Goal: Information Seeking & Learning: Check status

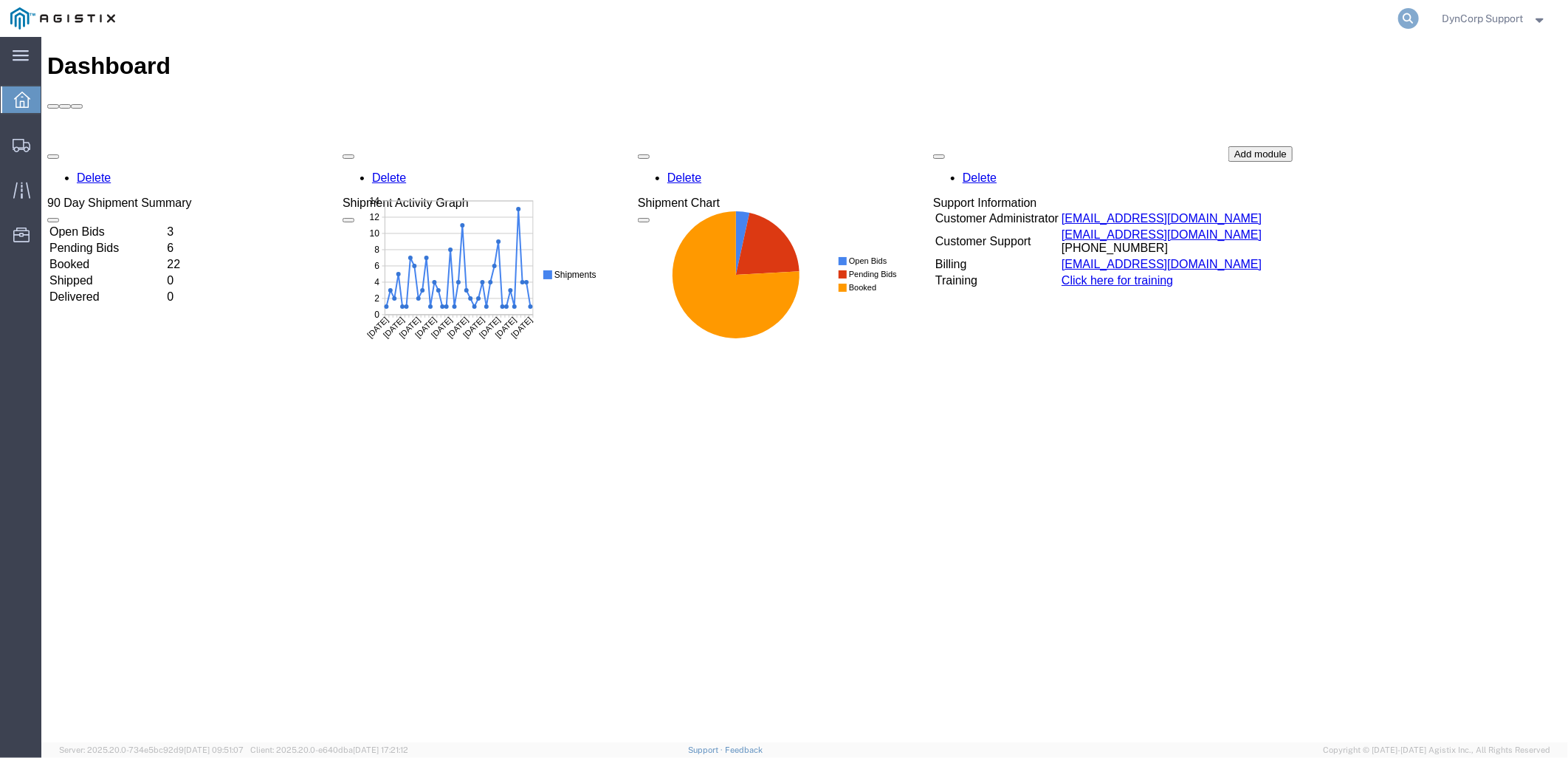
click at [1403, 20] on icon at bounding box center [1408, 17] width 20 height 20
click at [1226, 14] on input "search" at bounding box center [1174, 18] width 449 height 36
paste input "57086287"
type input "57086287"
click at [1407, 19] on icon at bounding box center [1408, 17] width 20 height 20
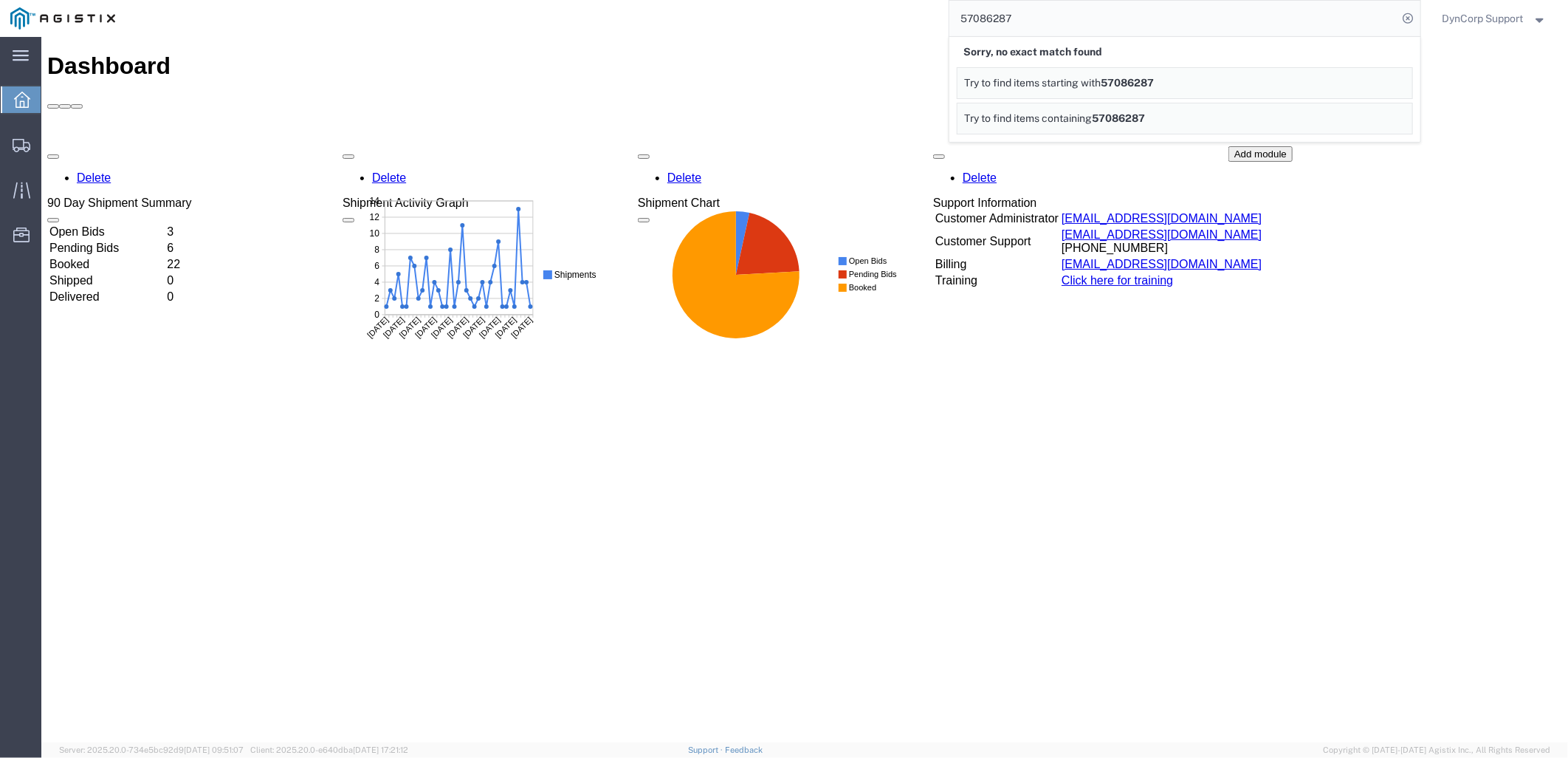
click at [1505, 12] on span "DynCorp Support" at bounding box center [1483, 18] width 81 height 16
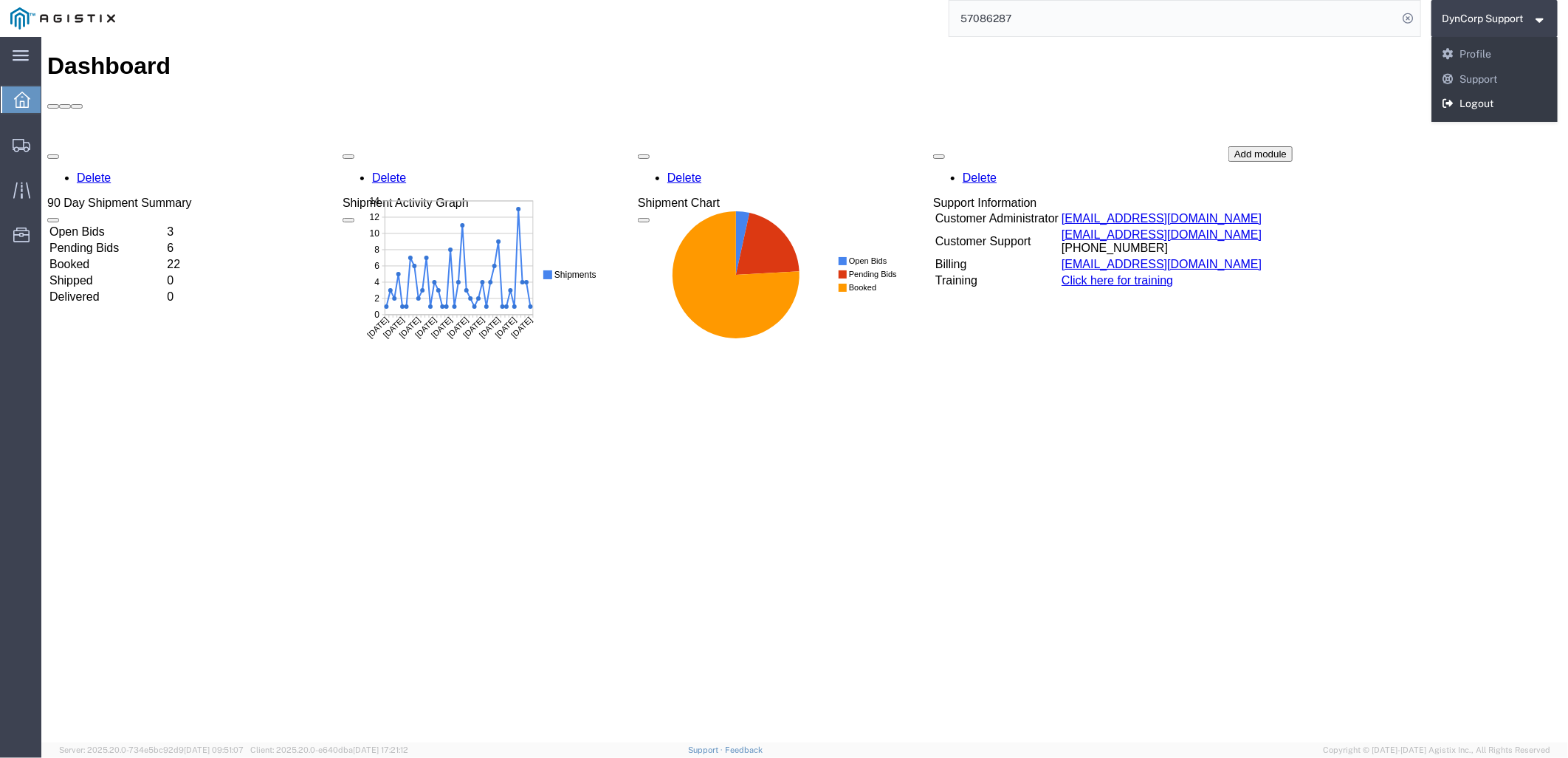
click at [1486, 100] on link "Logout" at bounding box center [1496, 104] width 127 height 25
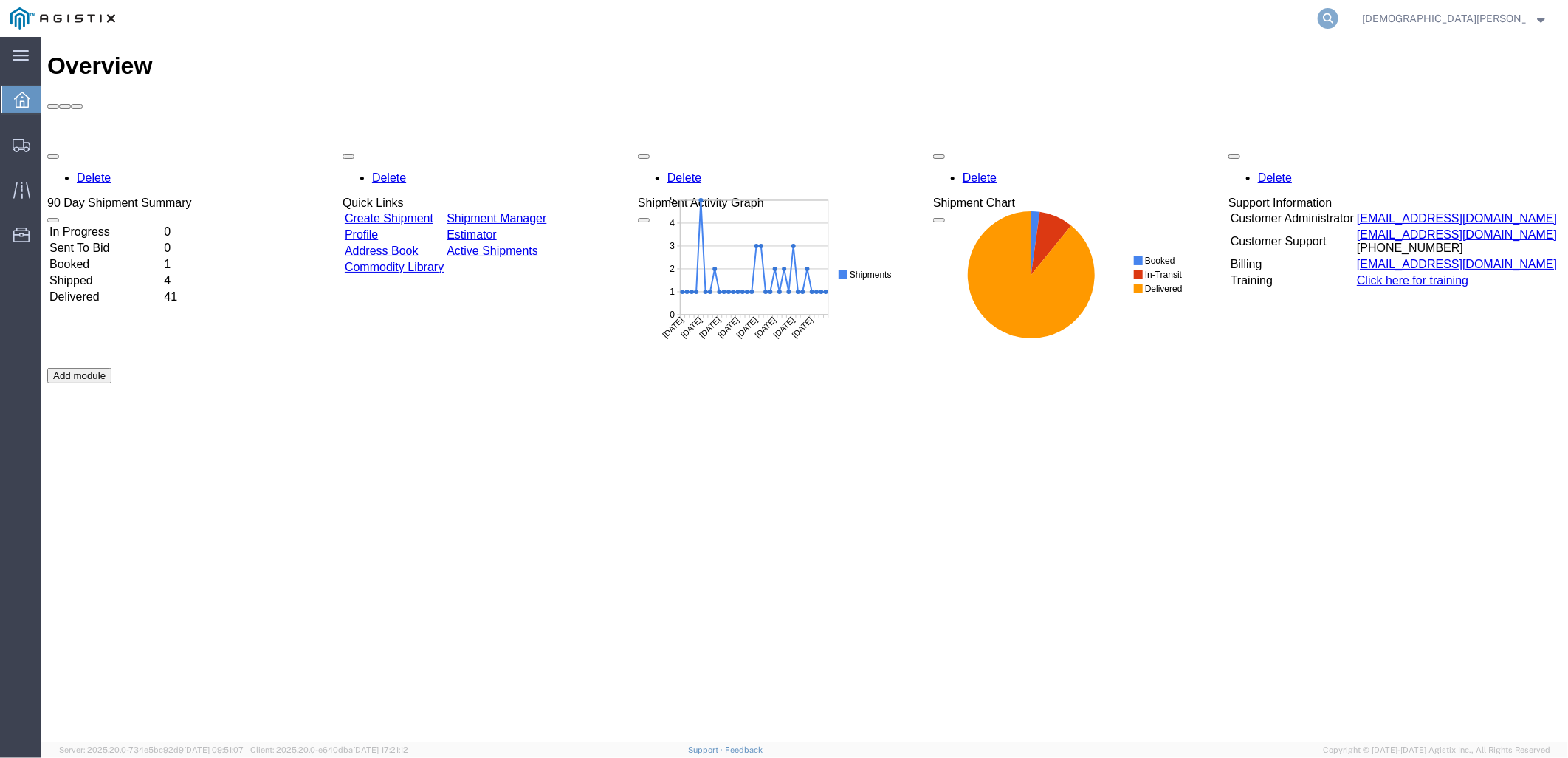
click at [1339, 14] on icon at bounding box center [1327, 17] width 20 height 20
click at [1220, 26] on input "search" at bounding box center [1093, 18] width 449 height 36
paste input "57086287"
type input "57086287"
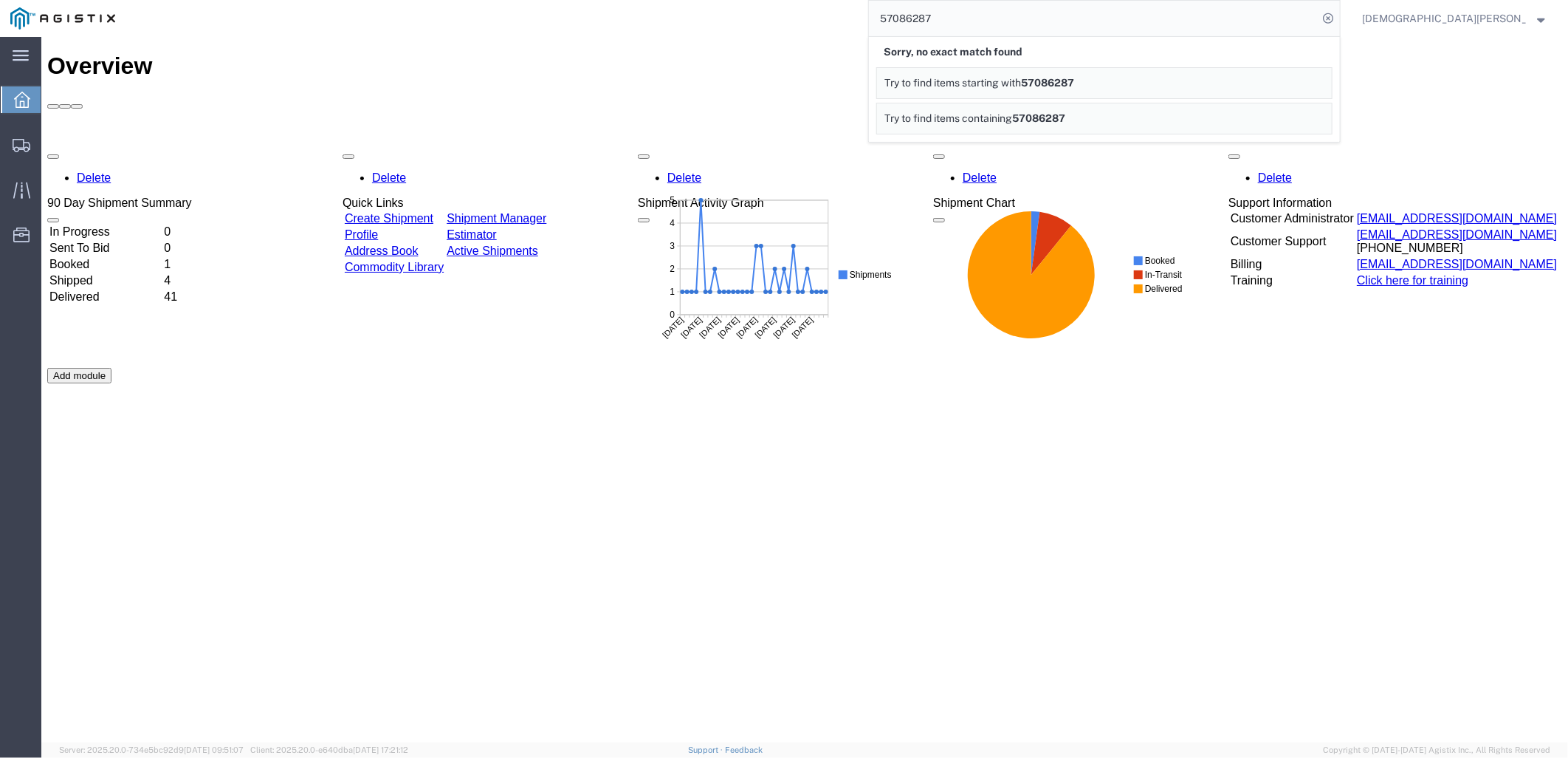
click at [1087, 27] on input "57086287" at bounding box center [1093, 18] width 449 height 36
drag, startPoint x: 1067, startPoint y: 20, endPoint x: 744, endPoint y: 22, distance: 323.0
click at [760, 25] on div "57086287 Sorry, no exact match found Try to find items starting with 57086287 T…" at bounding box center [733, 18] width 1216 height 37
click at [1070, 17] on input "57086287" at bounding box center [1093, 18] width 449 height 36
click at [1339, 23] on icon at bounding box center [1327, 17] width 20 height 20
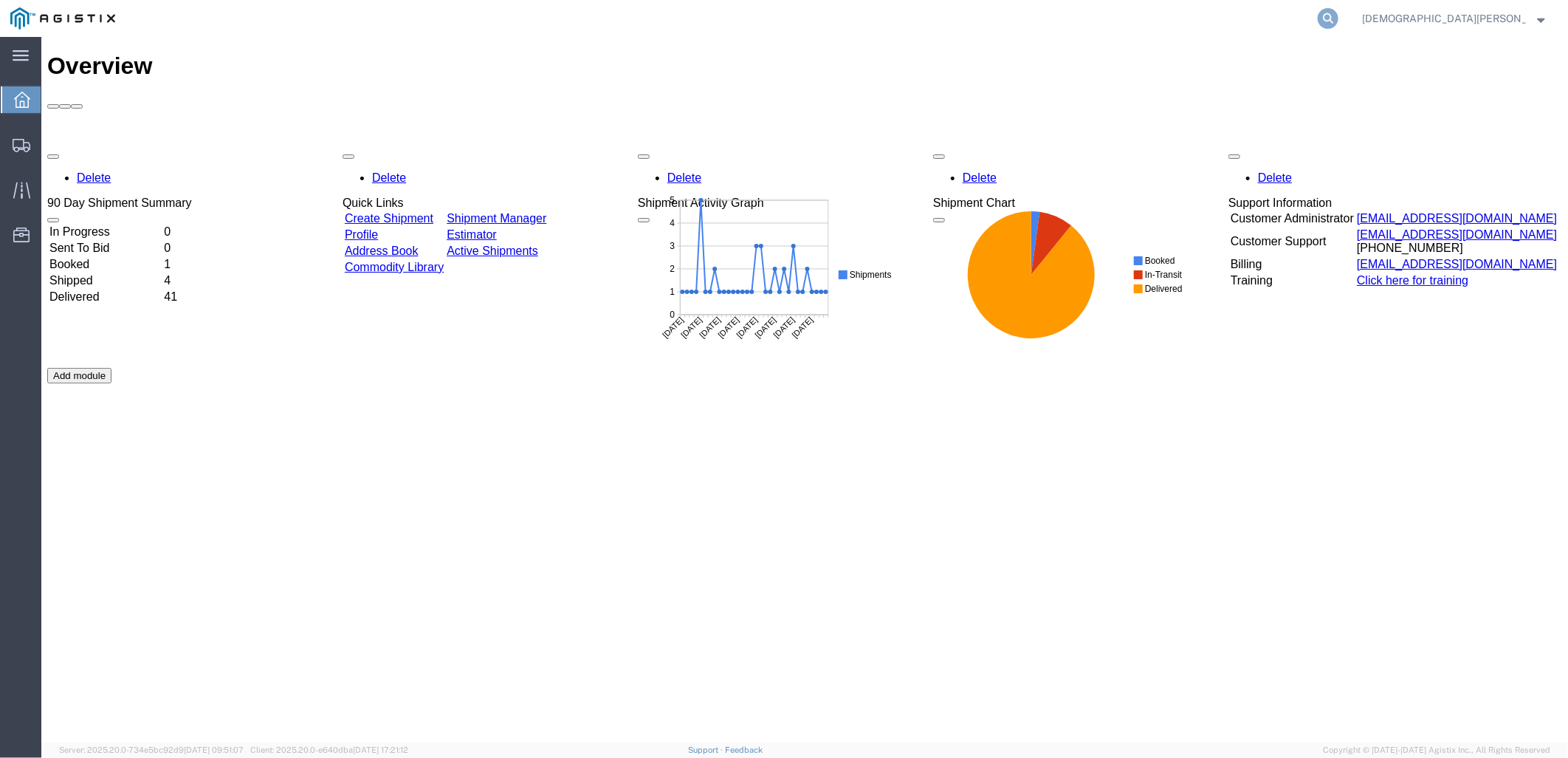
click at [1339, 17] on icon at bounding box center [1327, 17] width 20 height 20
click at [1149, 25] on input "search" at bounding box center [1093, 18] width 449 height 36
paste input "57086287"
type input "57086287"
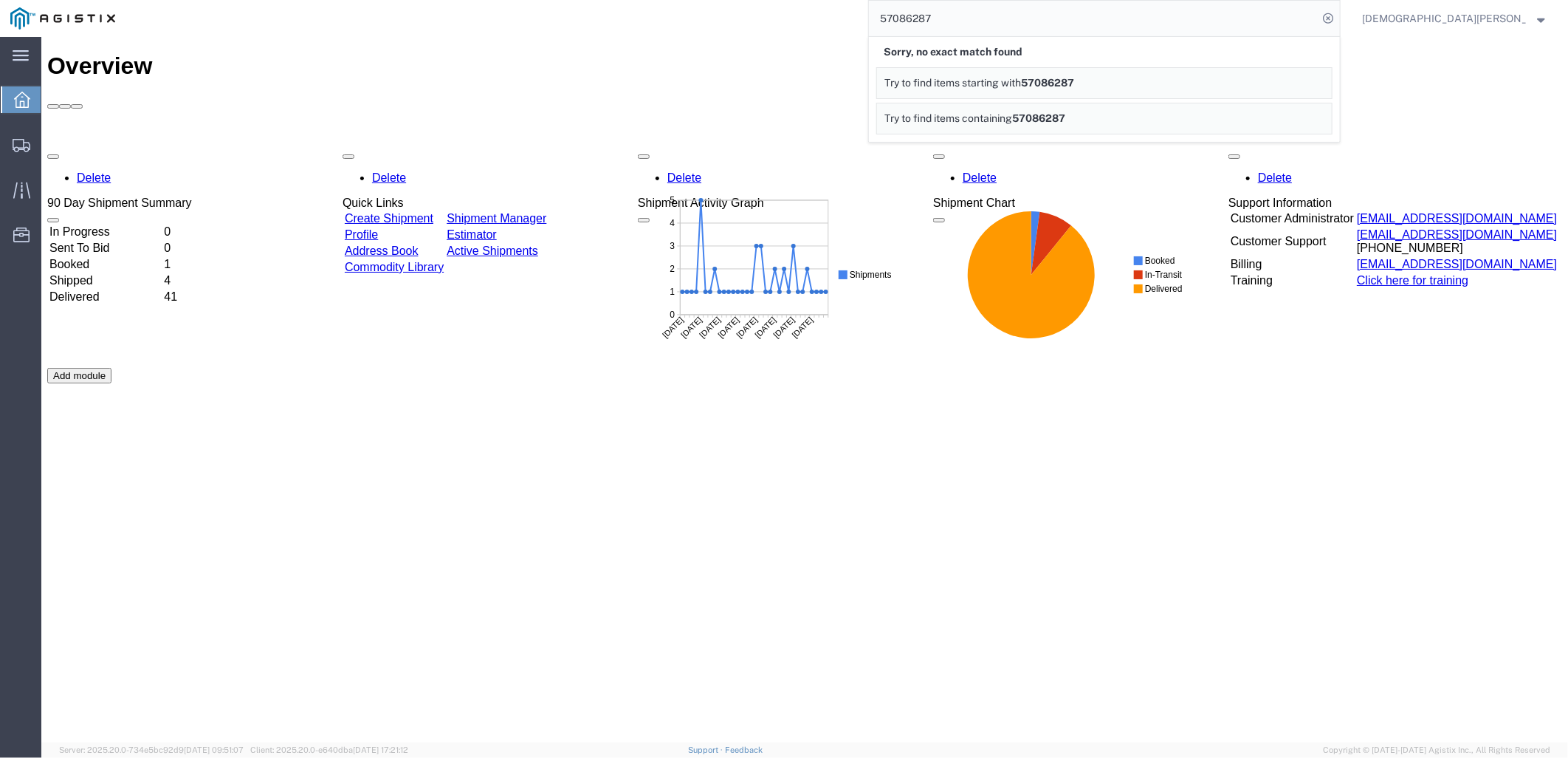
click at [1527, 23] on span "Christian Ovalles" at bounding box center [1454, 18] width 185 height 16
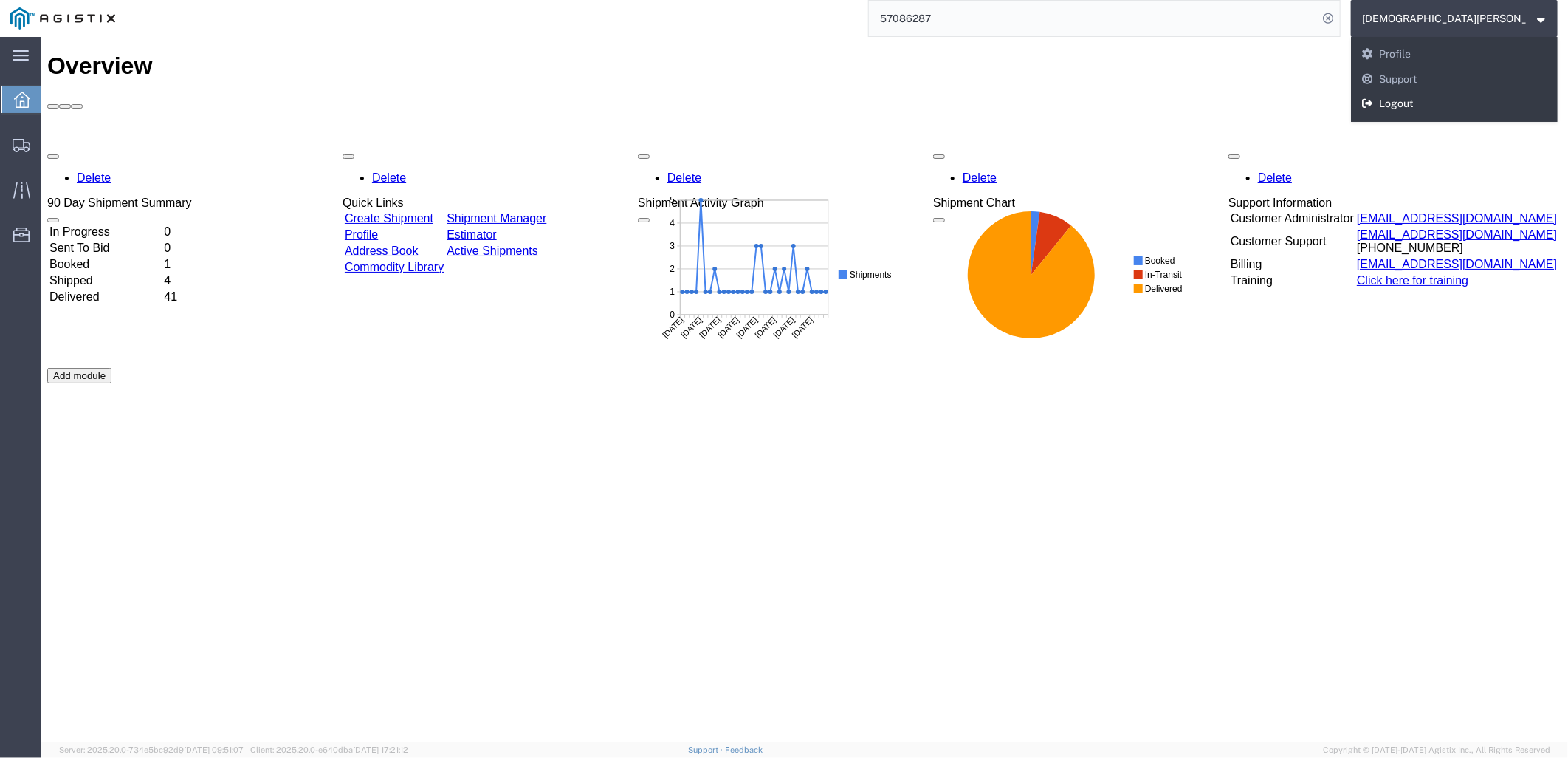
click at [1472, 105] on link "Logout" at bounding box center [1454, 104] width 207 height 25
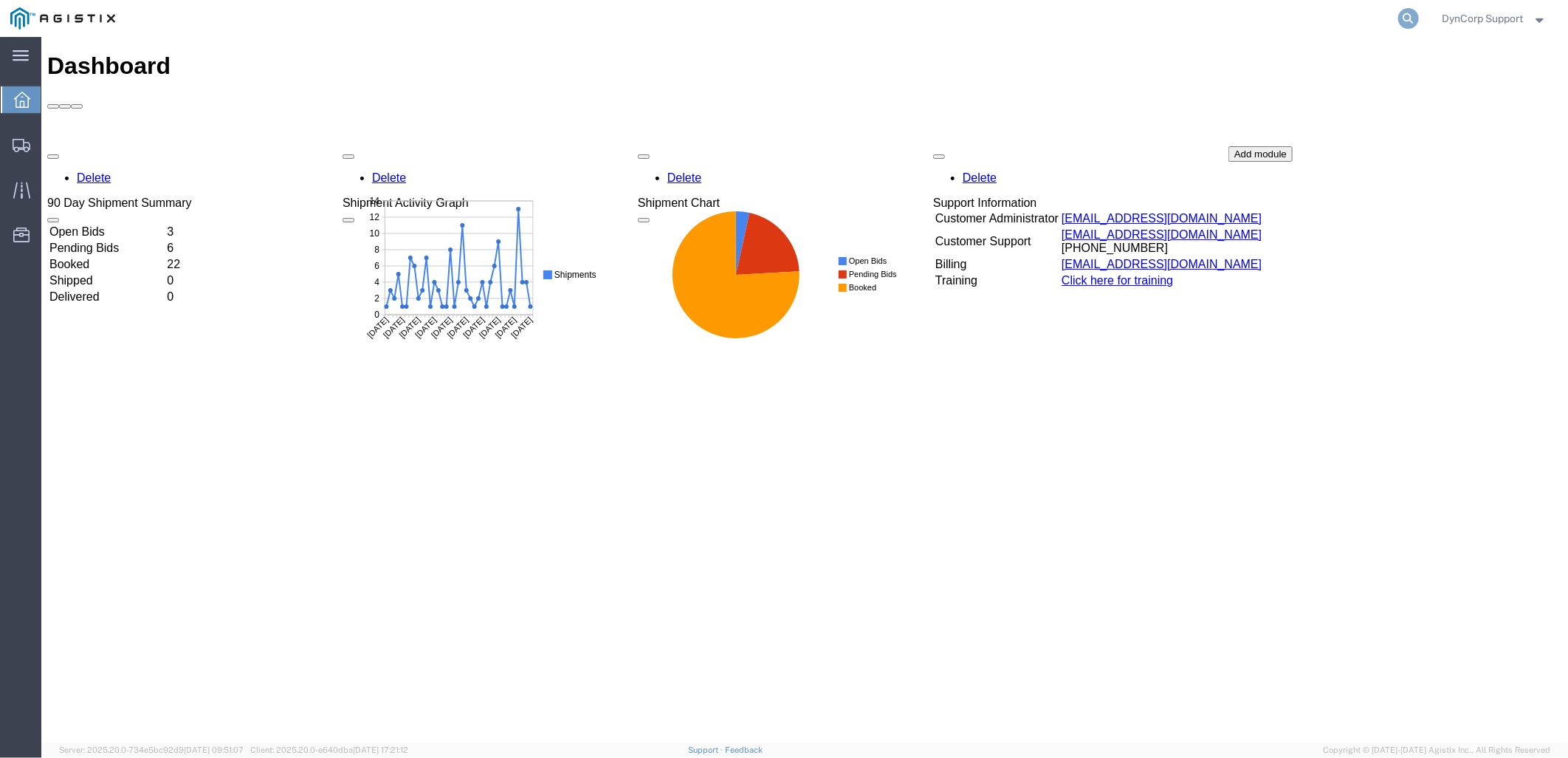
click at [1408, 27] on icon at bounding box center [1408, 17] width 20 height 20
click at [1199, 14] on input "search" at bounding box center [1174, 18] width 449 height 36
paste input "57086287"
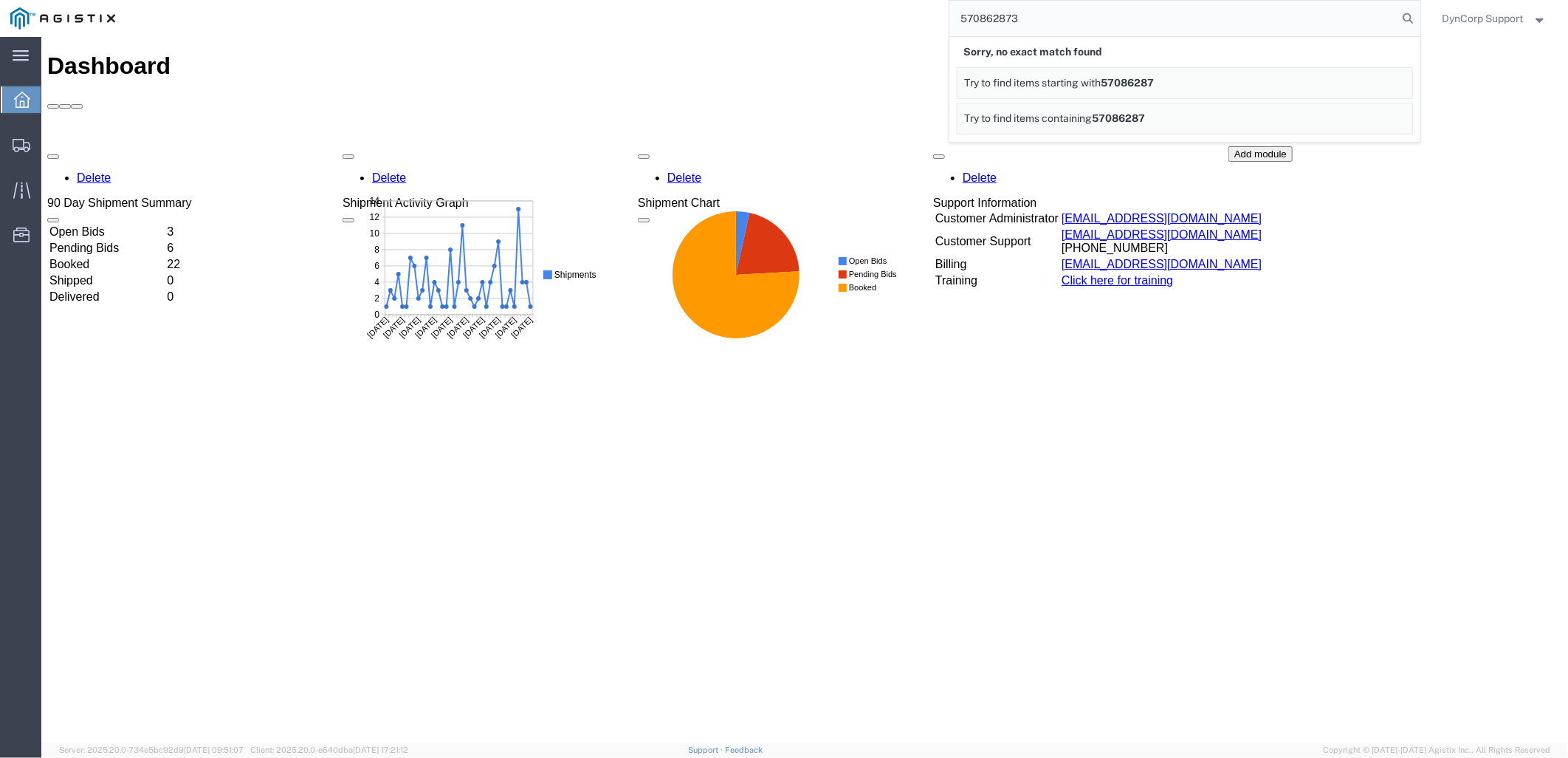
type input "57086287"
click at [1109, 17] on input "57086287" at bounding box center [1174, 18] width 449 height 36
click at [1101, 17] on input "57086287" at bounding box center [1174, 18] width 449 height 36
drag, startPoint x: 1071, startPoint y: 22, endPoint x: 757, endPoint y: 15, distance: 314.1
click at [763, 17] on div "57086287" at bounding box center [773, 18] width 1296 height 37
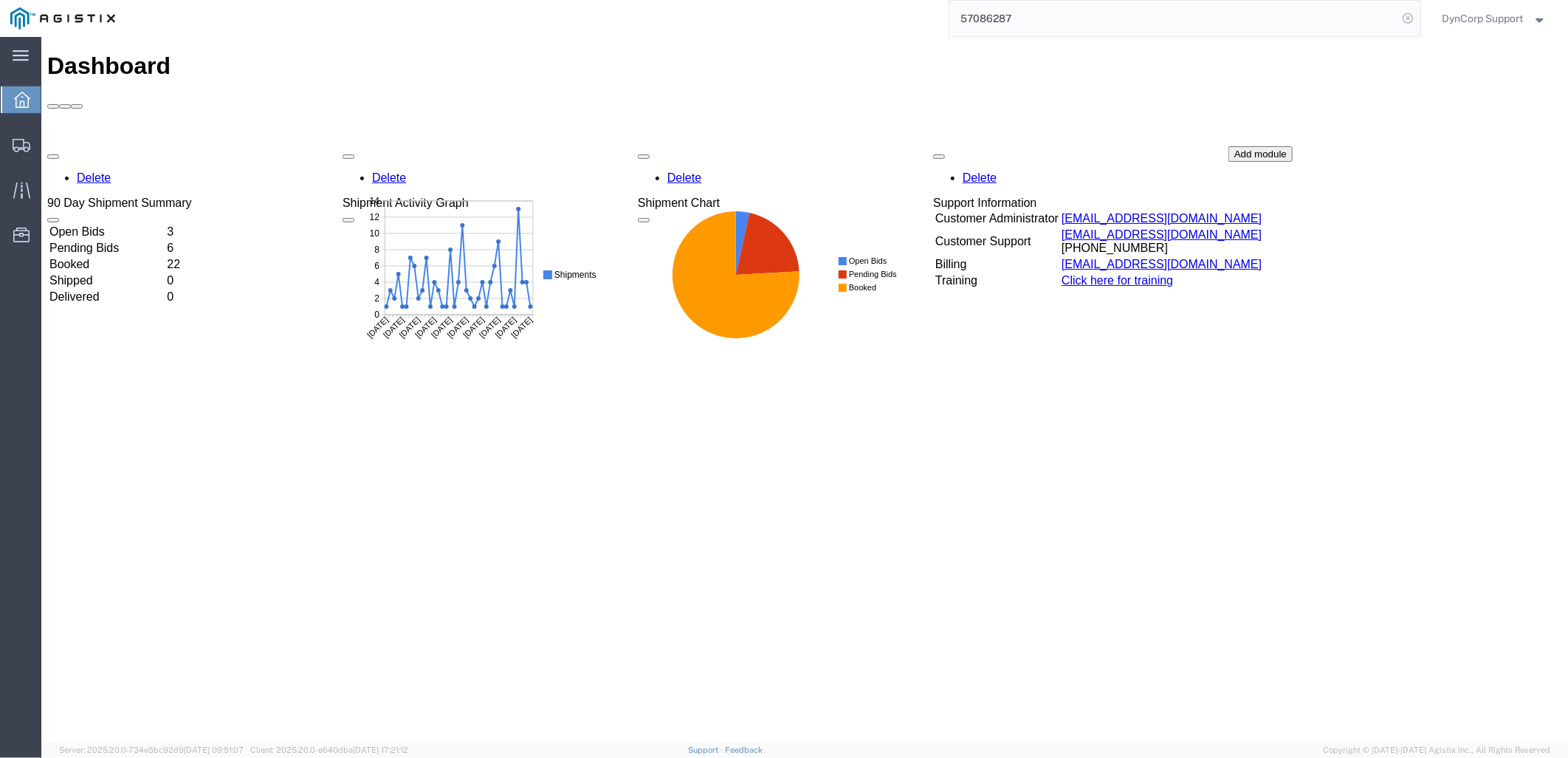
click at [1410, 20] on icon at bounding box center [1408, 17] width 20 height 20
click at [1403, 18] on icon at bounding box center [1408, 17] width 20 height 20
click at [1118, 13] on input "search" at bounding box center [1174, 18] width 449 height 36
paste input "57086287"
type input "57086287"
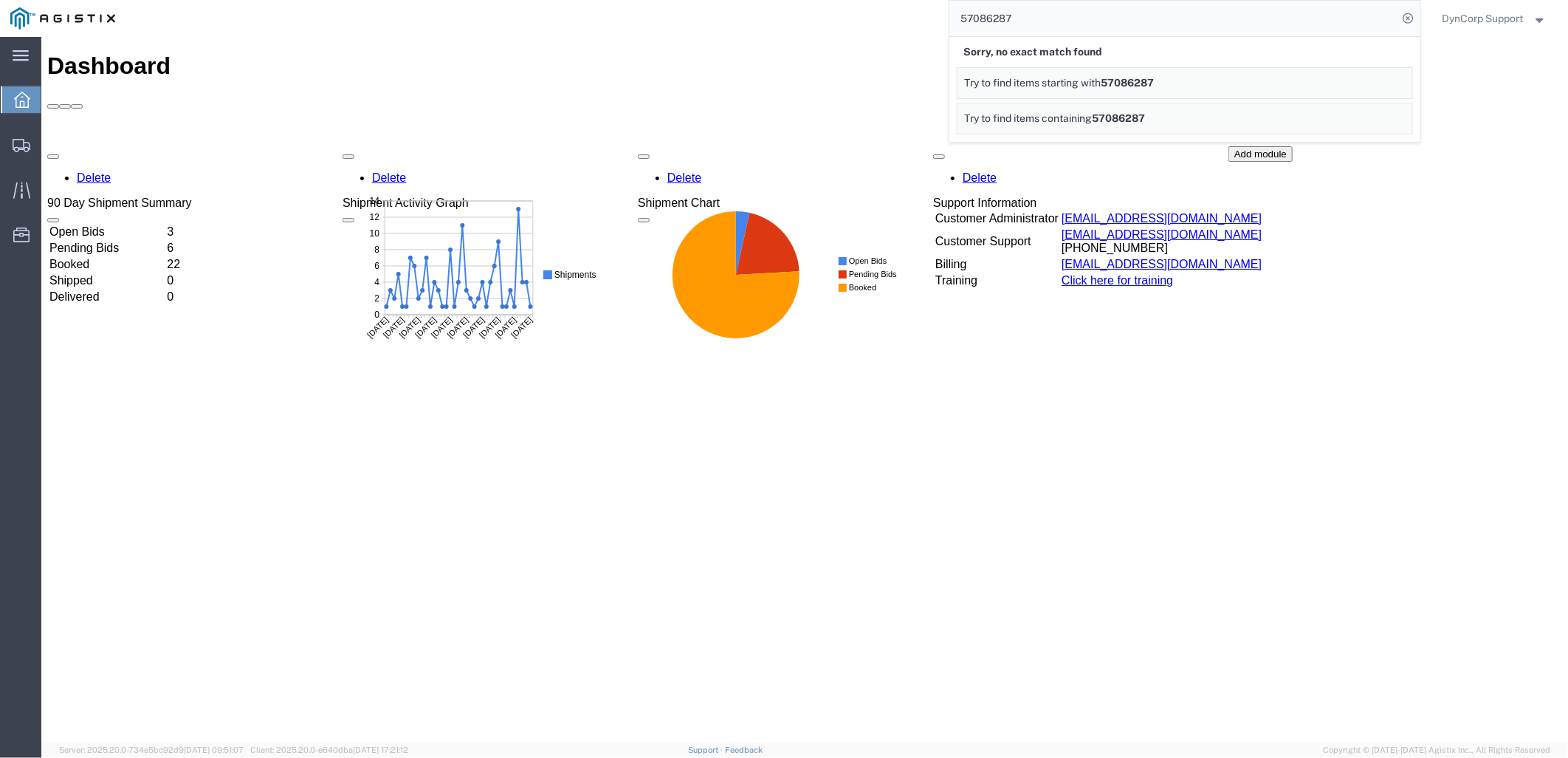
click at [1495, 12] on span "DynCorp Support" at bounding box center [1483, 18] width 81 height 16
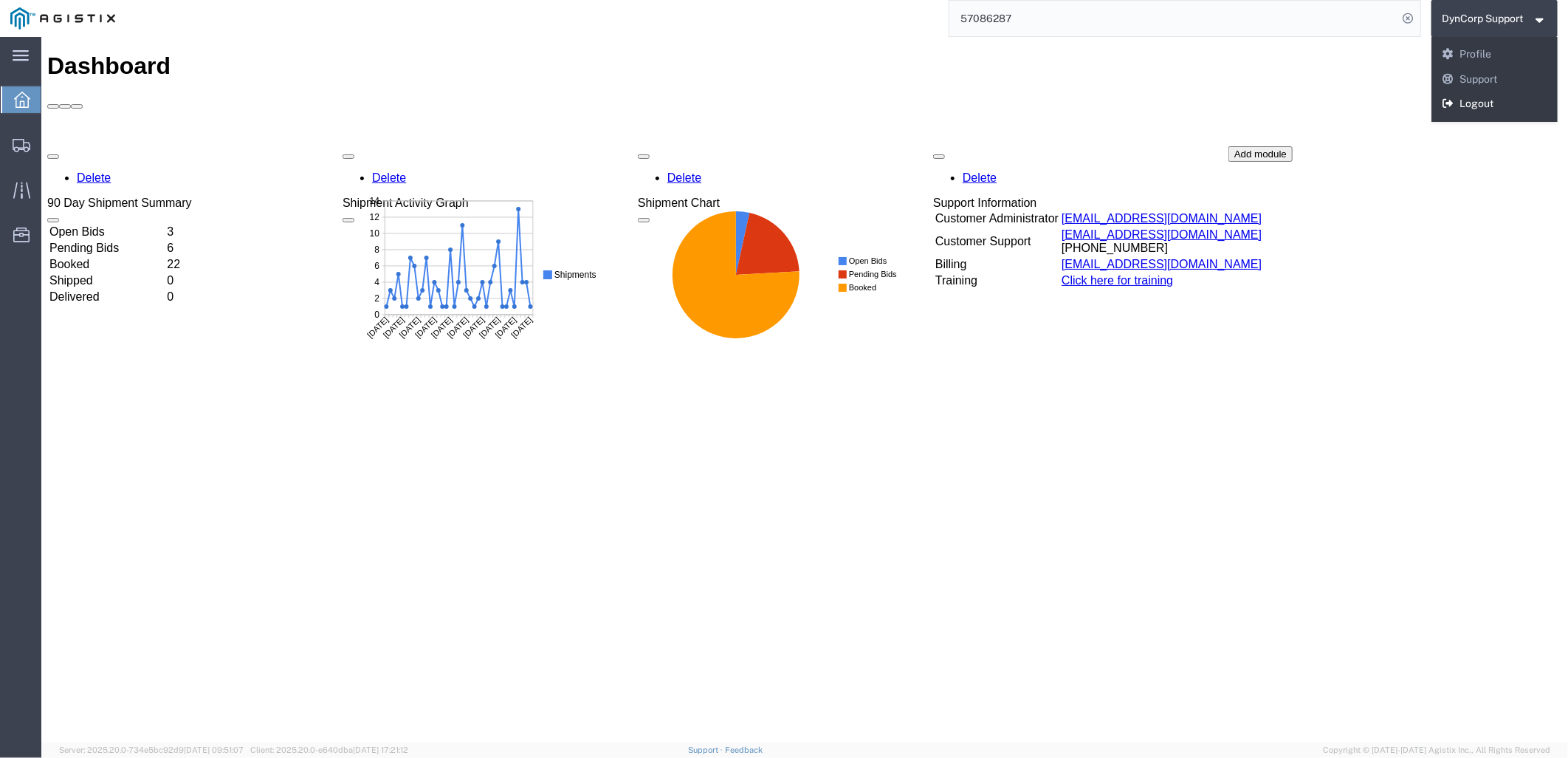
click at [1460, 100] on link "Logout" at bounding box center [1496, 104] width 127 height 25
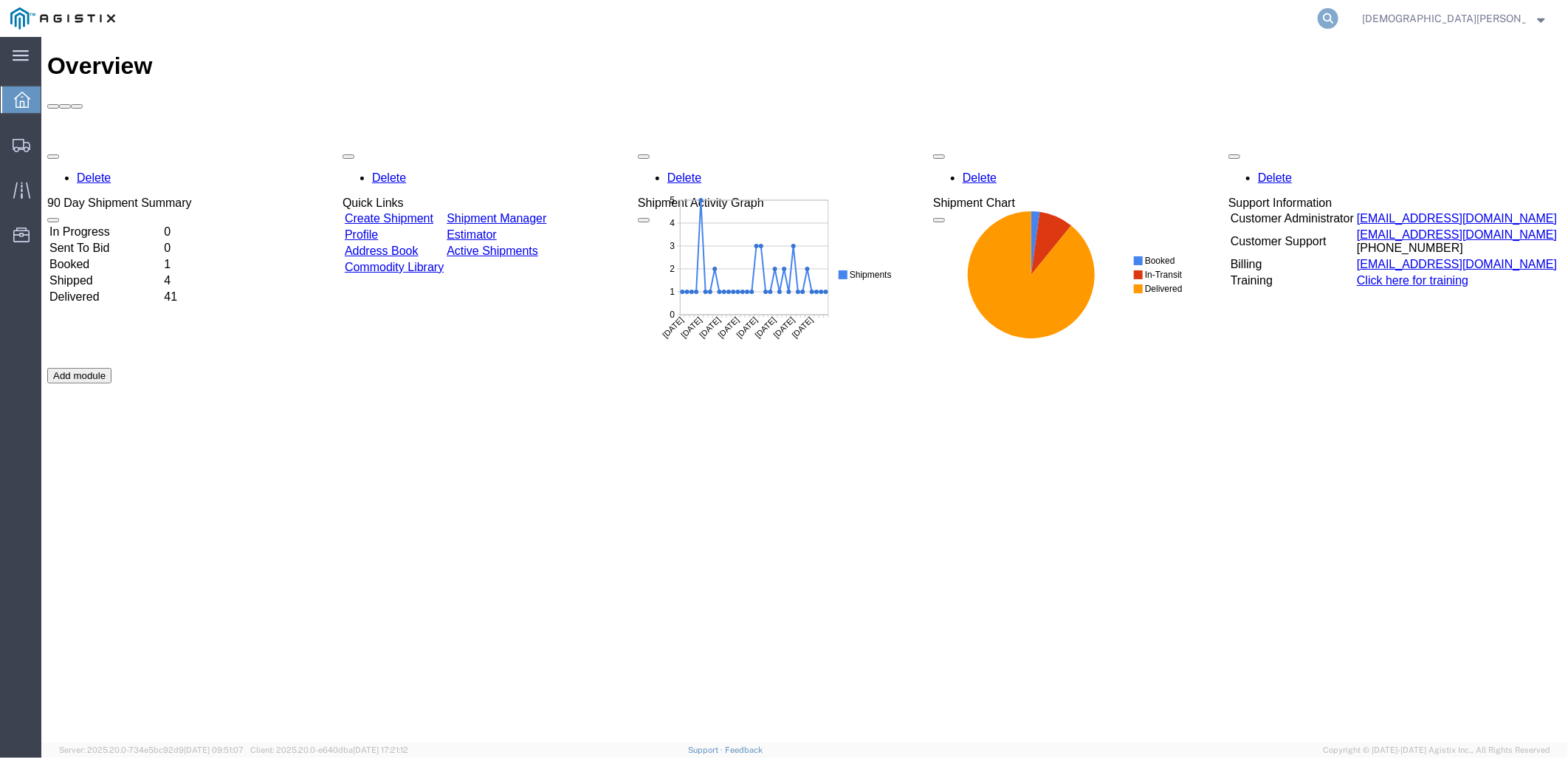
click at [1339, 17] on icon at bounding box center [1327, 17] width 20 height 20
click at [1109, 24] on input "search" at bounding box center [1093, 18] width 449 height 36
paste input "57086287"
type input "57086287"
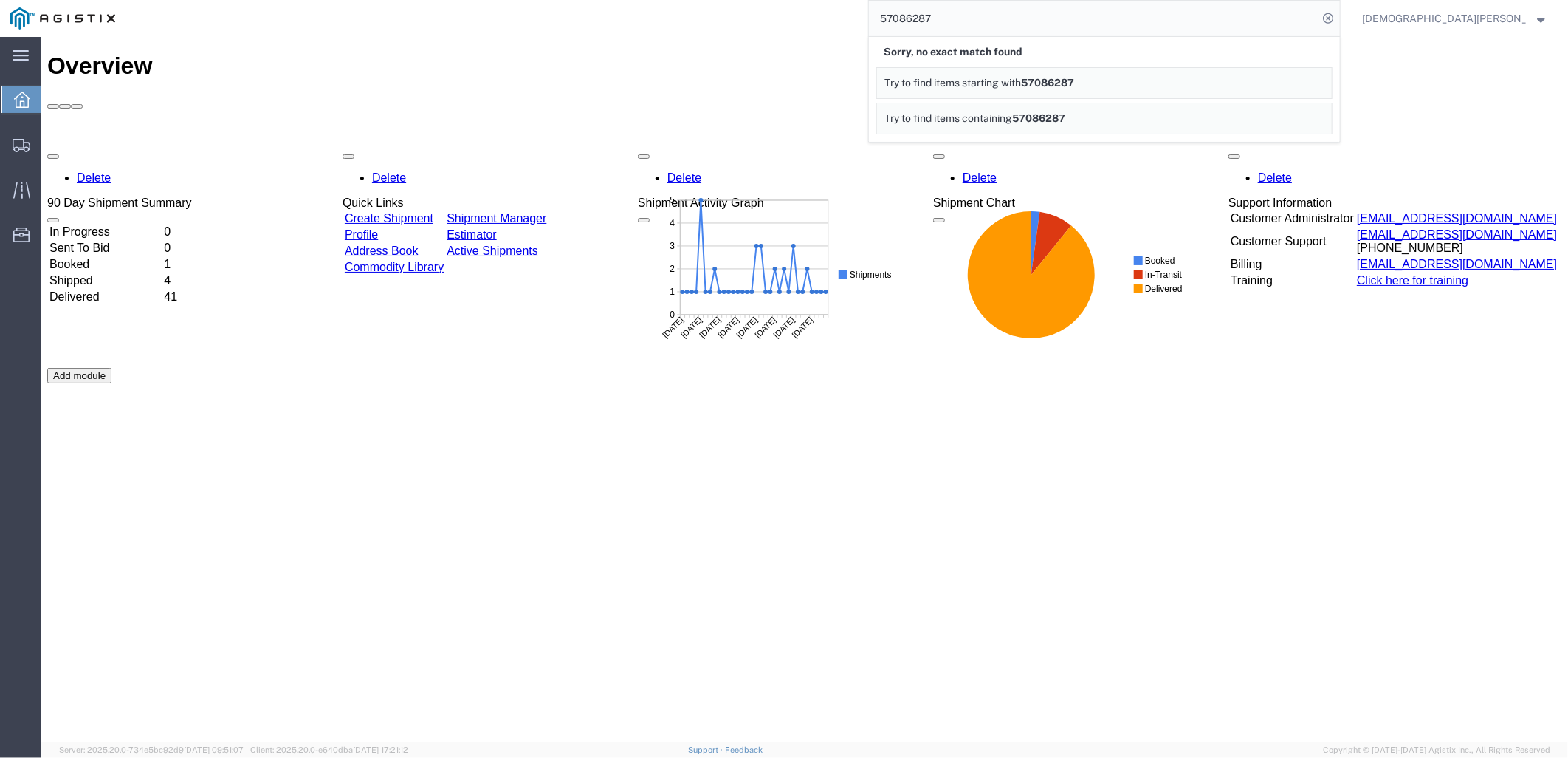
drag, startPoint x: 842, startPoint y: 433, endPoint x: 846, endPoint y: 452, distance: 19.4
click at [846, 452] on div "Delete 90 Day Shipment Summary In Progress 0 Sent To Bid 0 Booked 1 Shipped 4 D…" at bounding box center [804, 367] width 1515 height 443
click at [1339, 22] on icon at bounding box center [1327, 17] width 20 height 20
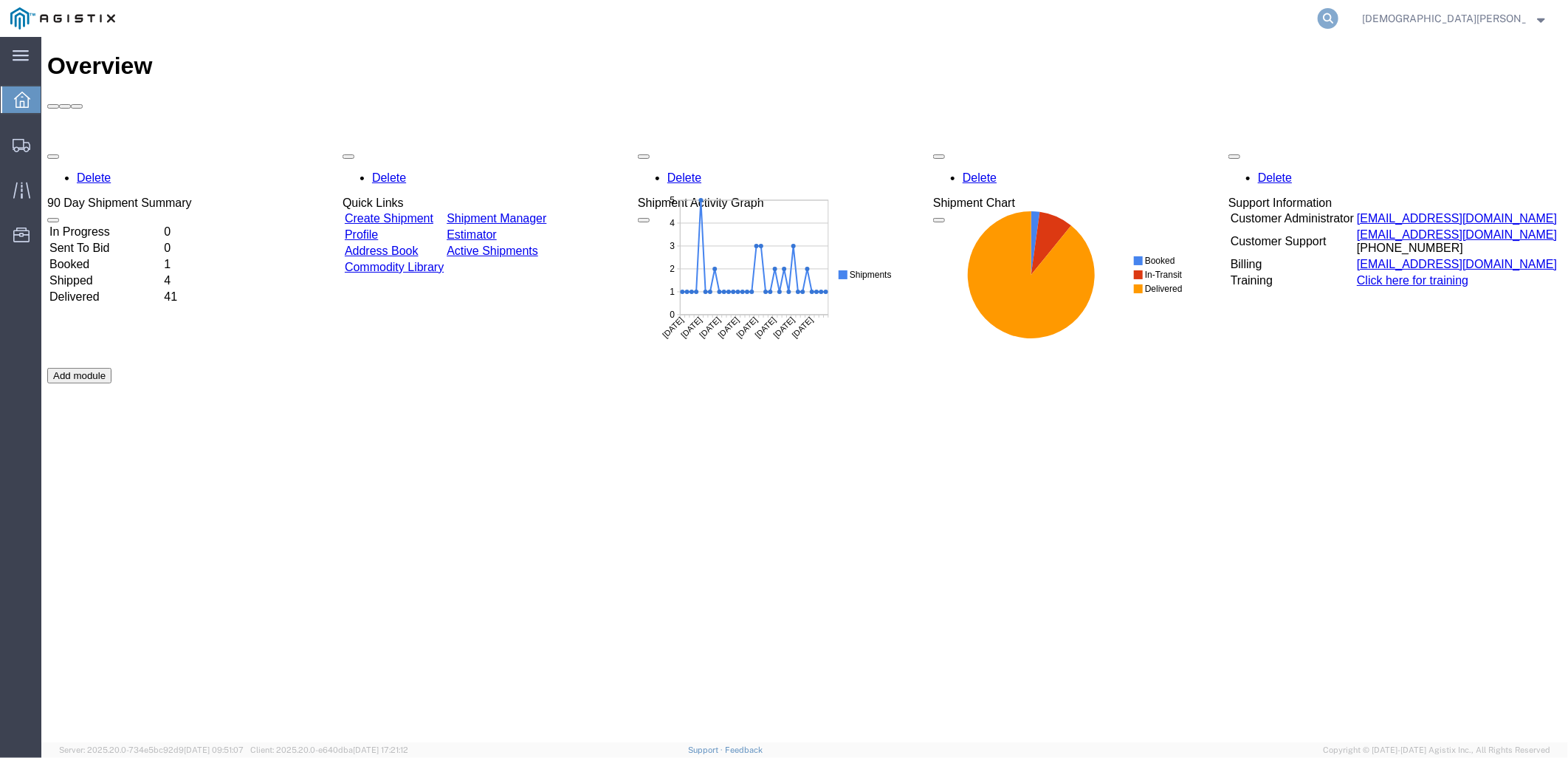
click at [1339, 25] on icon at bounding box center [1327, 17] width 20 height 20
click at [1023, 15] on input "search" at bounding box center [1093, 18] width 449 height 36
paste input "57086287"
type input "57086287"
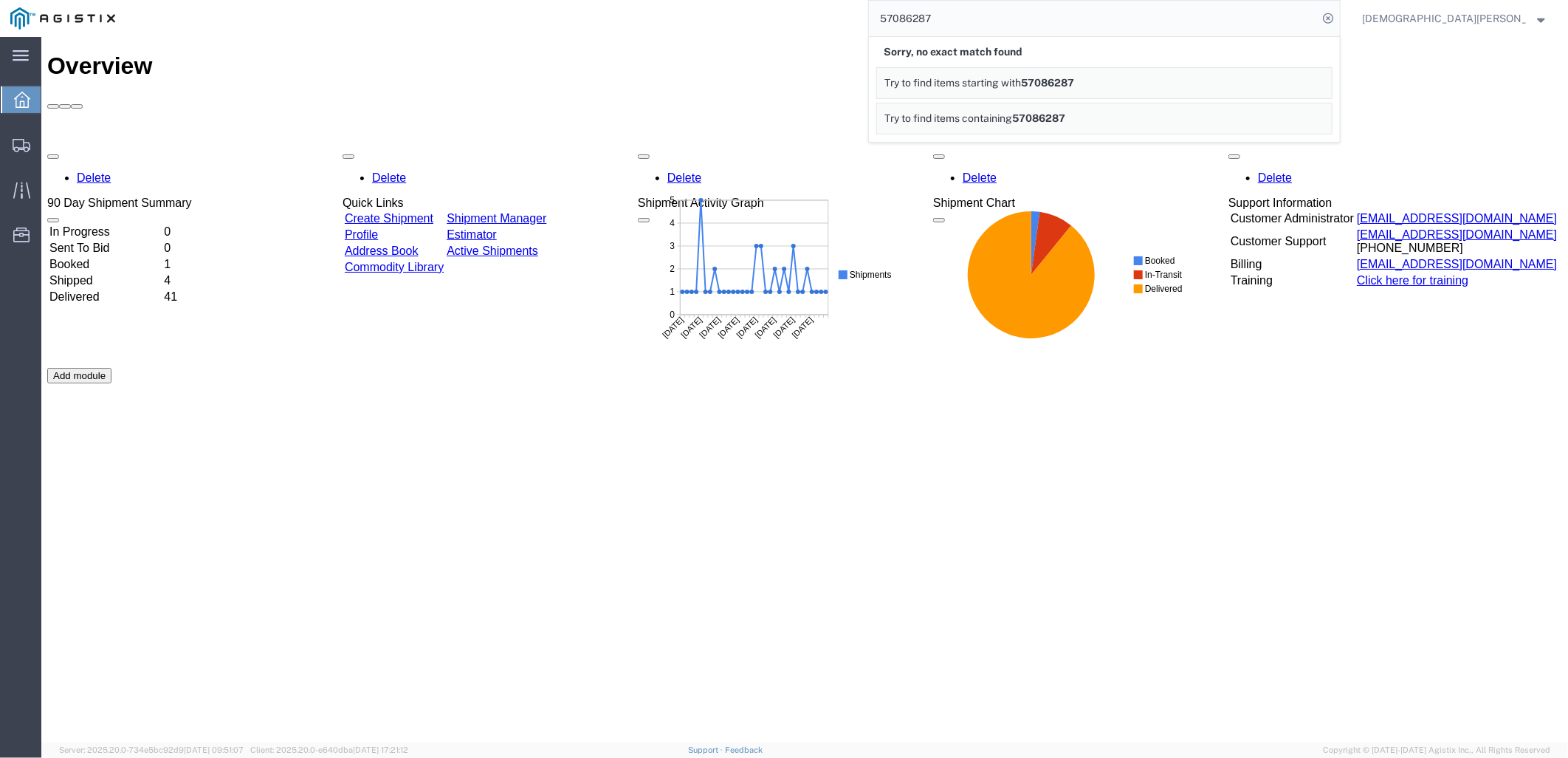
click at [1538, 24] on span "Christian Ovalles" at bounding box center [1454, 18] width 185 height 16
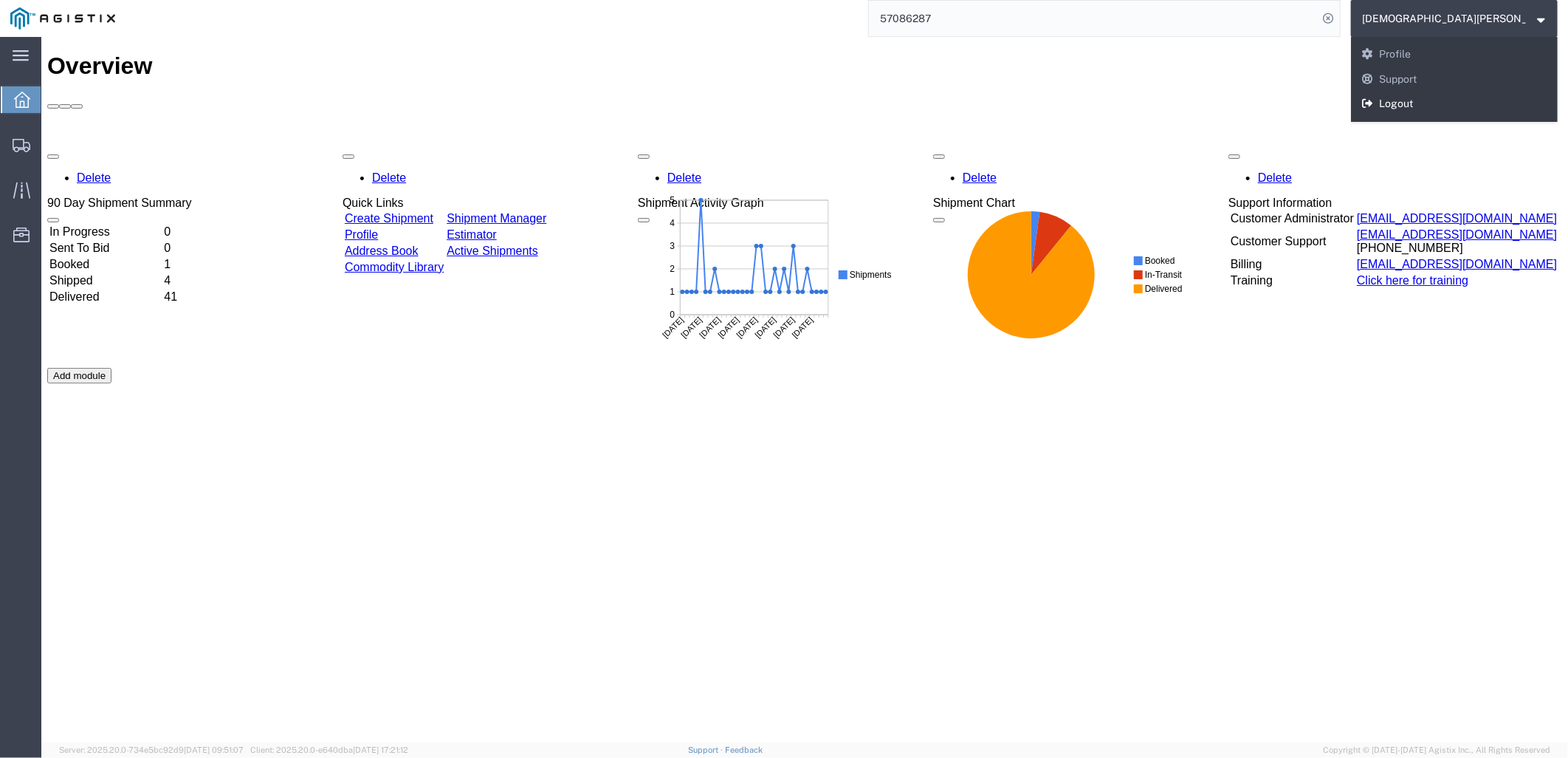
click at [1478, 96] on link "Logout" at bounding box center [1454, 104] width 207 height 25
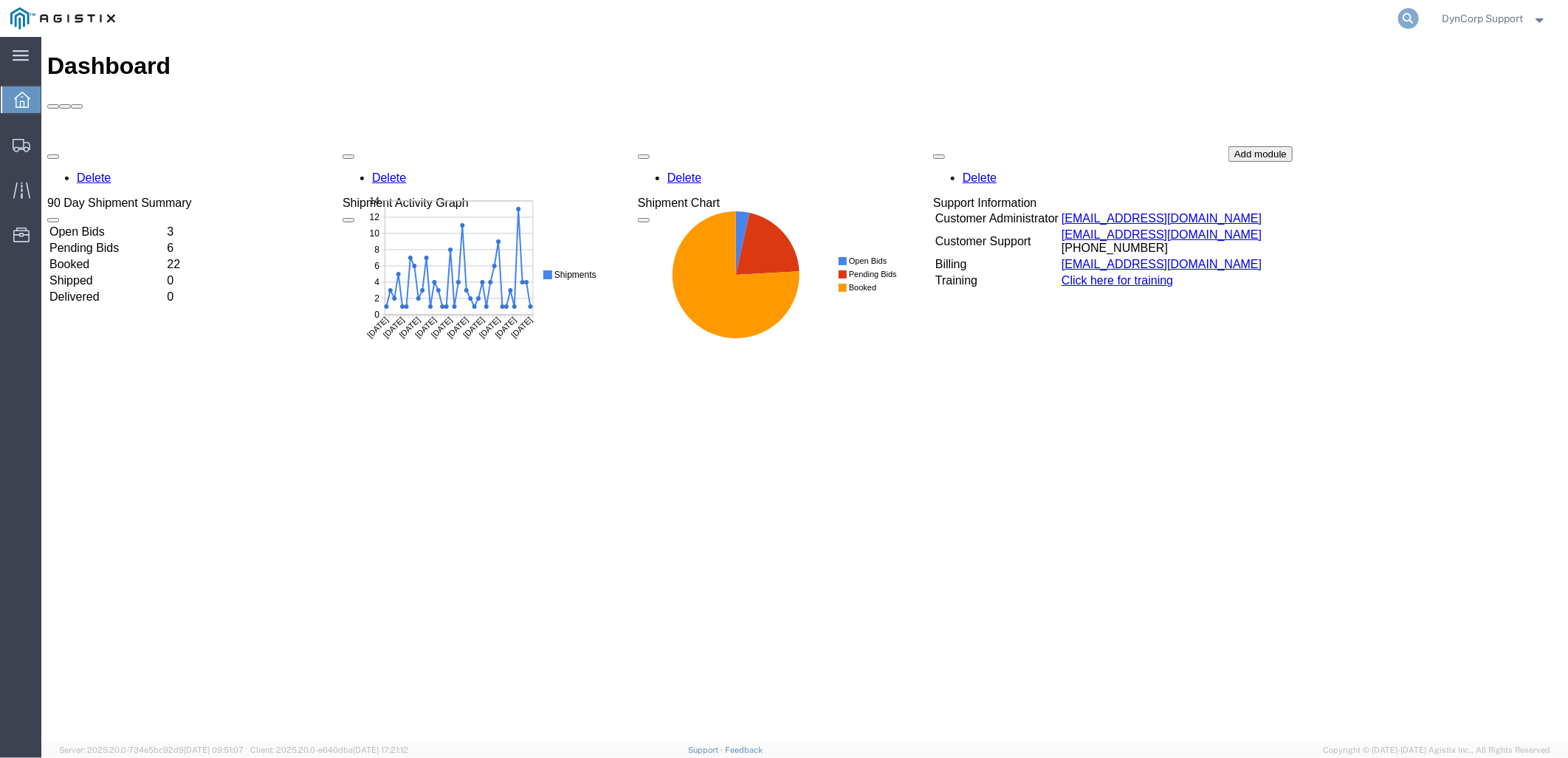
click at [1407, 17] on icon at bounding box center [1408, 17] width 20 height 20
click at [1206, 18] on input "search" at bounding box center [1174, 18] width 449 height 36
paste input "57086287"
type input "57086287"
click at [1171, 26] on input "57086287" at bounding box center [1174, 18] width 449 height 36
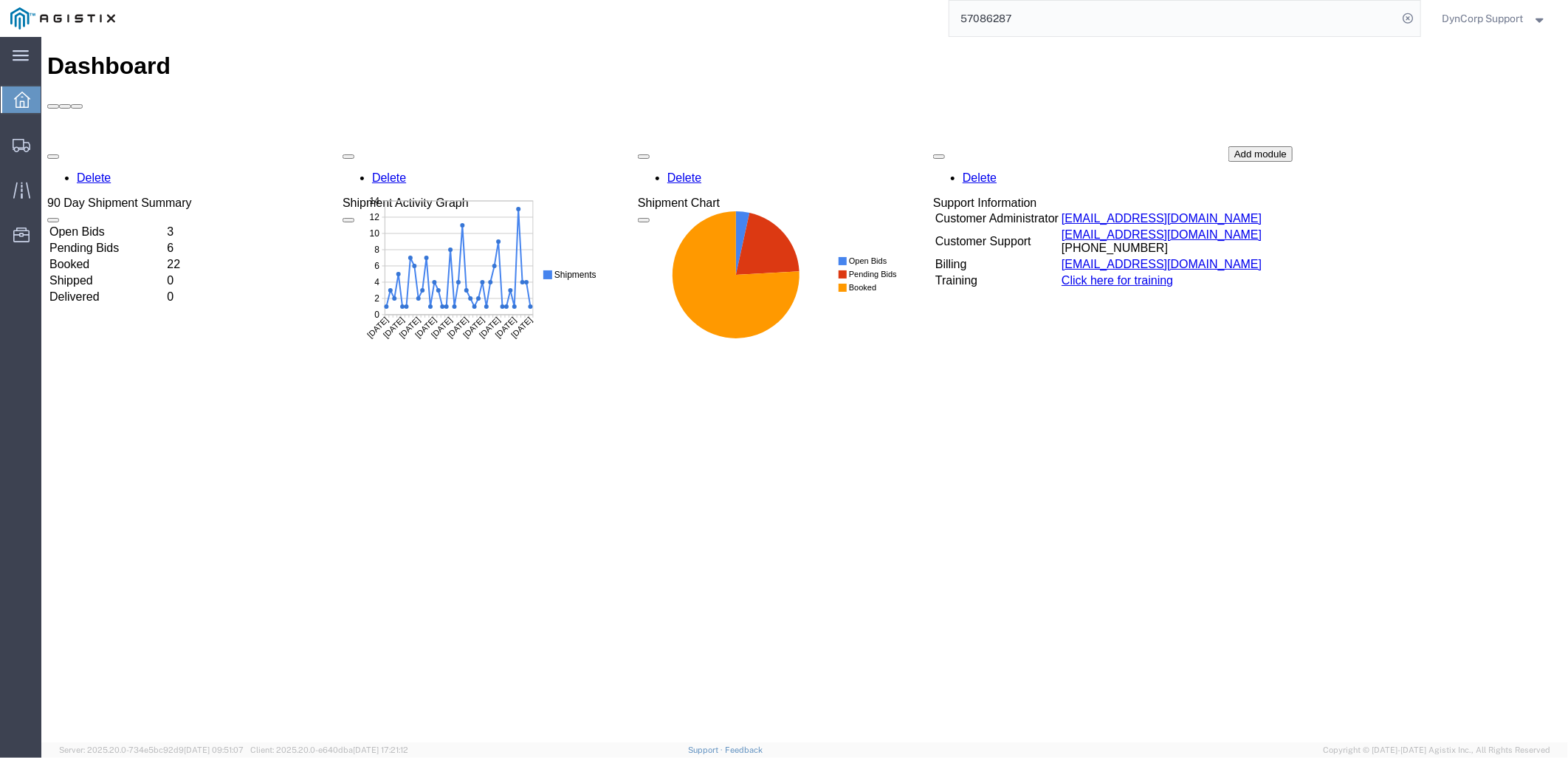
click at [990, 13] on input "57086287" at bounding box center [1174, 18] width 449 height 36
click at [1157, 8] on input "57086287" at bounding box center [1174, 18] width 449 height 36
click at [1405, 24] on icon at bounding box center [1408, 17] width 20 height 20
click at [1407, 17] on icon at bounding box center [1408, 17] width 20 height 20
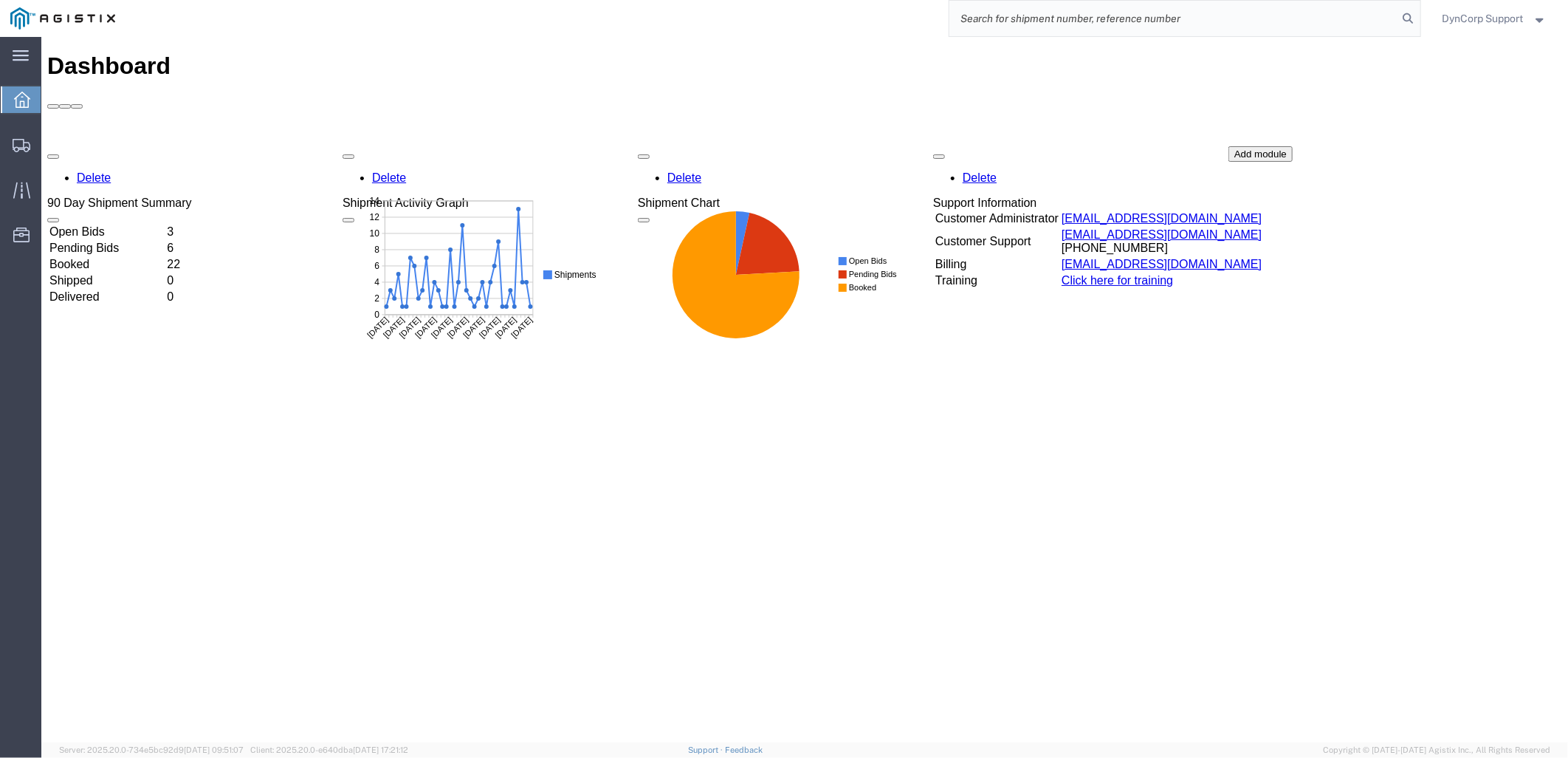
click at [1222, 17] on input "search" at bounding box center [1174, 18] width 449 height 36
paste input "57086287"
type input "57086287"
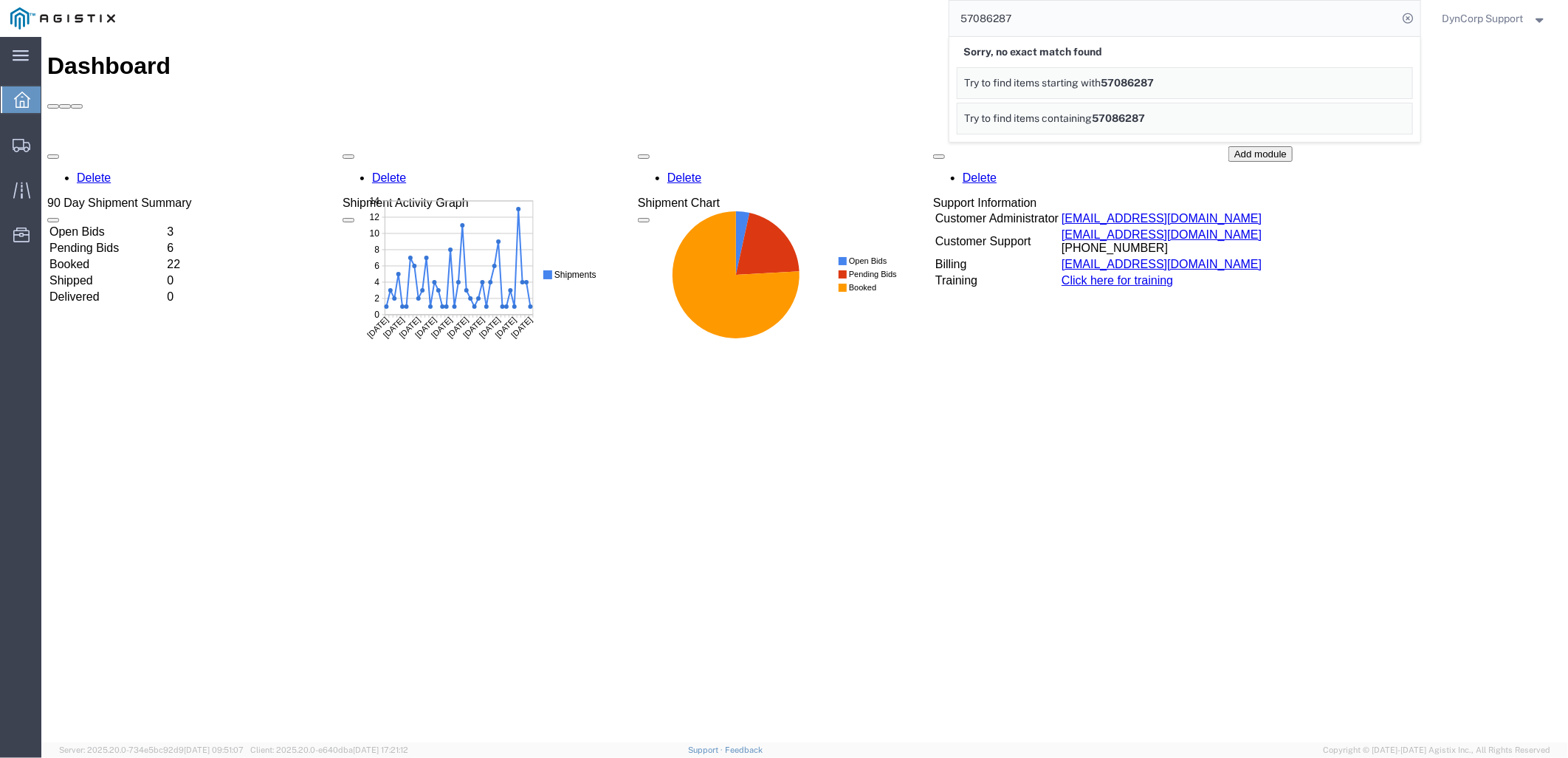
click at [889, 591] on div "Dashboard Delete 90 Day Shipment Summary Open Bids 3 Pending Bids 6 Booked 22 S…" at bounding box center [804, 405] width 1515 height 706
click at [24, 139] on icon at bounding box center [21, 145] width 17 height 13
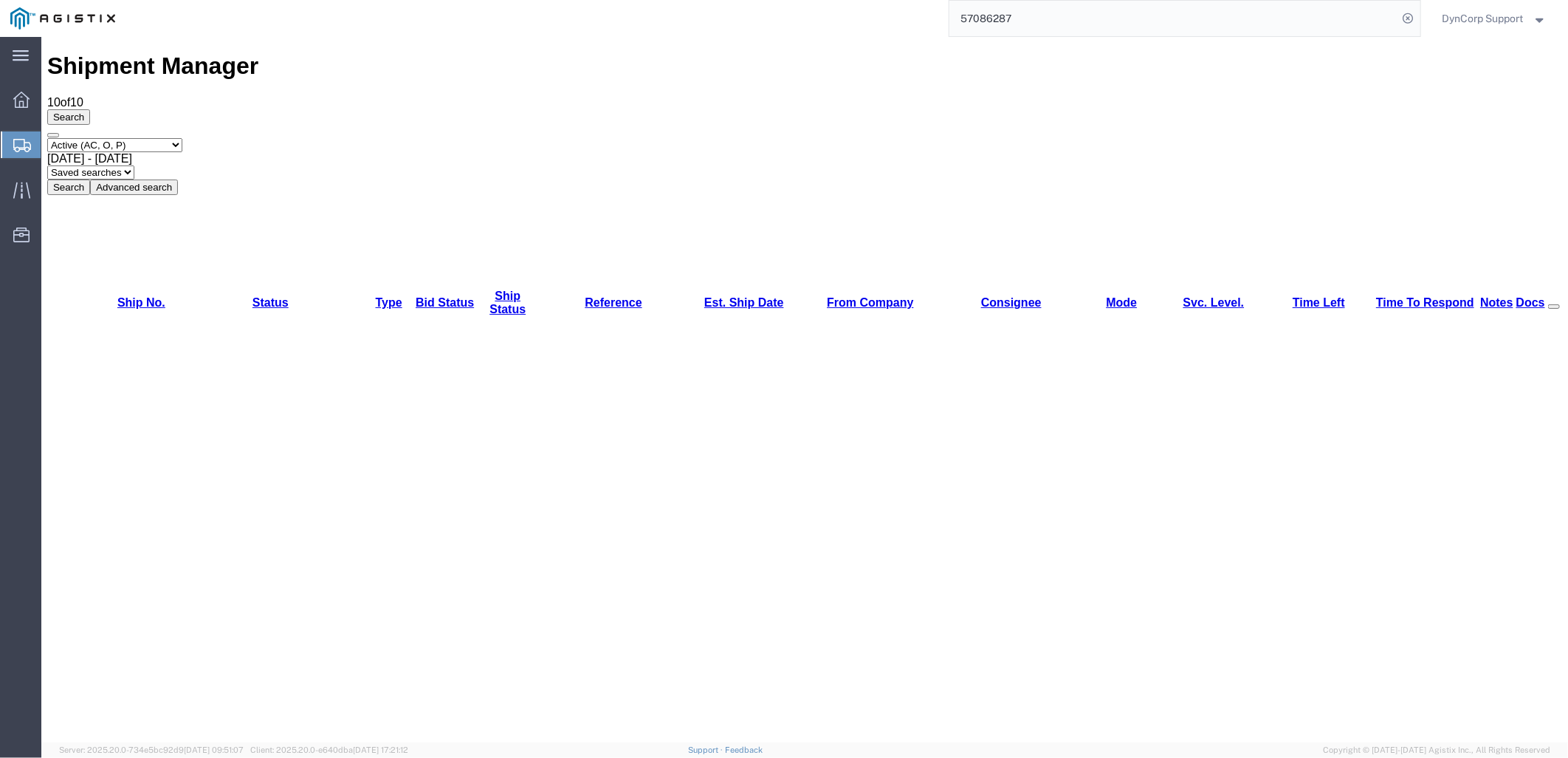
drag, startPoint x: 608, startPoint y: 177, endPoint x: 277, endPoint y: 416, distance: 408.3
click at [1401, 16] on icon at bounding box center [1408, 17] width 20 height 20
click at [1403, 12] on icon at bounding box center [1408, 17] width 20 height 20
click at [1213, 13] on input "search" at bounding box center [1174, 18] width 449 height 36
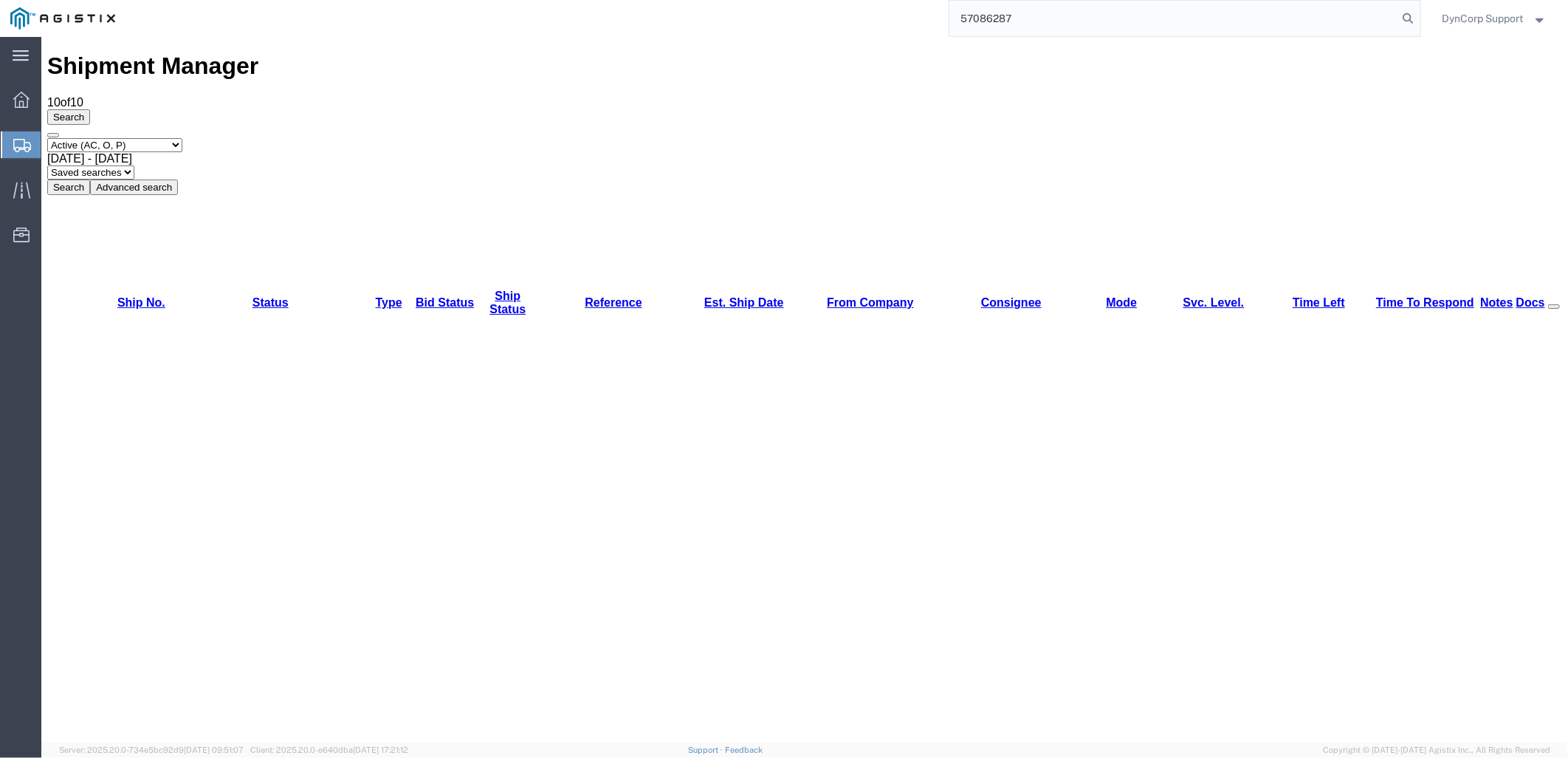
type input "57086287"
click at [1122, 81] on span "57086287" at bounding box center [1128, 83] width 53 height 12
click at [182, 138] on select "Select status Active (AC, O, P) All Approved Awaiting Confirmation (AC) Booked …" at bounding box center [114, 144] width 135 height 14
select select "ALL"
click at [46, 138] on select "Select status Active (AC, O, P) All Approved Awaiting Confirmation (AC) Booked …" at bounding box center [114, 144] width 135 height 14
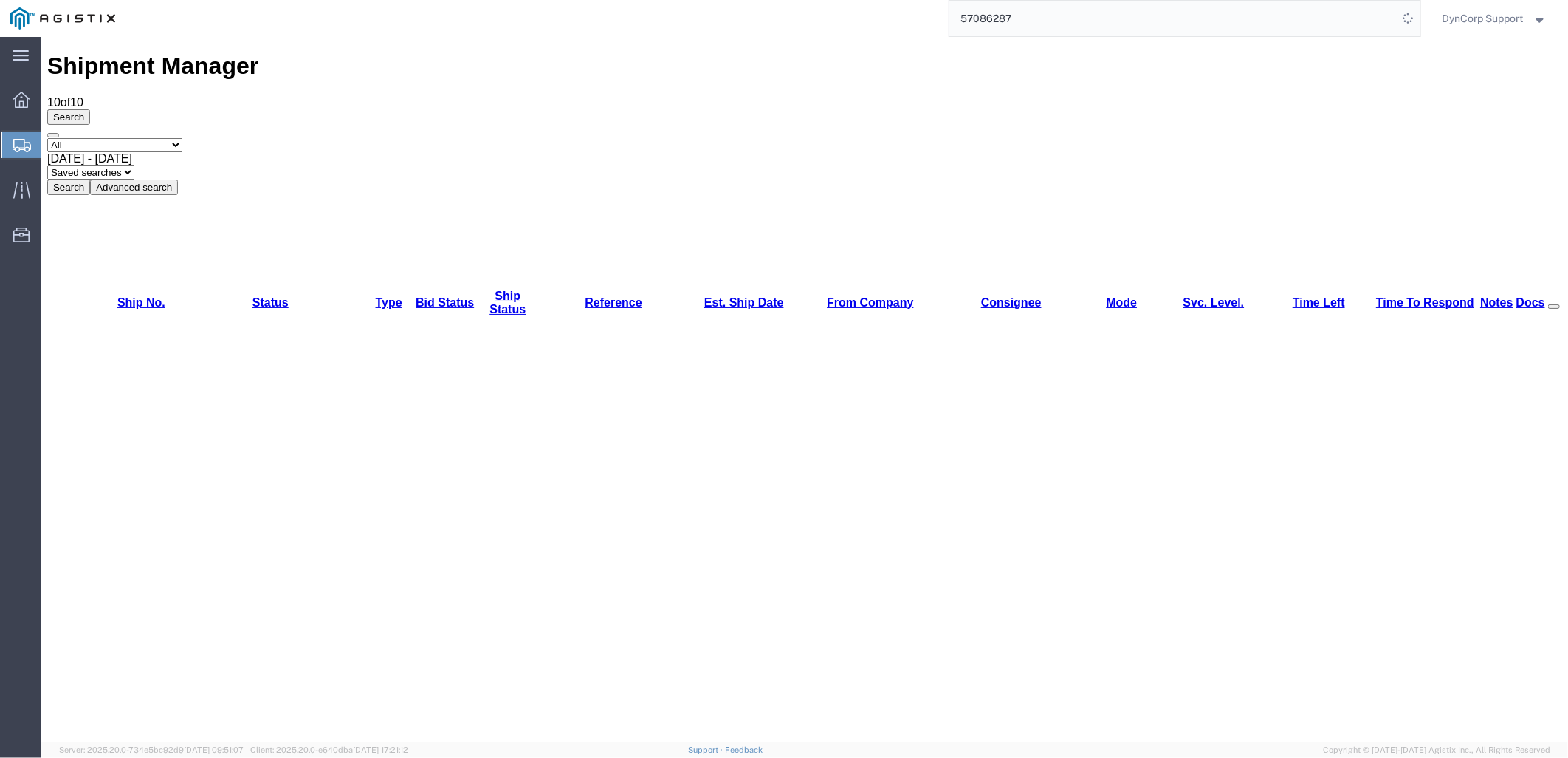
click at [90, 179] on button "Search" at bounding box center [67, 187] width 42 height 15
click at [1084, 22] on input "57086287" at bounding box center [1174, 18] width 449 height 36
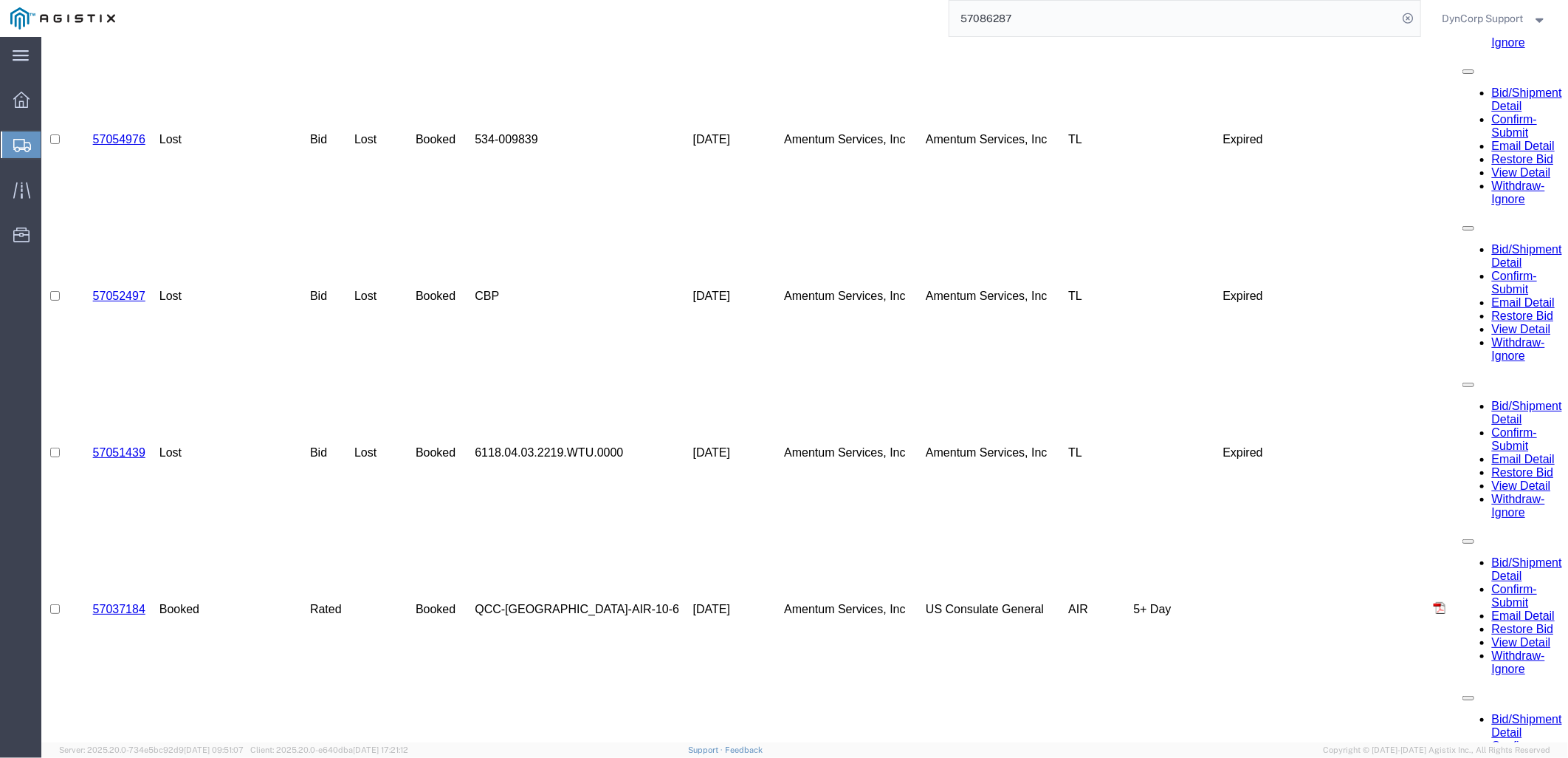
scroll to position [1686, 0]
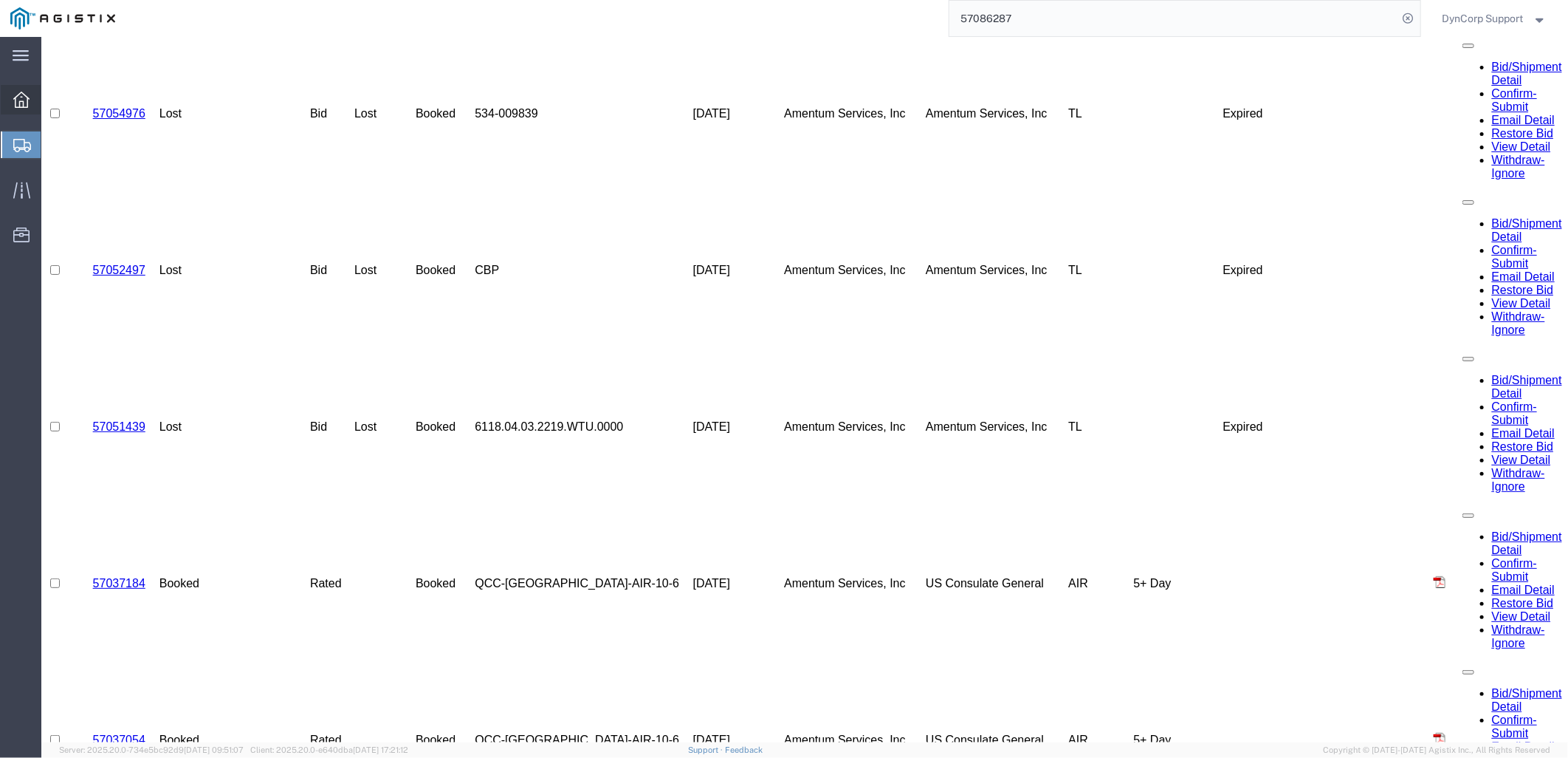
click at [27, 93] on icon at bounding box center [21, 99] width 16 height 16
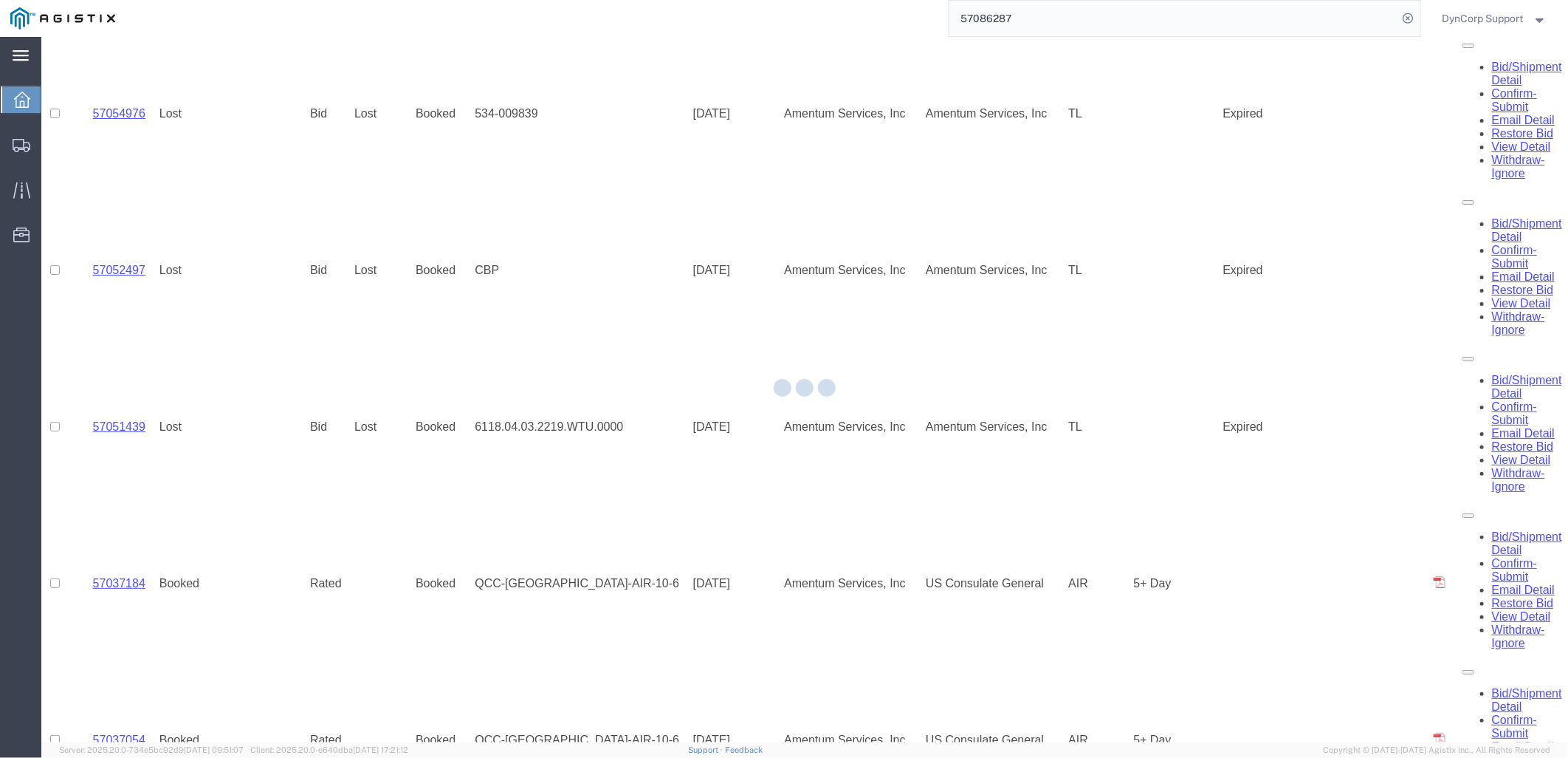
click at [17, 57] on icon at bounding box center [20, 56] width 16 height 12
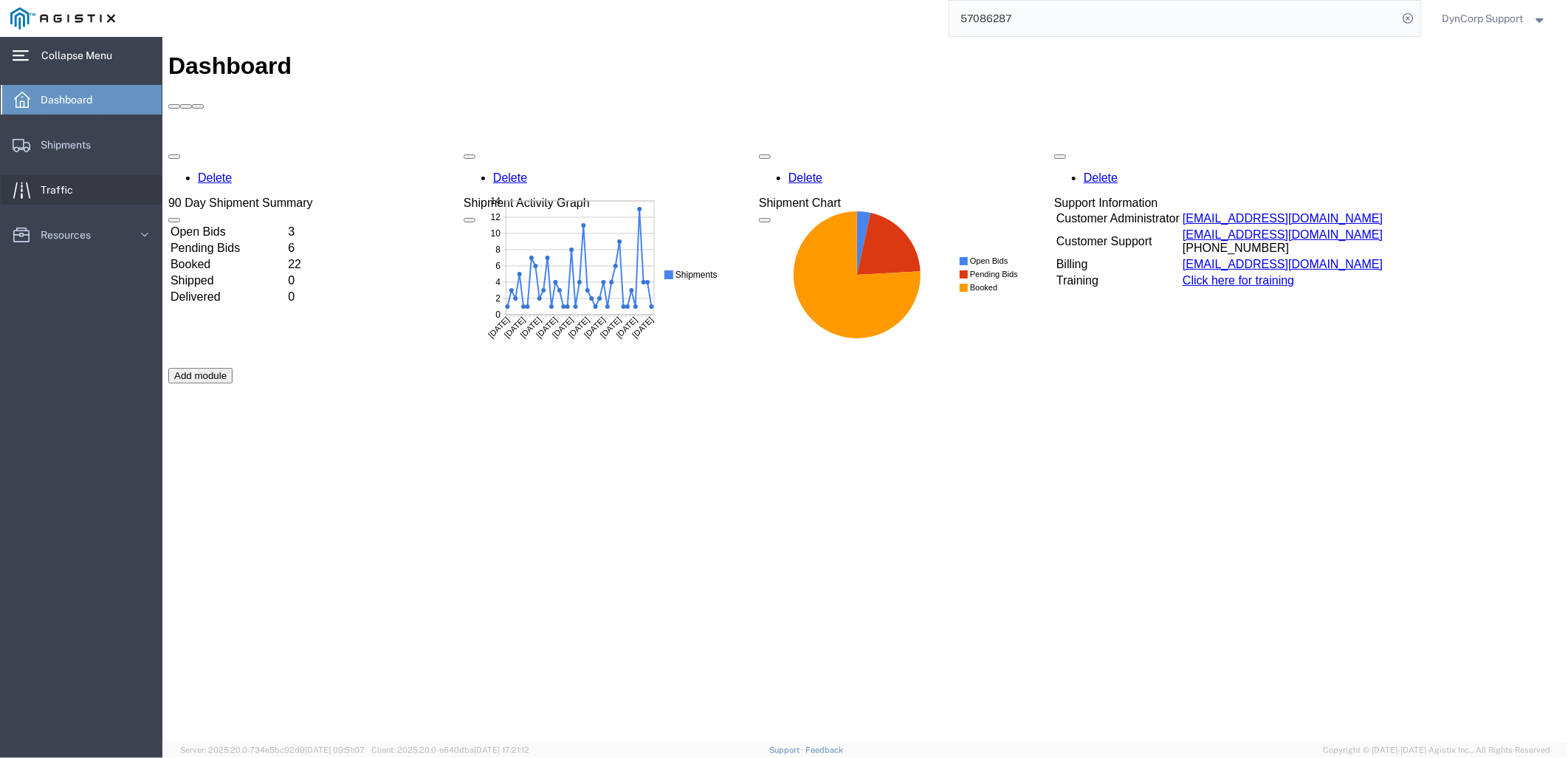
click at [57, 190] on span "Traffic" at bounding box center [62, 190] width 42 height 30
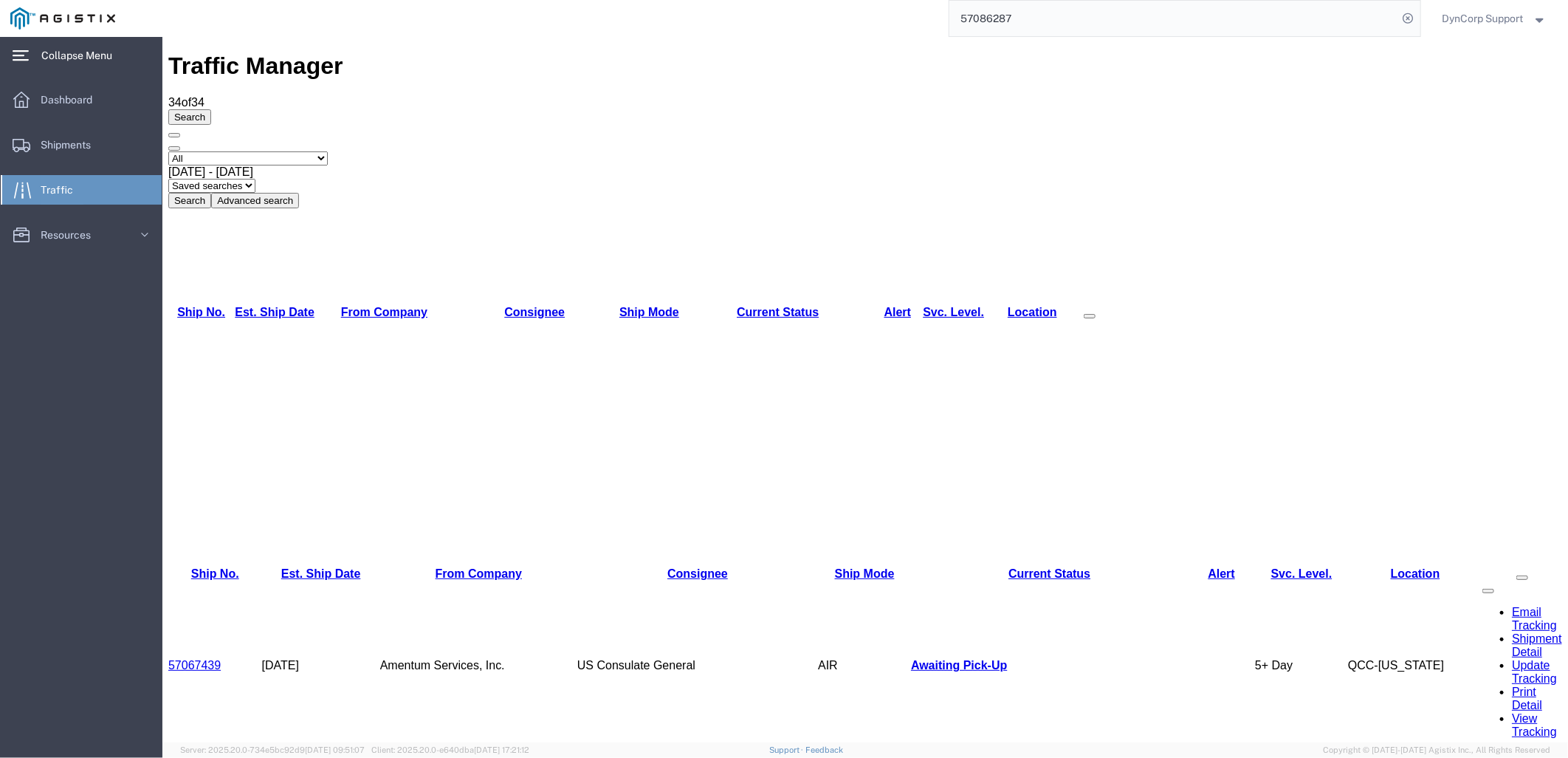
click at [207, 305] on link "Ship No." at bounding box center [200, 311] width 48 height 13
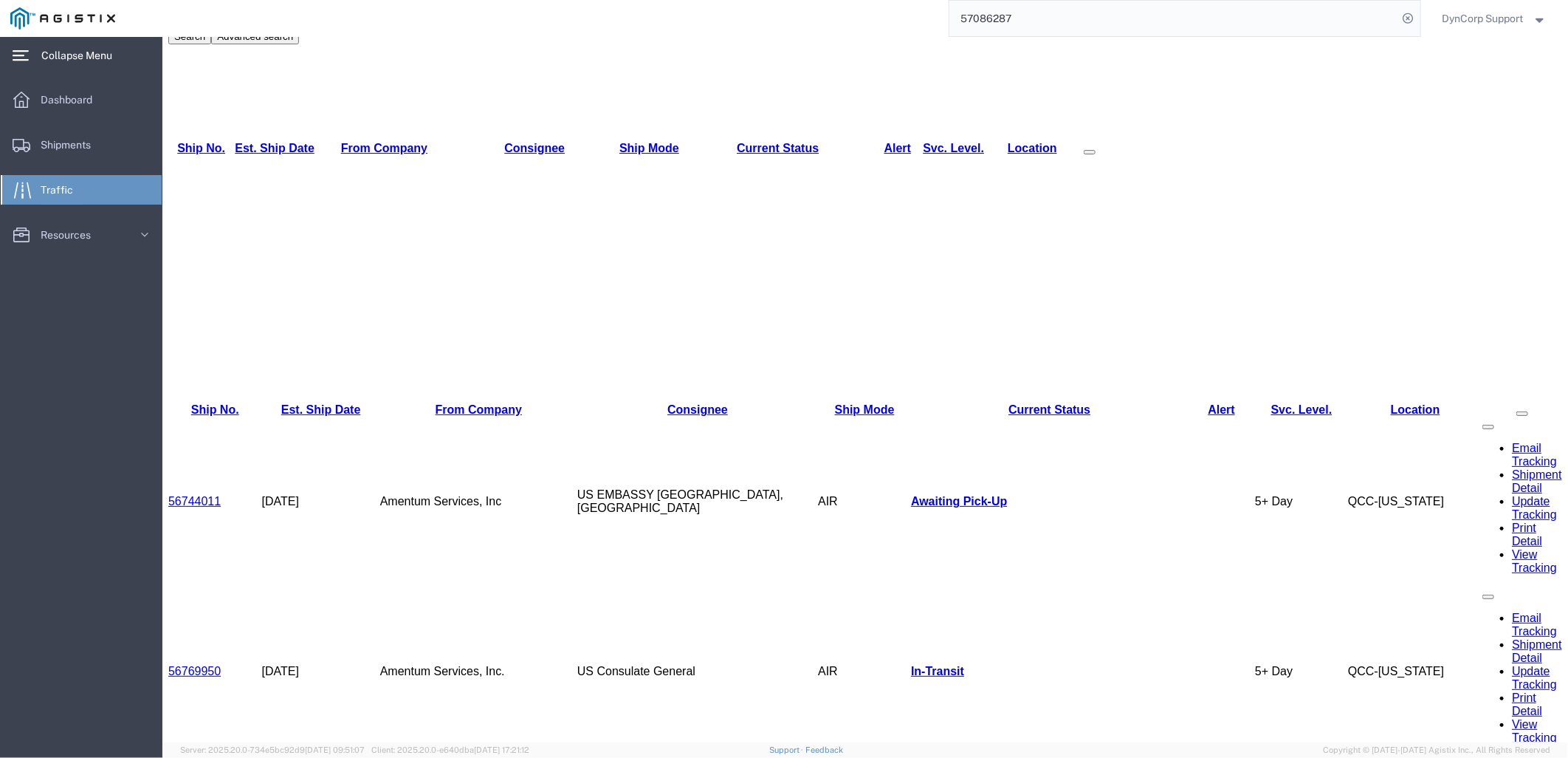
scroll to position [212, 0]
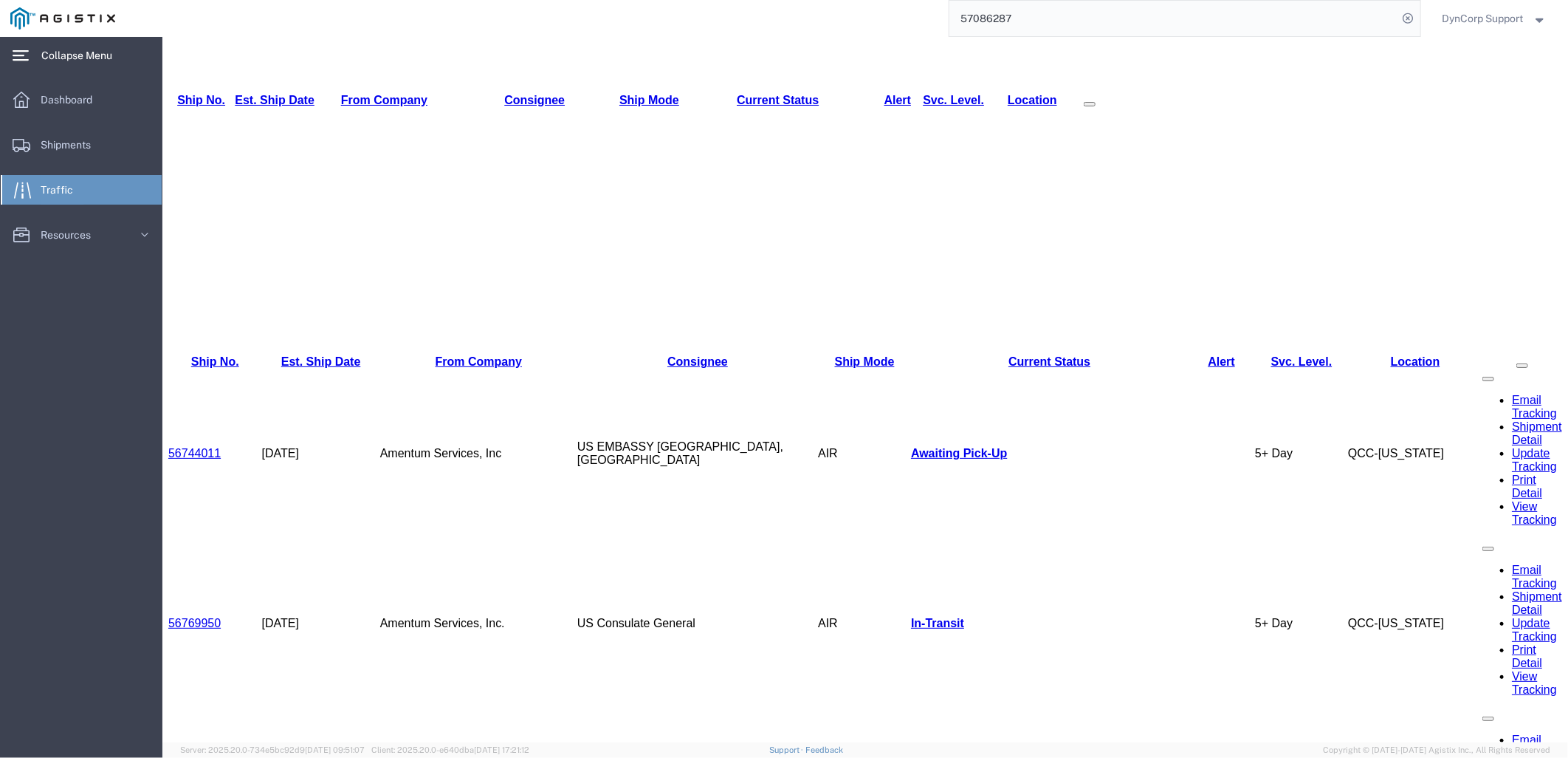
click at [90, 338] on div "main_menu Created with Sketch. Collapse Menu Dashboard Shipments Traffic Resour…" at bounding box center [81, 397] width 163 height 721
click at [141, 225] on svg-icon at bounding box center [144, 235] width 22 height 30
click at [71, 147] on span "Shipments" at bounding box center [70, 144] width 61 height 30
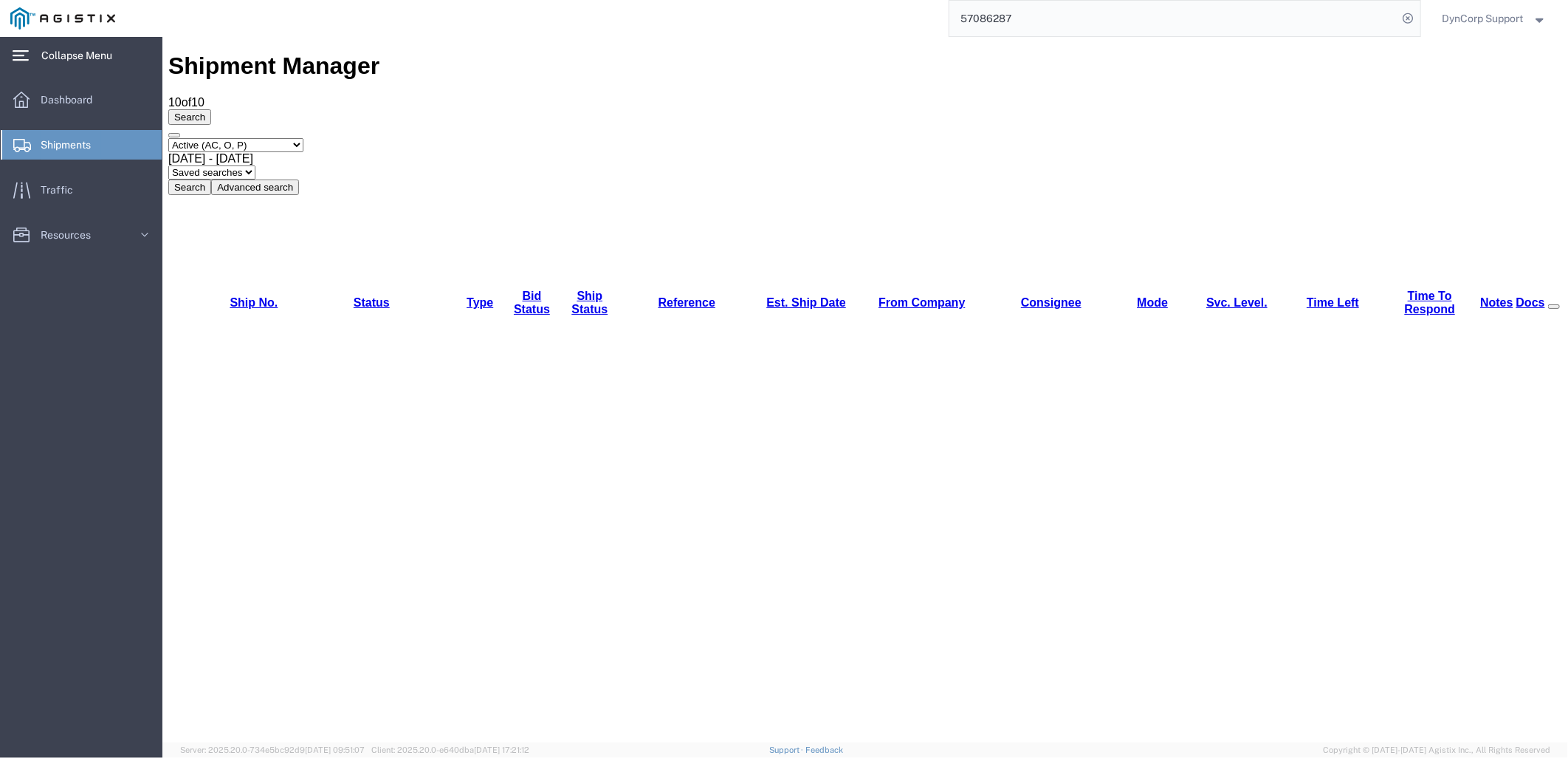
click at [1214, 19] on input "57086287" at bounding box center [1174, 18] width 449 height 36
click at [1414, 17] on icon at bounding box center [1408, 17] width 20 height 20
click at [1413, 22] on icon at bounding box center [1408, 17] width 20 height 20
click at [1245, 6] on input "search" at bounding box center [1174, 18] width 449 height 36
click at [1249, 10] on input "search" at bounding box center [1174, 18] width 449 height 36
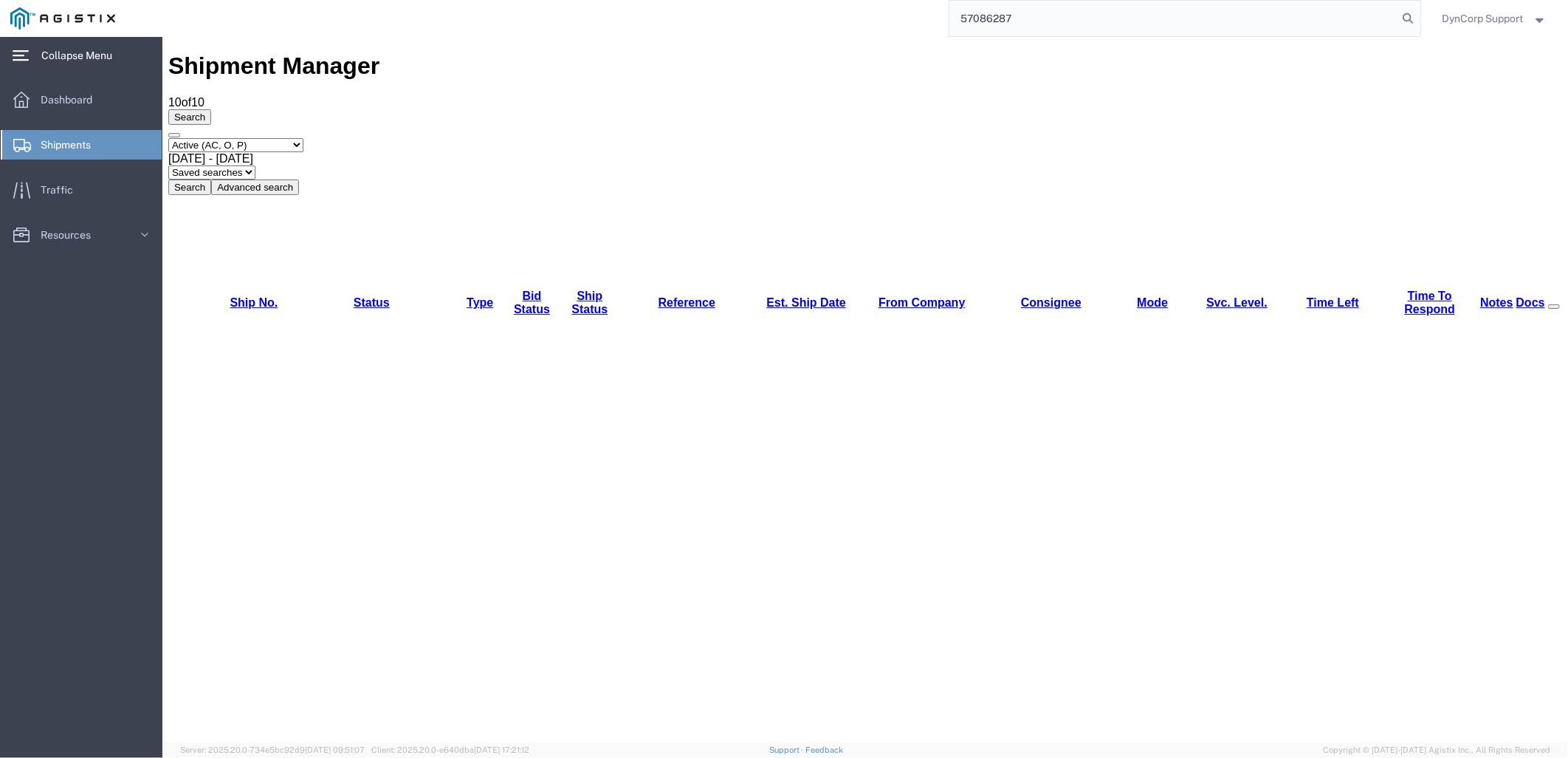
type input "57086287"
click at [1131, 115] on span "57086287" at bounding box center [1118, 118] width 53 height 12
click at [1415, 17] on icon at bounding box center [1409, 19] width 23 height 23
click at [41, 91] on span "Dashboard" at bounding box center [71, 99] width 62 height 30
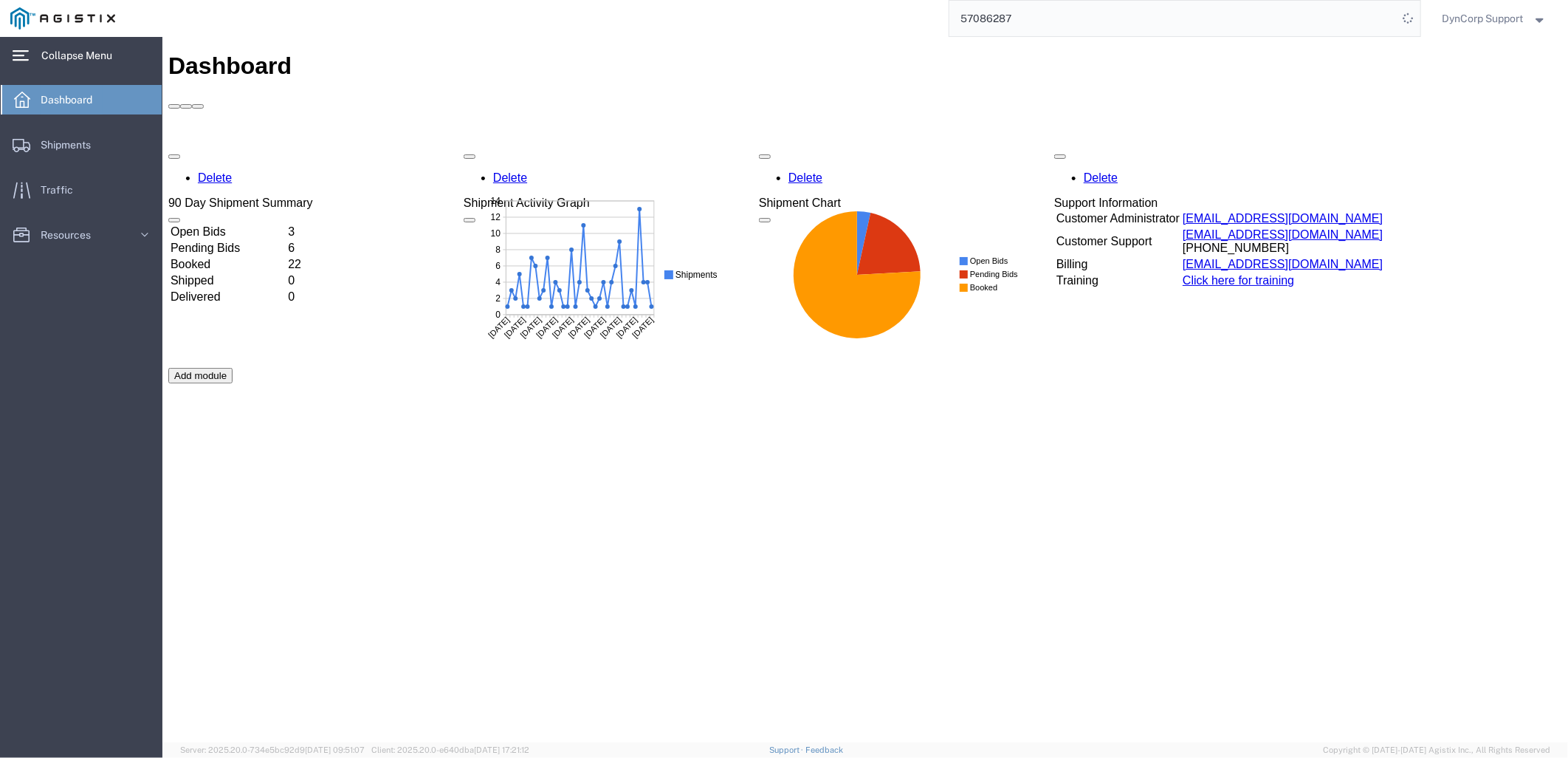
click at [1495, 11] on span "DynCorp Support" at bounding box center [1483, 18] width 81 height 16
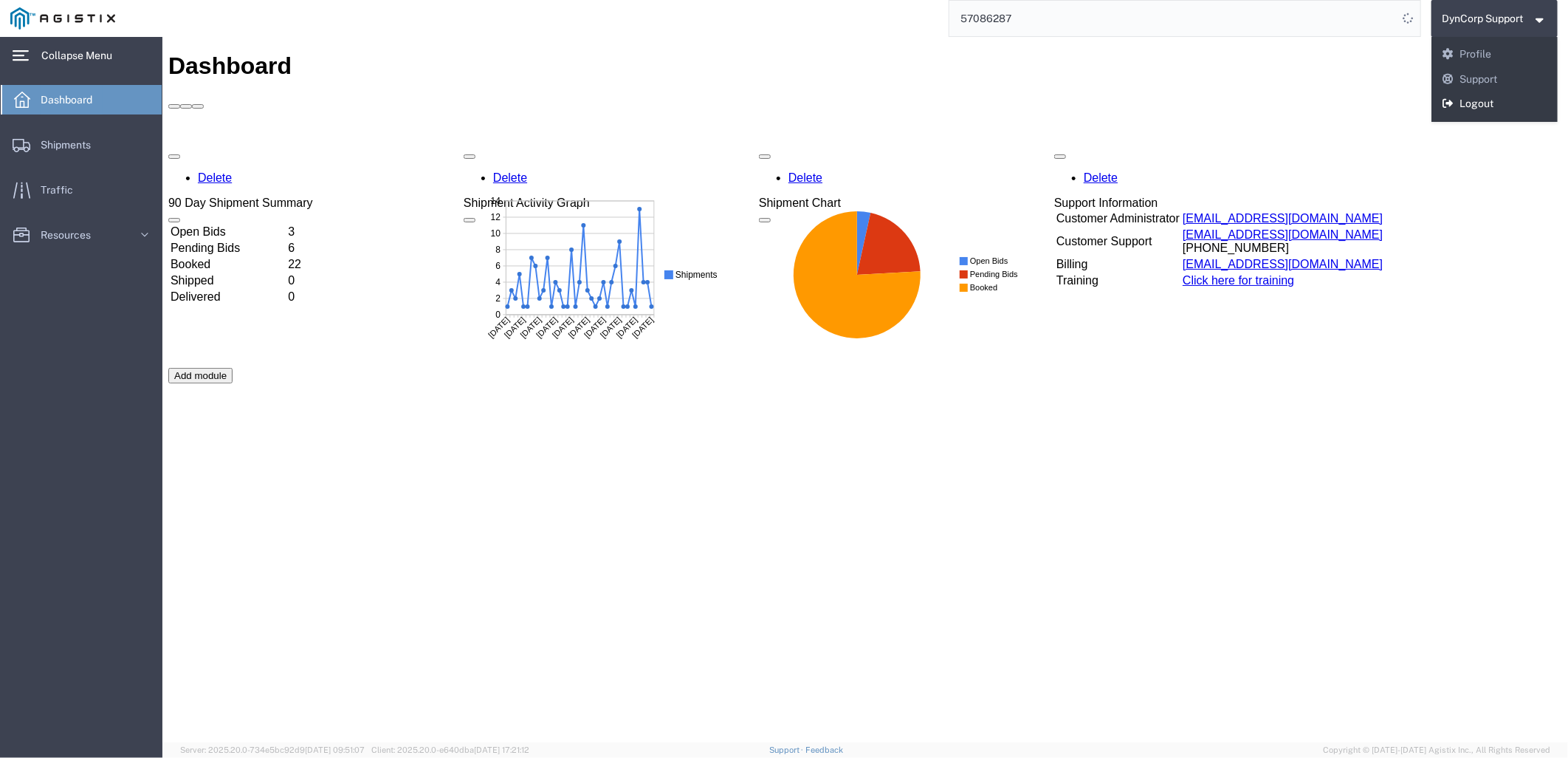
click at [1482, 93] on link "Logout" at bounding box center [1496, 104] width 127 height 25
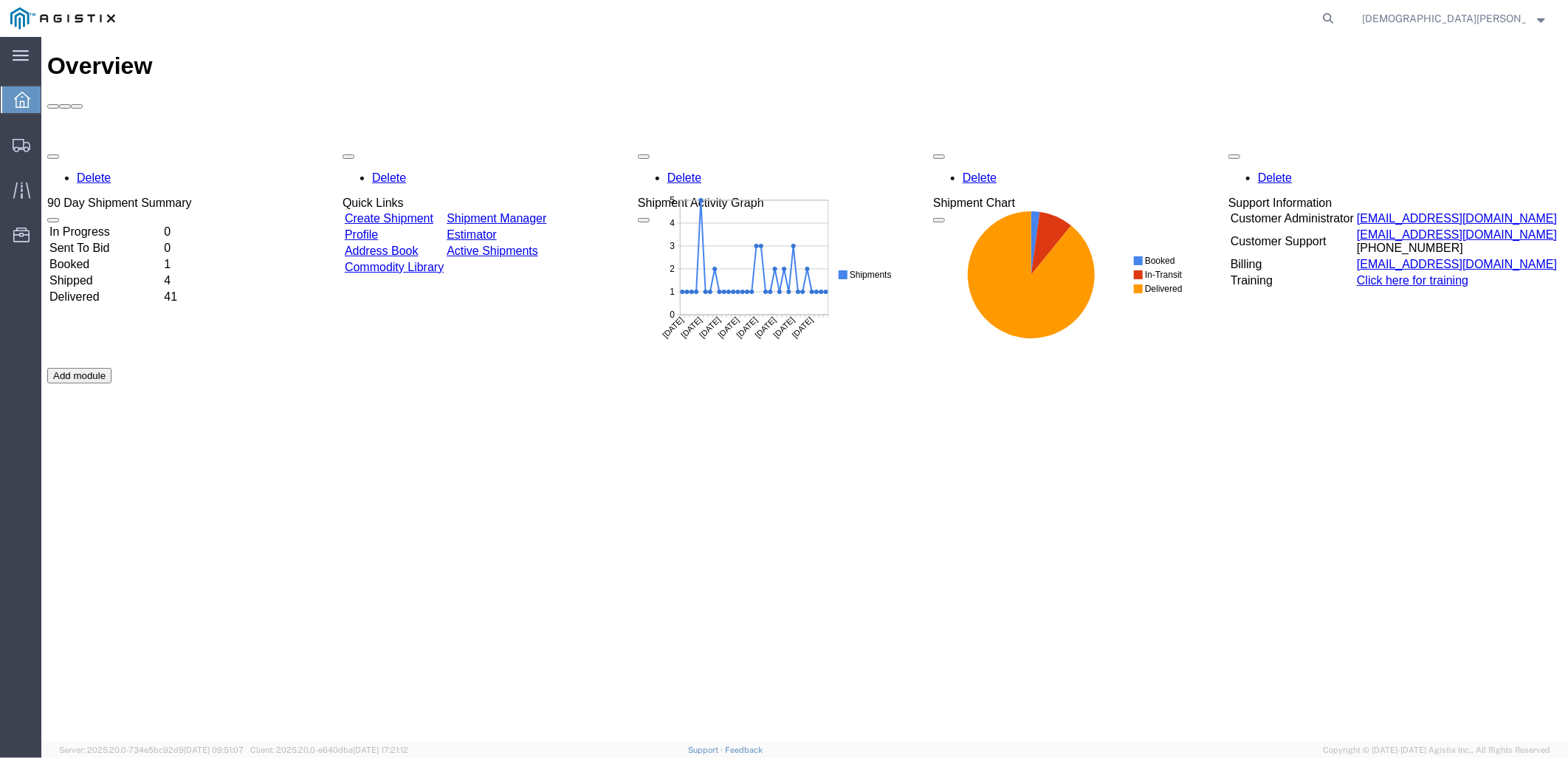
click at [1119, 16] on agx-global-search at bounding box center [1104, 18] width 473 height 37
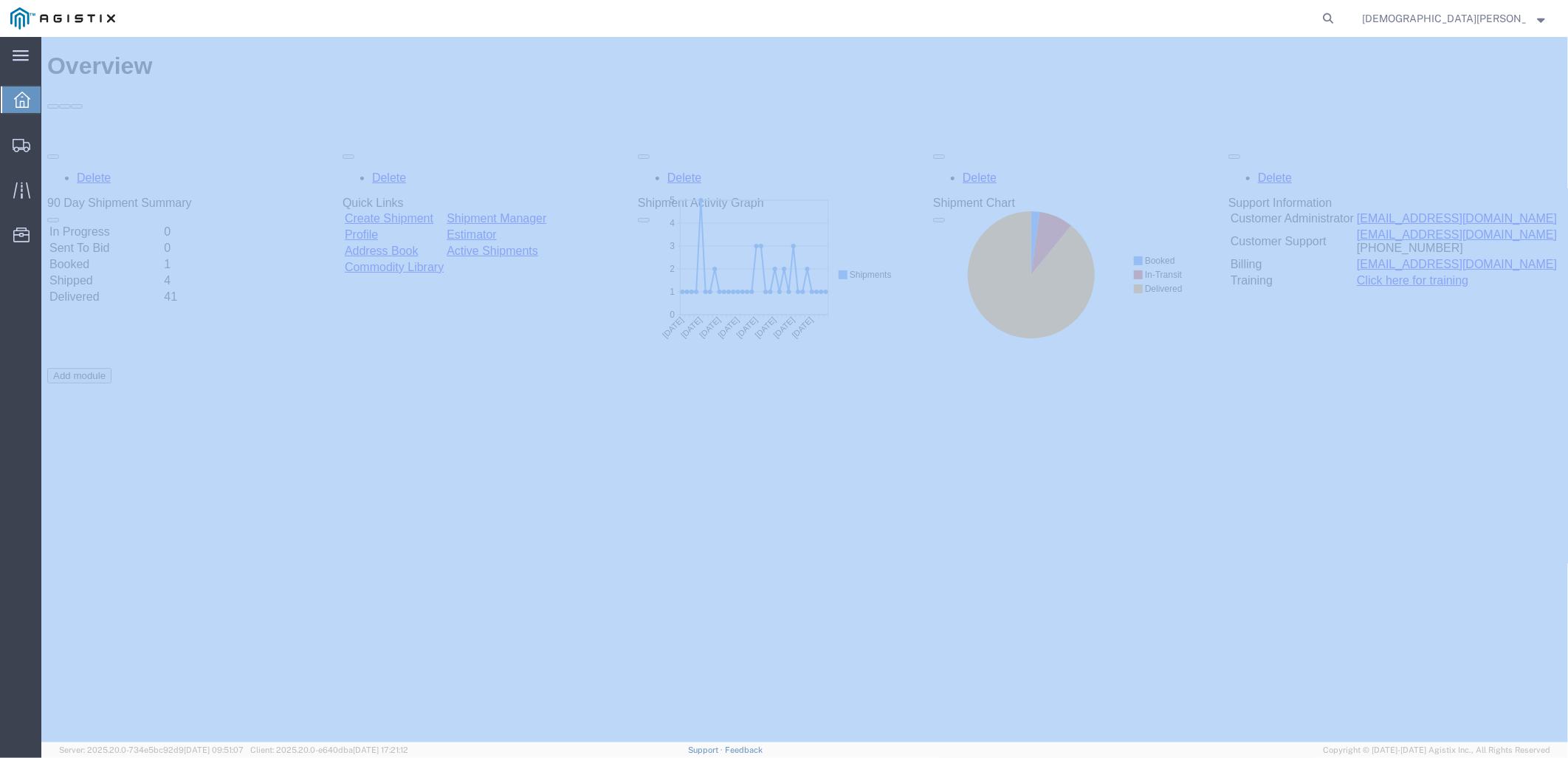
click at [1423, 17] on nav "[DEMOGRAPHIC_DATA][PERSON_NAME]" at bounding box center [789, 18] width 1558 height 37
click at [1341, 17] on form at bounding box center [1329, 18] width 24 height 37
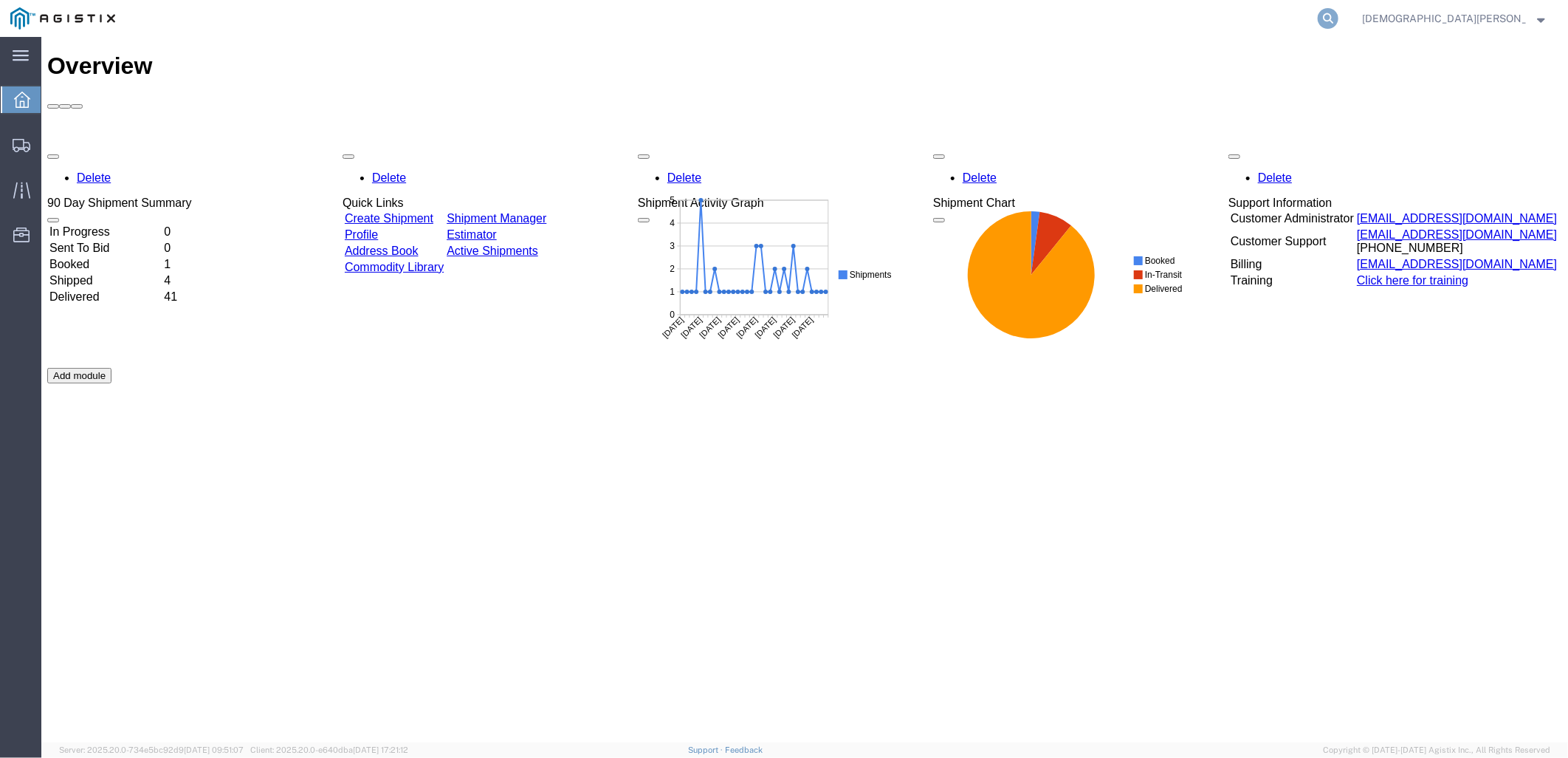
click at [1339, 17] on icon at bounding box center [1327, 17] width 20 height 20
click at [1298, 17] on input "search" at bounding box center [1093, 18] width 449 height 36
type input "57086287"
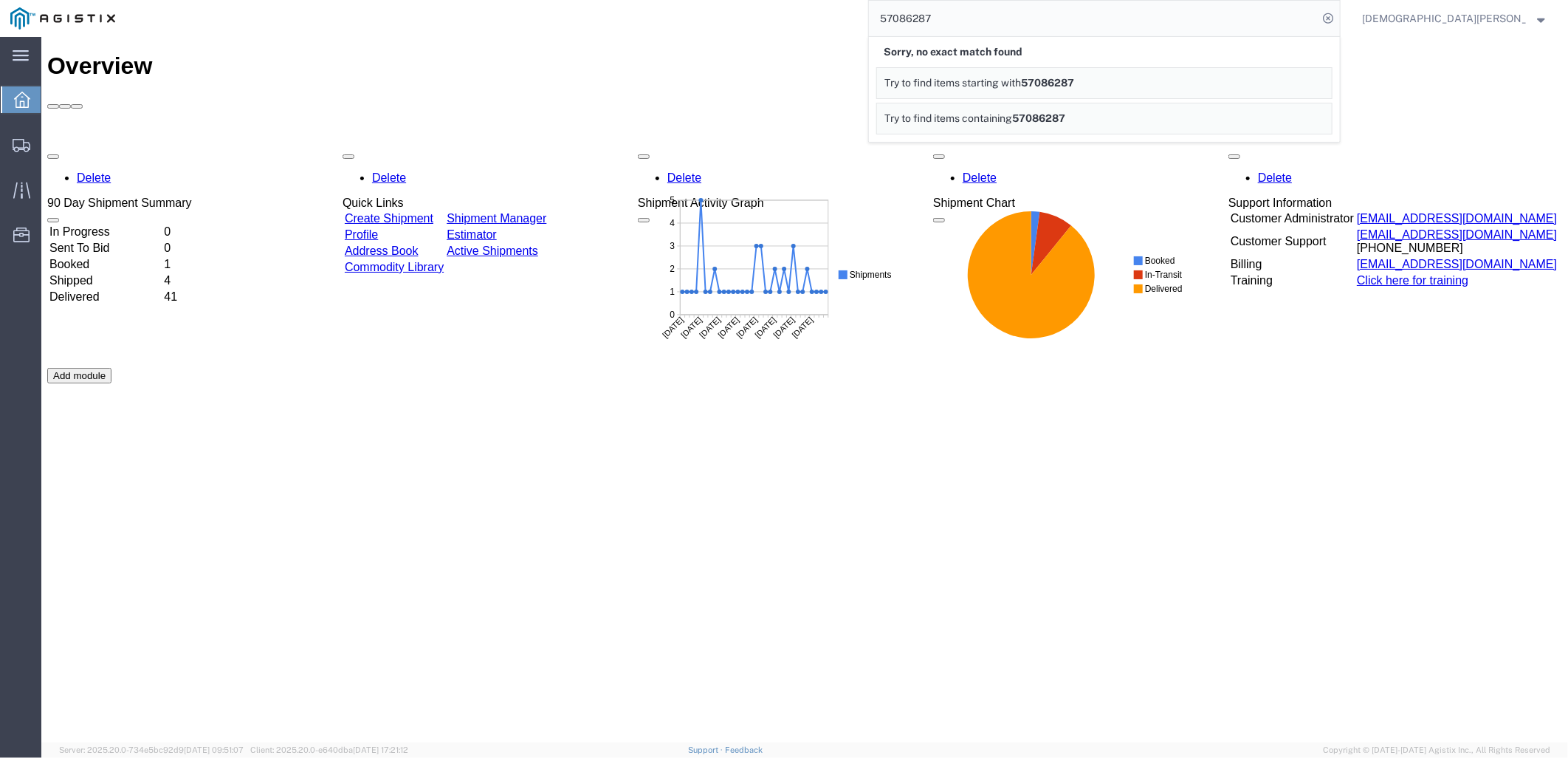
click at [1253, 367] on div "Delete 90 Day Shipment Summary In Progress 0 Sent To Bid 0 Booked 1 Shipped 4 D…" at bounding box center [804, 367] width 1515 height 443
click at [1478, 461] on div "Delete 90 Day Shipment Summary In Progress 0 Sent To Bid 0 Booked 1 Shipped 4 D…" at bounding box center [804, 367] width 1515 height 443
click at [1281, 14] on input "57086287" at bounding box center [1093, 18] width 449 height 36
click at [1339, 13] on icon at bounding box center [1327, 17] width 20 height 20
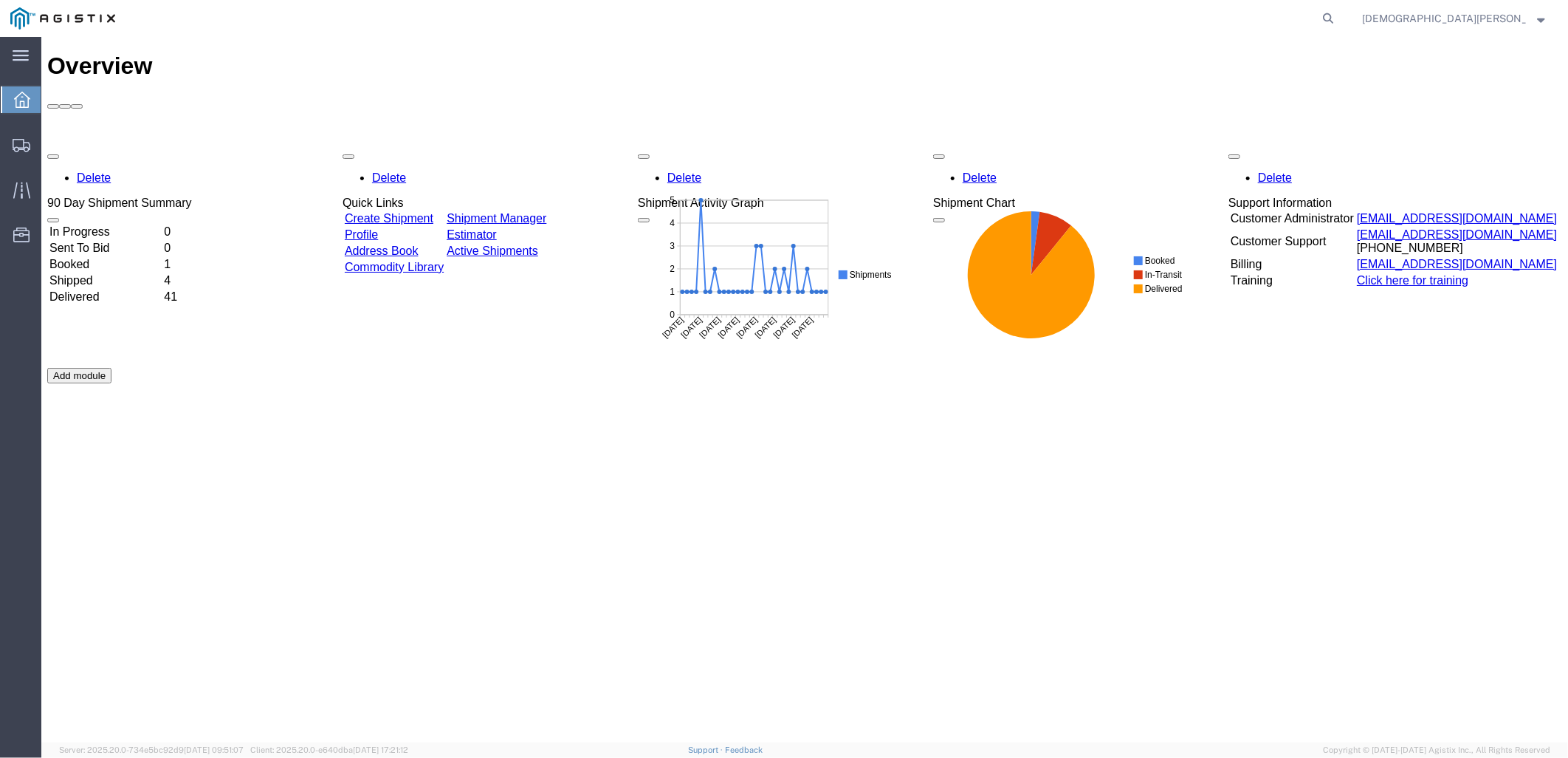
drag, startPoint x: 1405, startPoint y: 13, endPoint x: 1398, endPoint y: 13, distance: 7.0
click at [1339, 13] on icon at bounding box center [1327, 17] width 20 height 20
click at [1255, 20] on input "search" at bounding box center [1093, 18] width 449 height 36
type input "5"
type input "57086287"
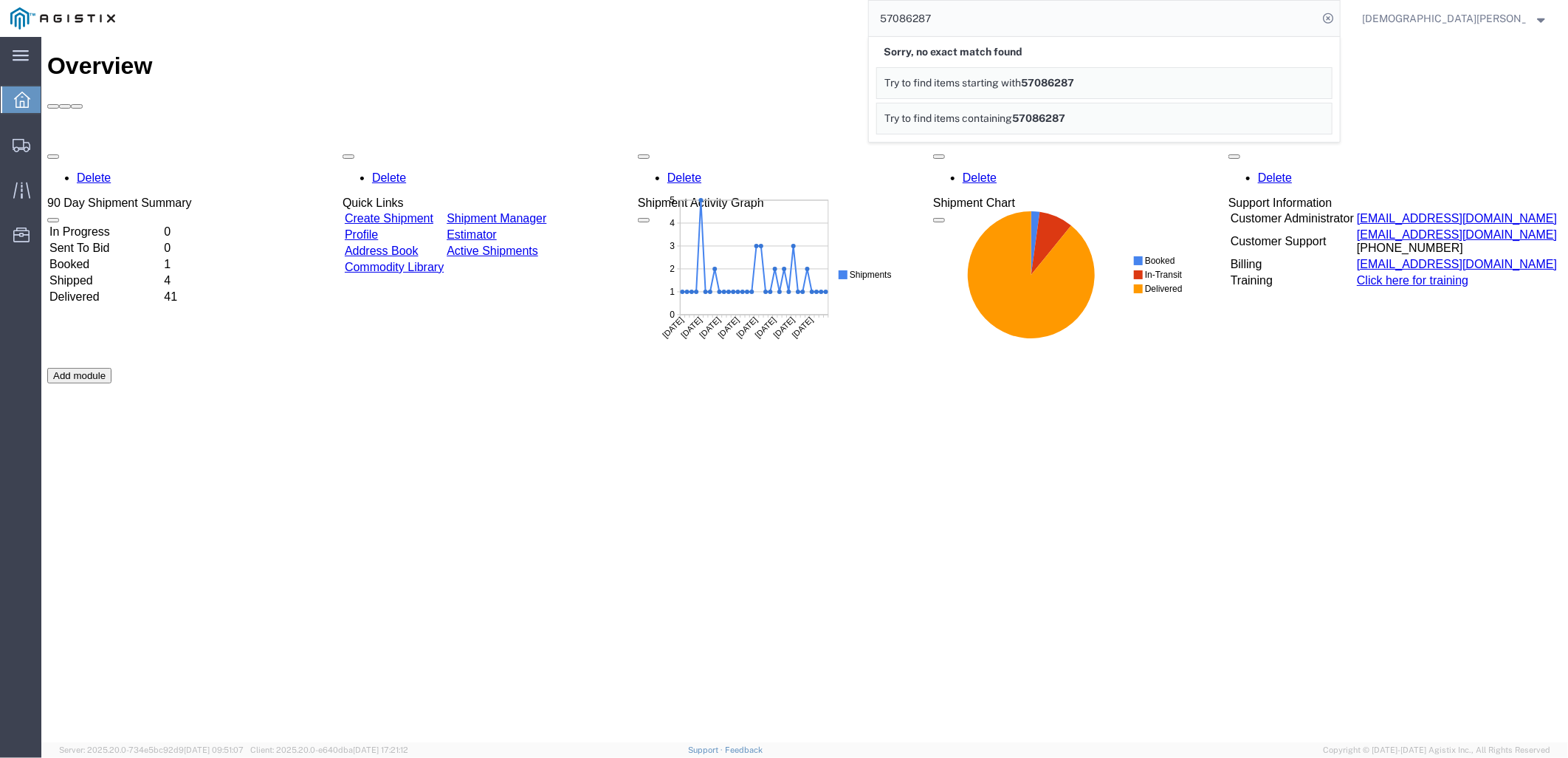
click at [1479, 17] on span "[DEMOGRAPHIC_DATA][PERSON_NAME]" at bounding box center [1444, 18] width 164 height 16
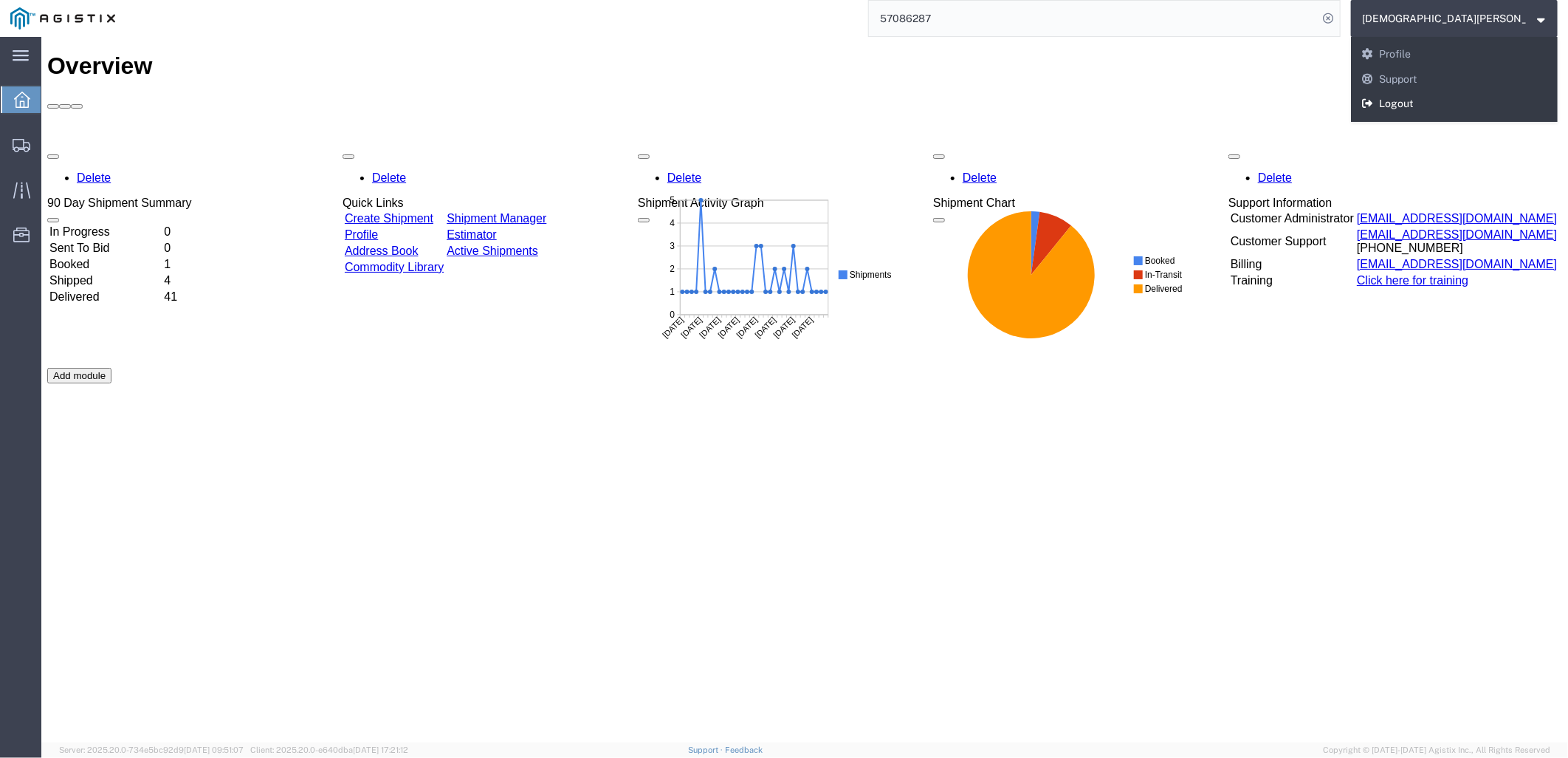
click at [1489, 103] on link "Logout" at bounding box center [1454, 104] width 207 height 25
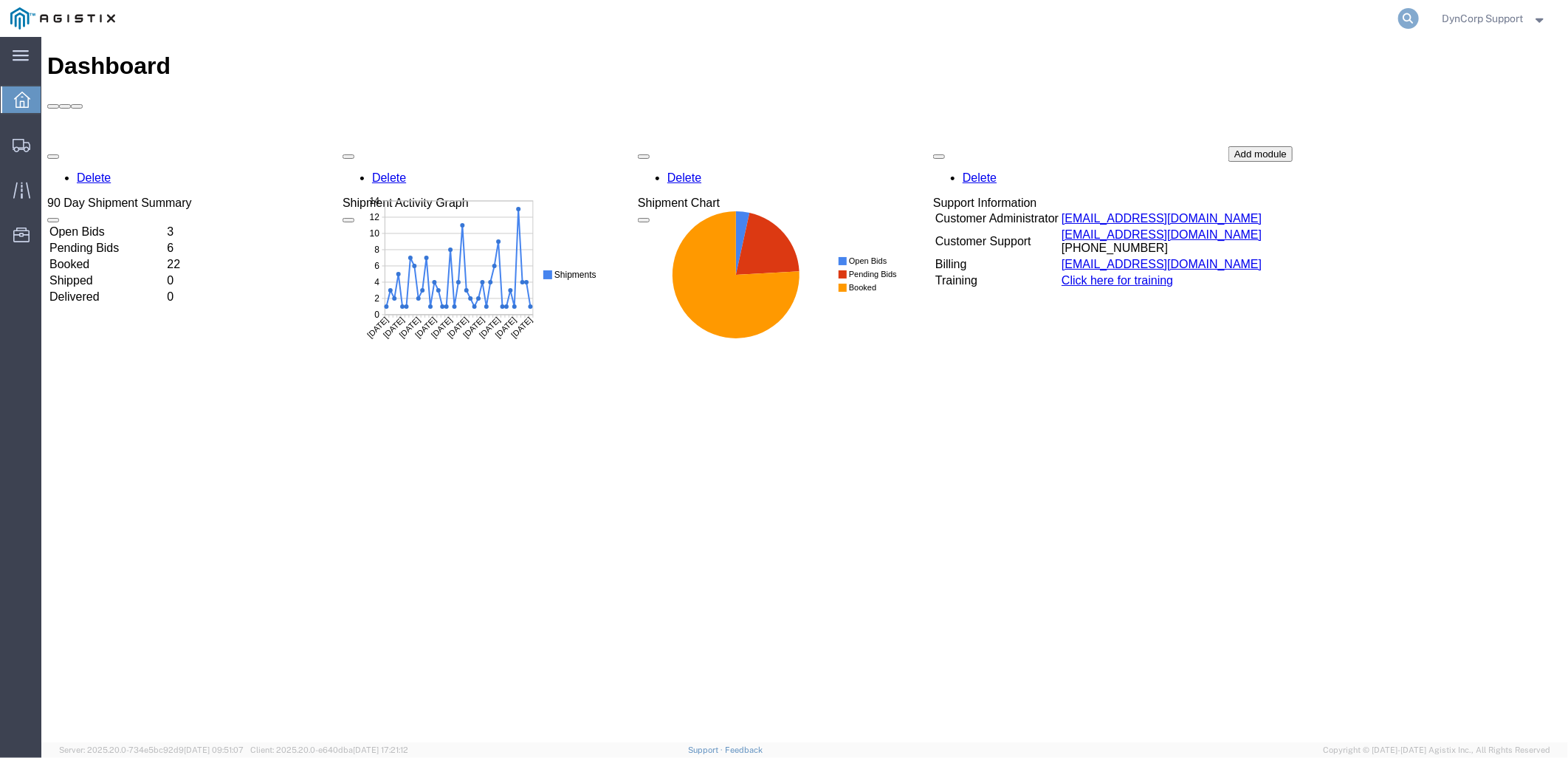
click at [1413, 15] on icon at bounding box center [1408, 17] width 20 height 20
click at [1162, 32] on input "search" at bounding box center [1174, 18] width 449 height 36
click at [1183, 24] on input "search" at bounding box center [1174, 18] width 449 height 36
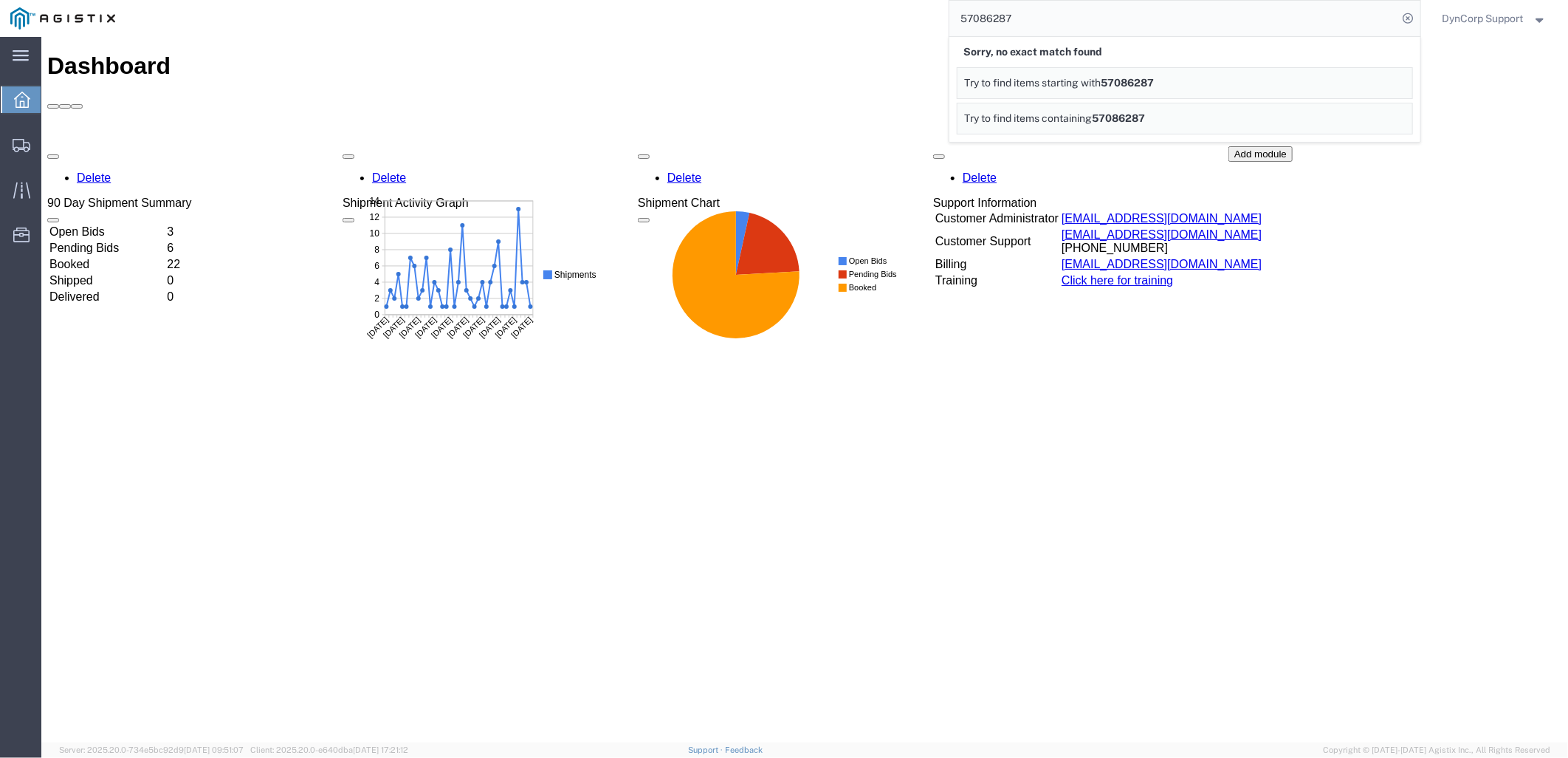
click at [1144, 458] on div "Dashboard Delete 90 Day Shipment Summary Open Bids 3 Pending Bids 6 Booked 22 S…" at bounding box center [804, 405] width 1515 height 706
click at [1509, 403] on div "Dashboard Delete 90 Day Shipment Summary Open Bids 3 Pending Bids 6 Booked 22 S…" at bounding box center [804, 405] width 1515 height 706
click at [1026, 19] on input "57086287" at bounding box center [1174, 18] width 449 height 36
drag, startPoint x: 1009, startPoint y: 18, endPoint x: 777, endPoint y: 6, distance: 232.3
click at [787, 6] on div "57086287" at bounding box center [773, 18] width 1296 height 37
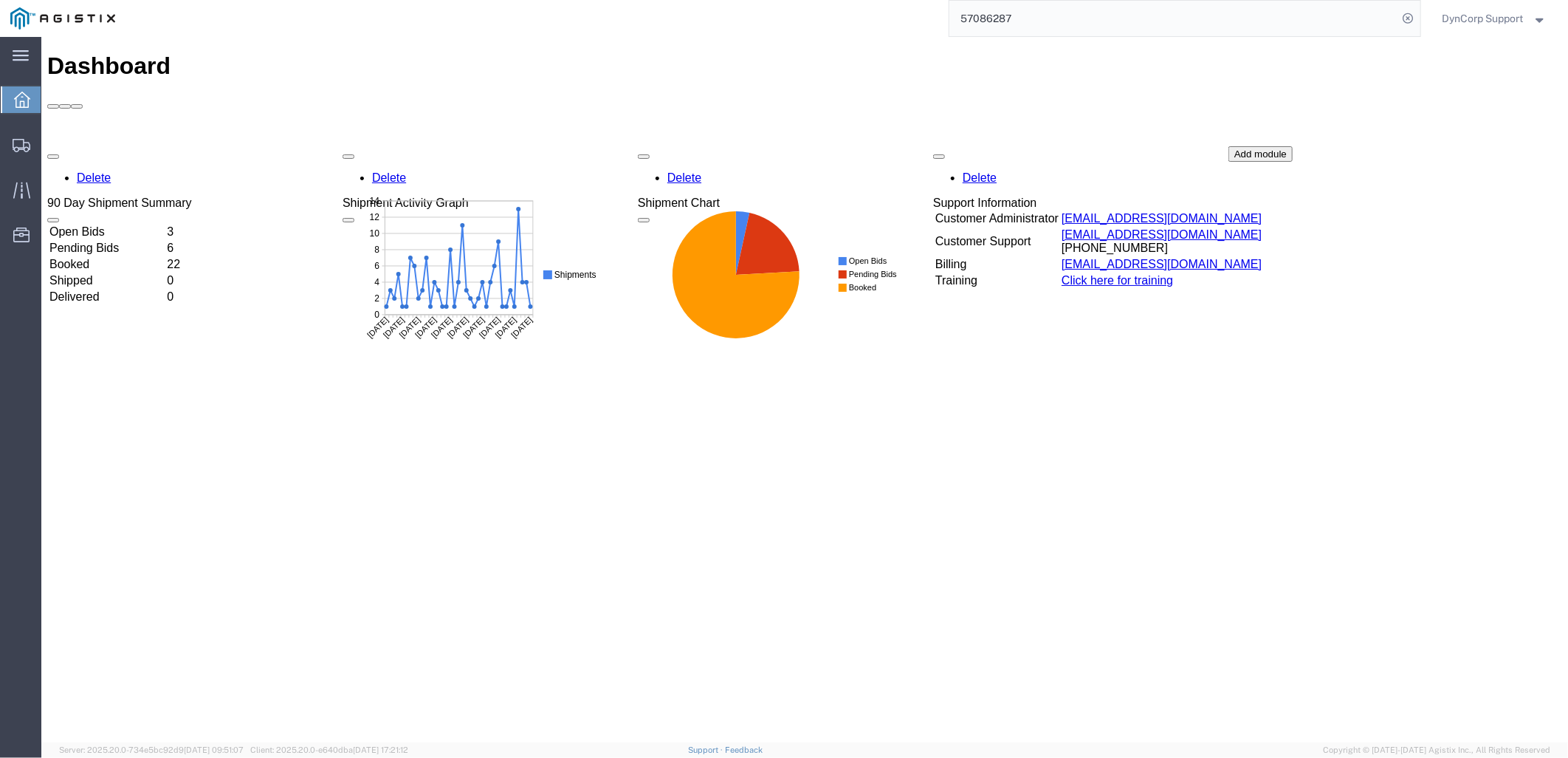
paste input "7046"
type input "57087046"
click at [1401, 17] on icon at bounding box center [1408, 17] width 20 height 20
click at [1479, 20] on span "DynCorp Support" at bounding box center [1483, 18] width 81 height 16
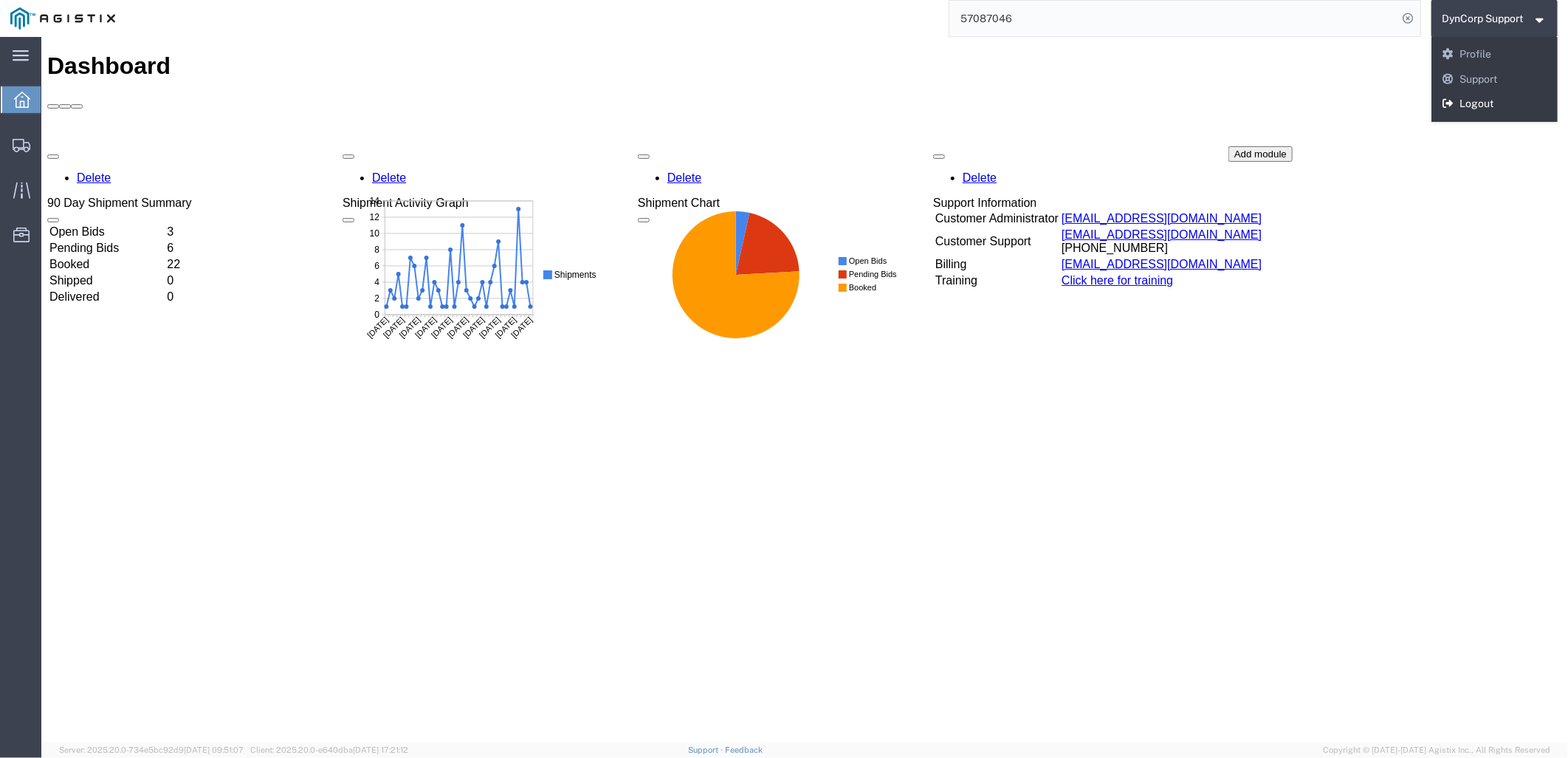
click at [1460, 107] on link "Logout" at bounding box center [1496, 104] width 127 height 25
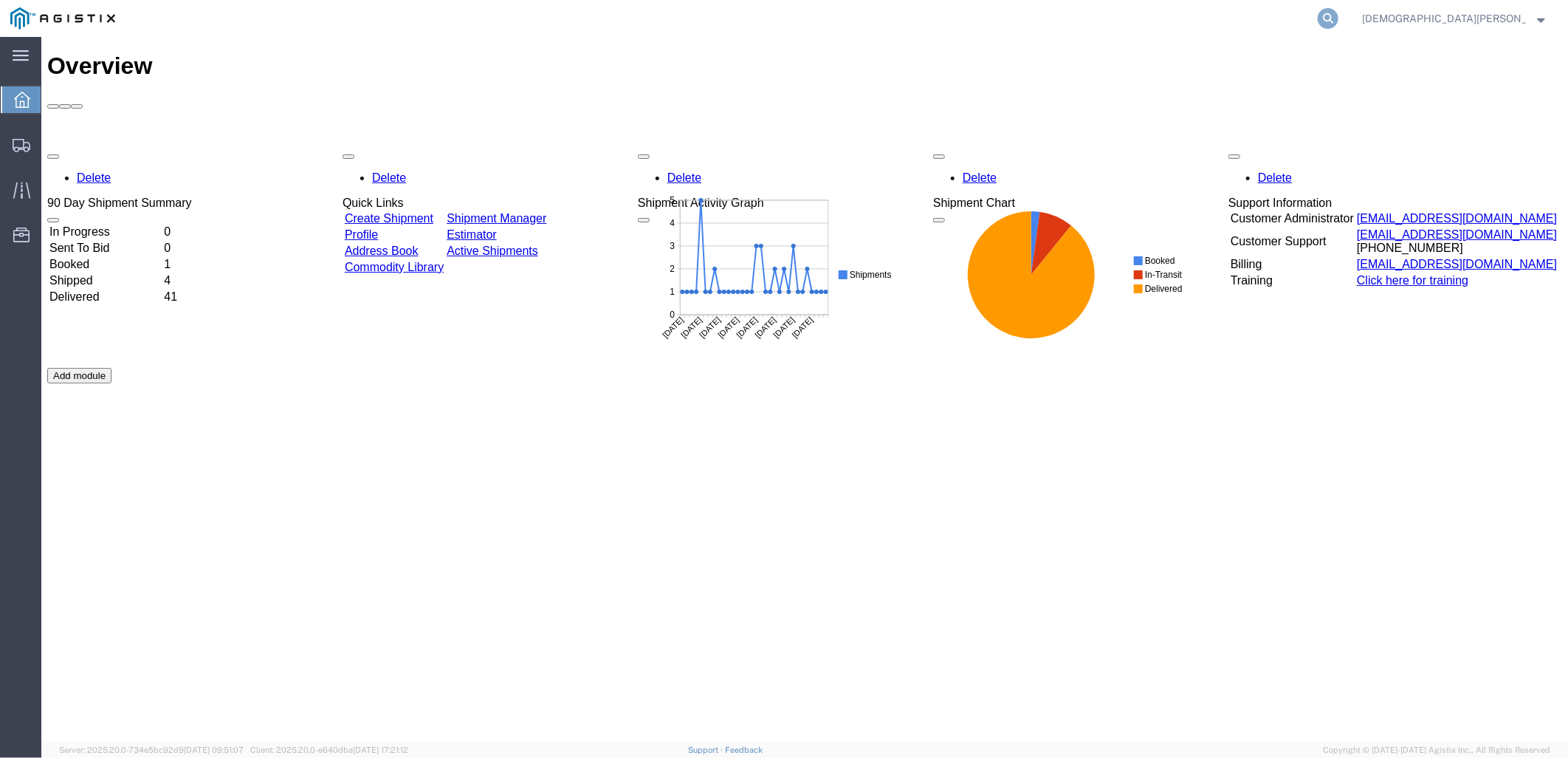
click at [1339, 27] on icon at bounding box center [1327, 17] width 20 height 20
click at [1130, 22] on input "search" at bounding box center [1093, 18] width 449 height 36
paste input "57087046"
click at [1339, 22] on icon at bounding box center [1327, 17] width 20 height 20
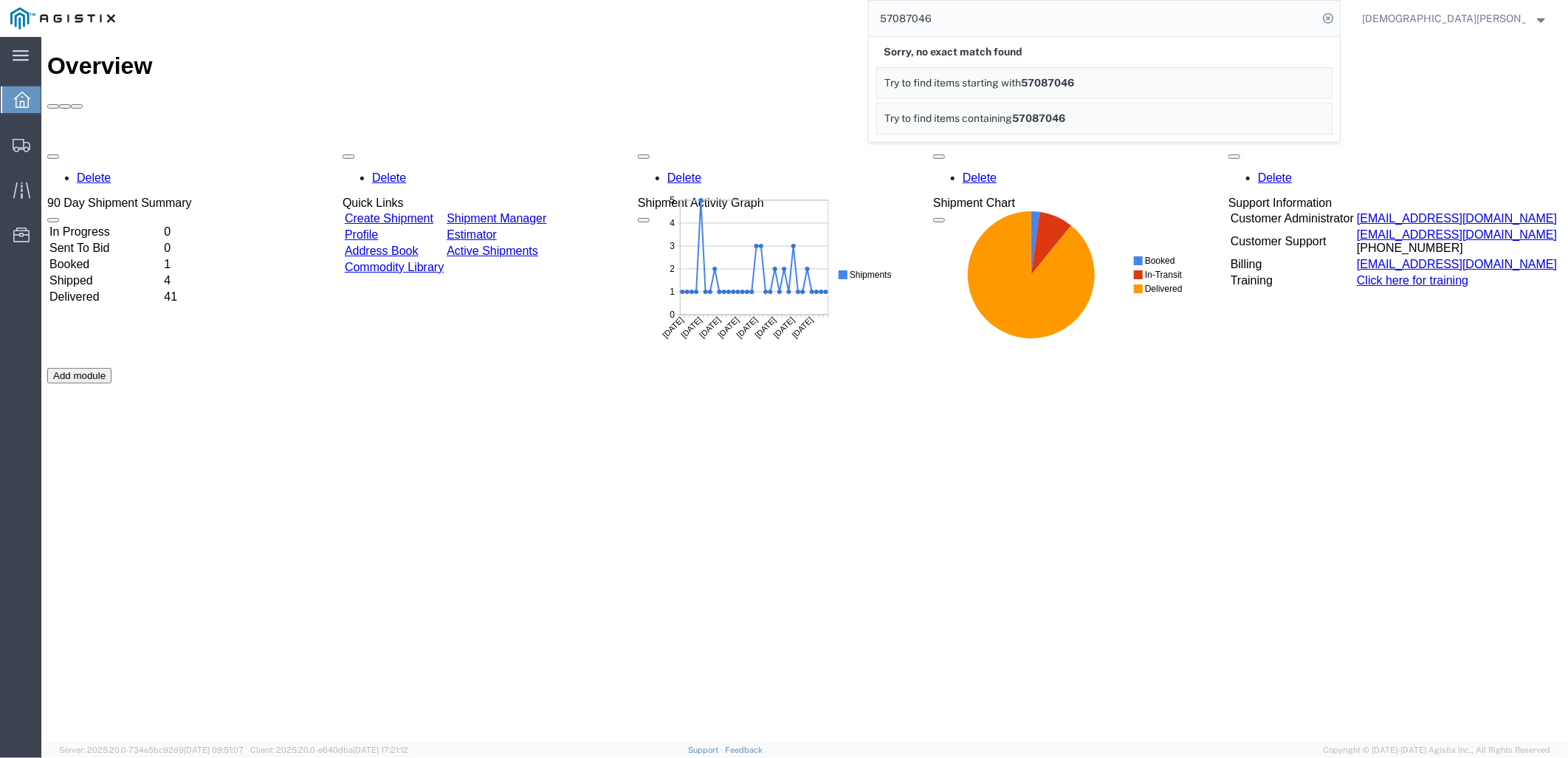
click at [1244, 440] on div "Delete 90 Day Shipment Summary In Progress 0 Sent To Bid 0 Booked 1 Shipped 4 D…" at bounding box center [804, 367] width 1515 height 443
click at [1041, 25] on input "57087046" at bounding box center [1093, 18] width 449 height 36
drag, startPoint x: 947, startPoint y: 25, endPoint x: 719, endPoint y: 1, distance: 229.3
click at [771, 17] on div "57087046" at bounding box center [733, 18] width 1216 height 37
paste input "5450151"
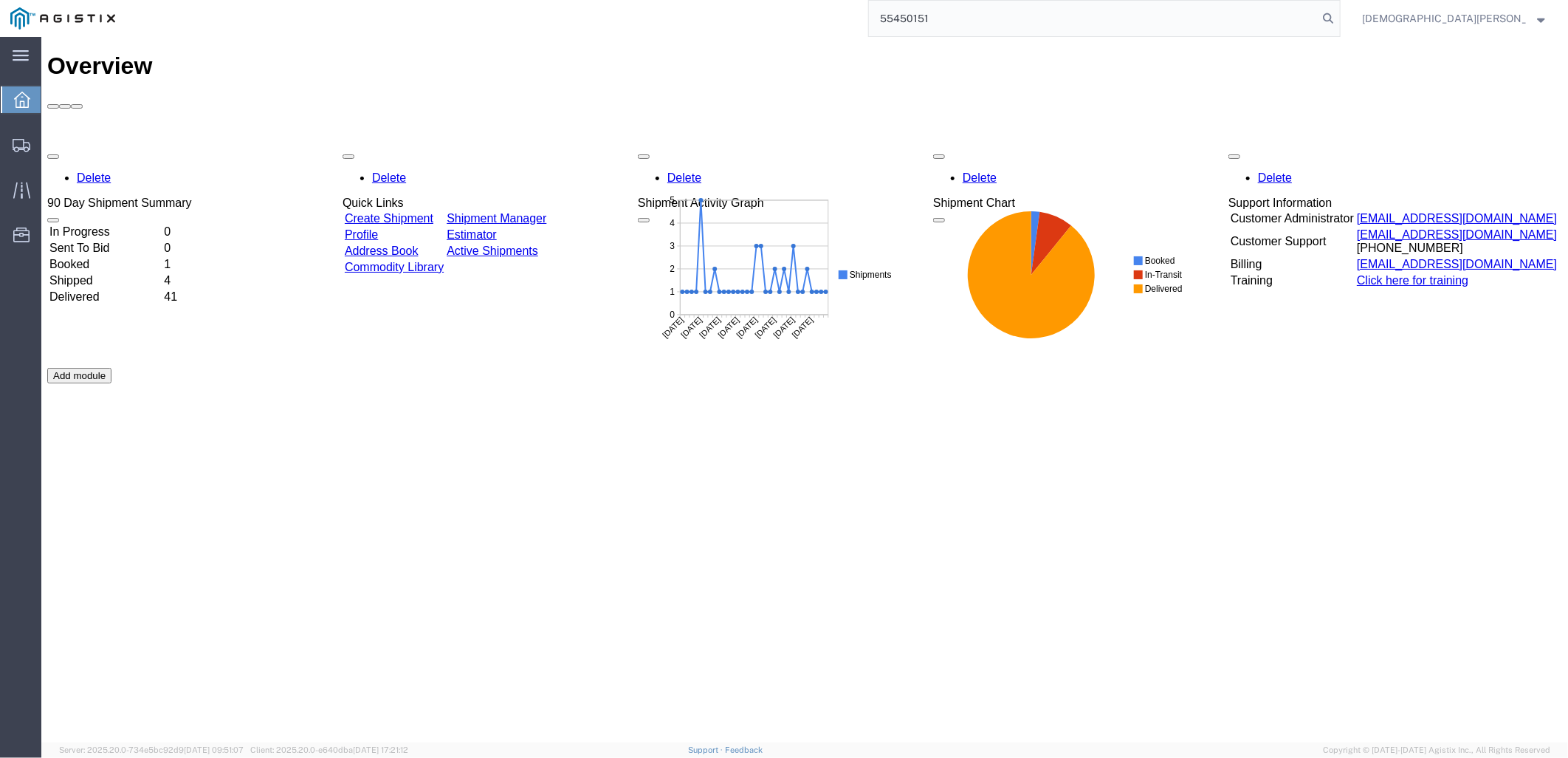
type input "55450151"
click at [1477, 13] on span "Christian Ovalles" at bounding box center [1444, 18] width 164 height 16
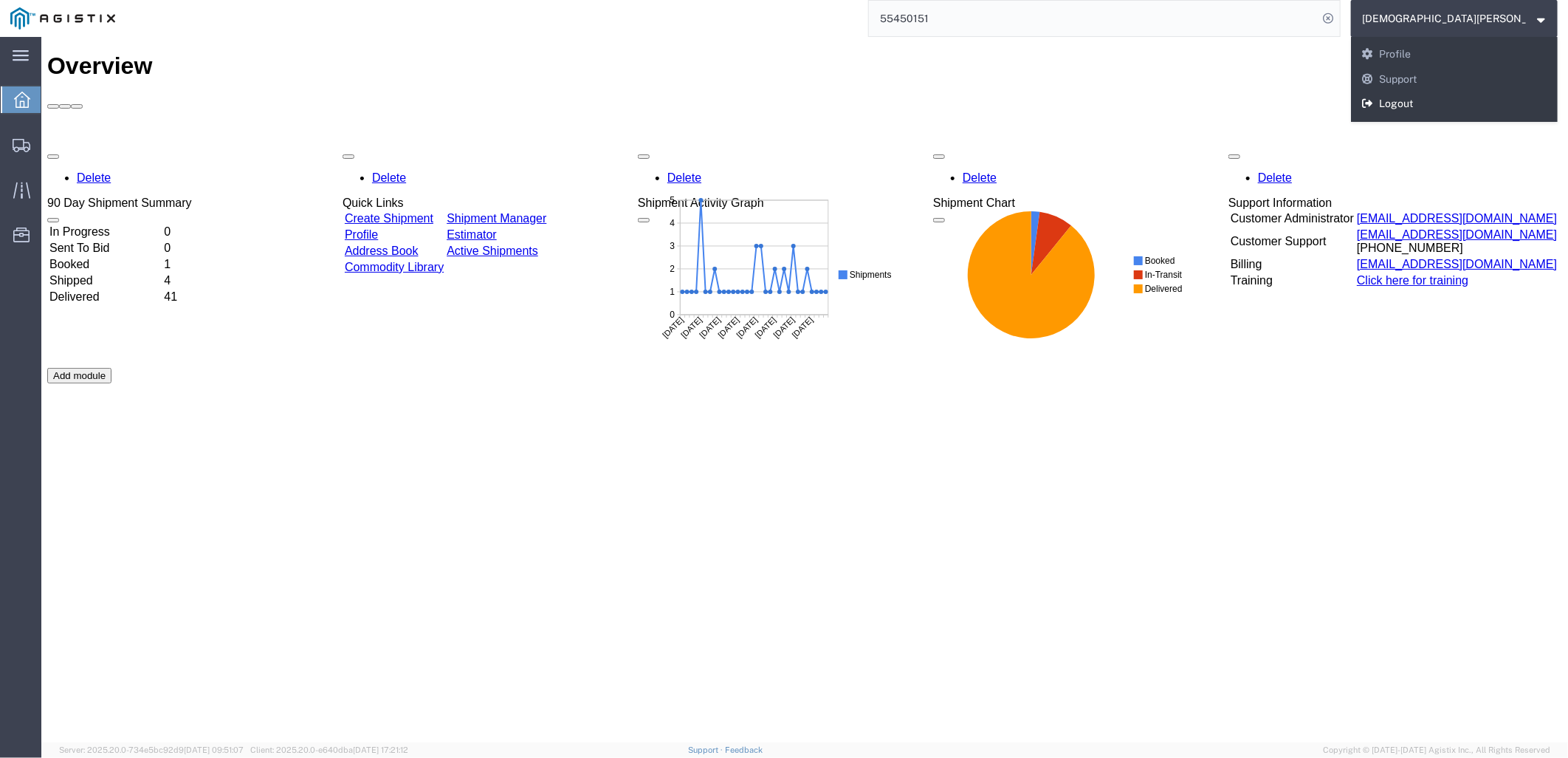
click at [1473, 101] on link "Logout" at bounding box center [1454, 104] width 207 height 25
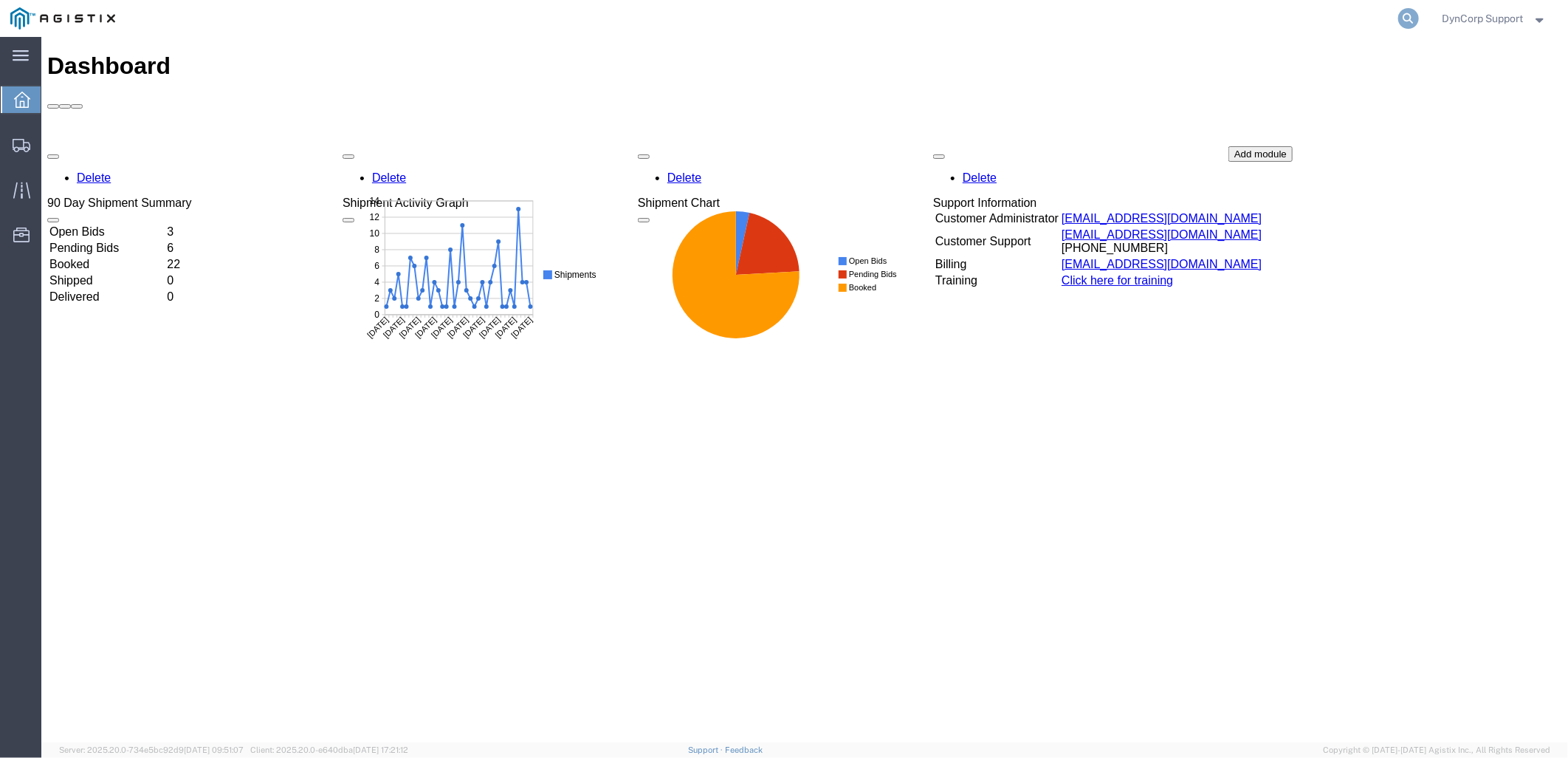
click at [1409, 17] on icon at bounding box center [1408, 17] width 20 height 20
click at [1145, 28] on input "search" at bounding box center [1174, 18] width 449 height 36
paste input "55450151"
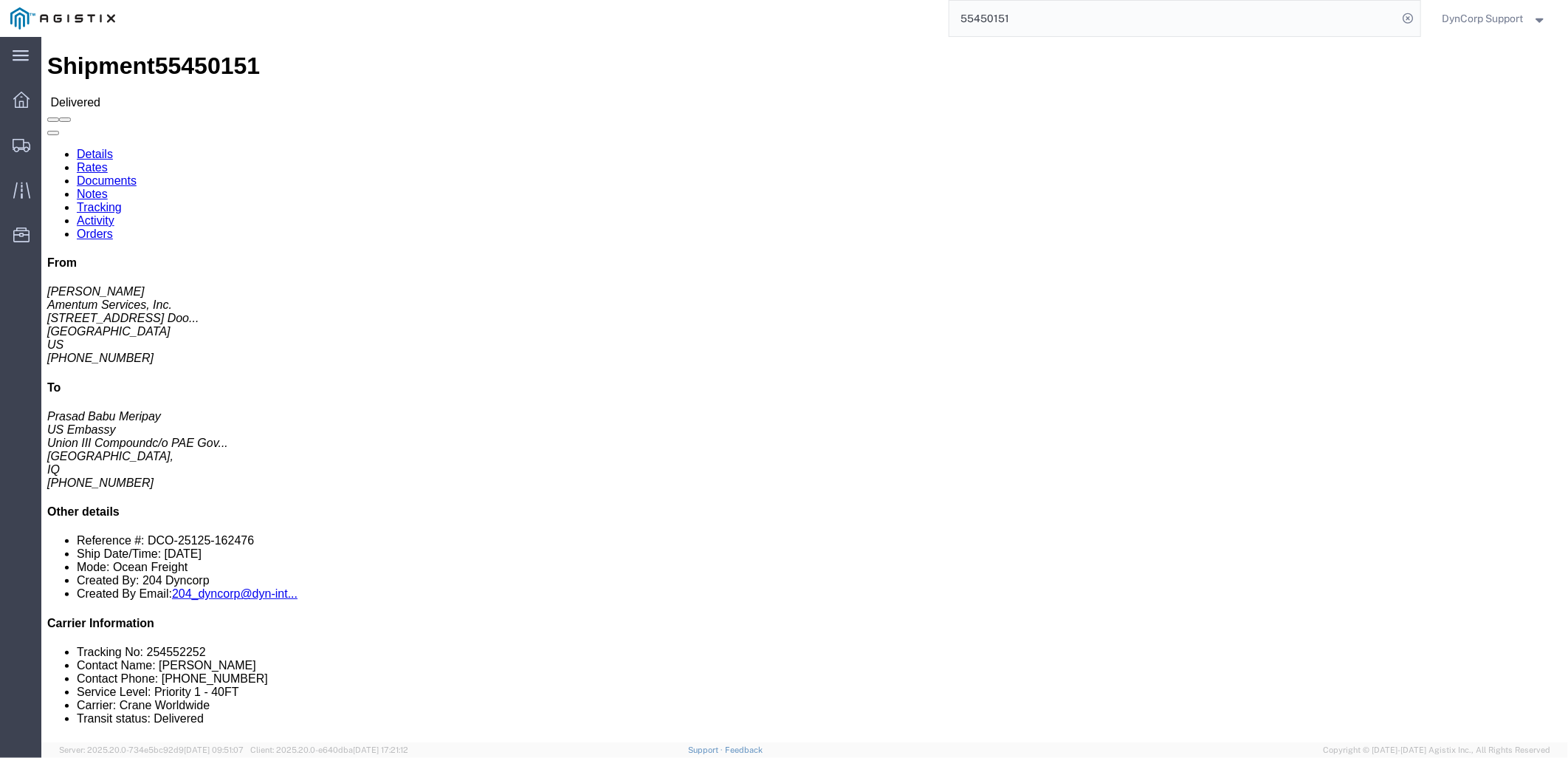
click link "Rates"
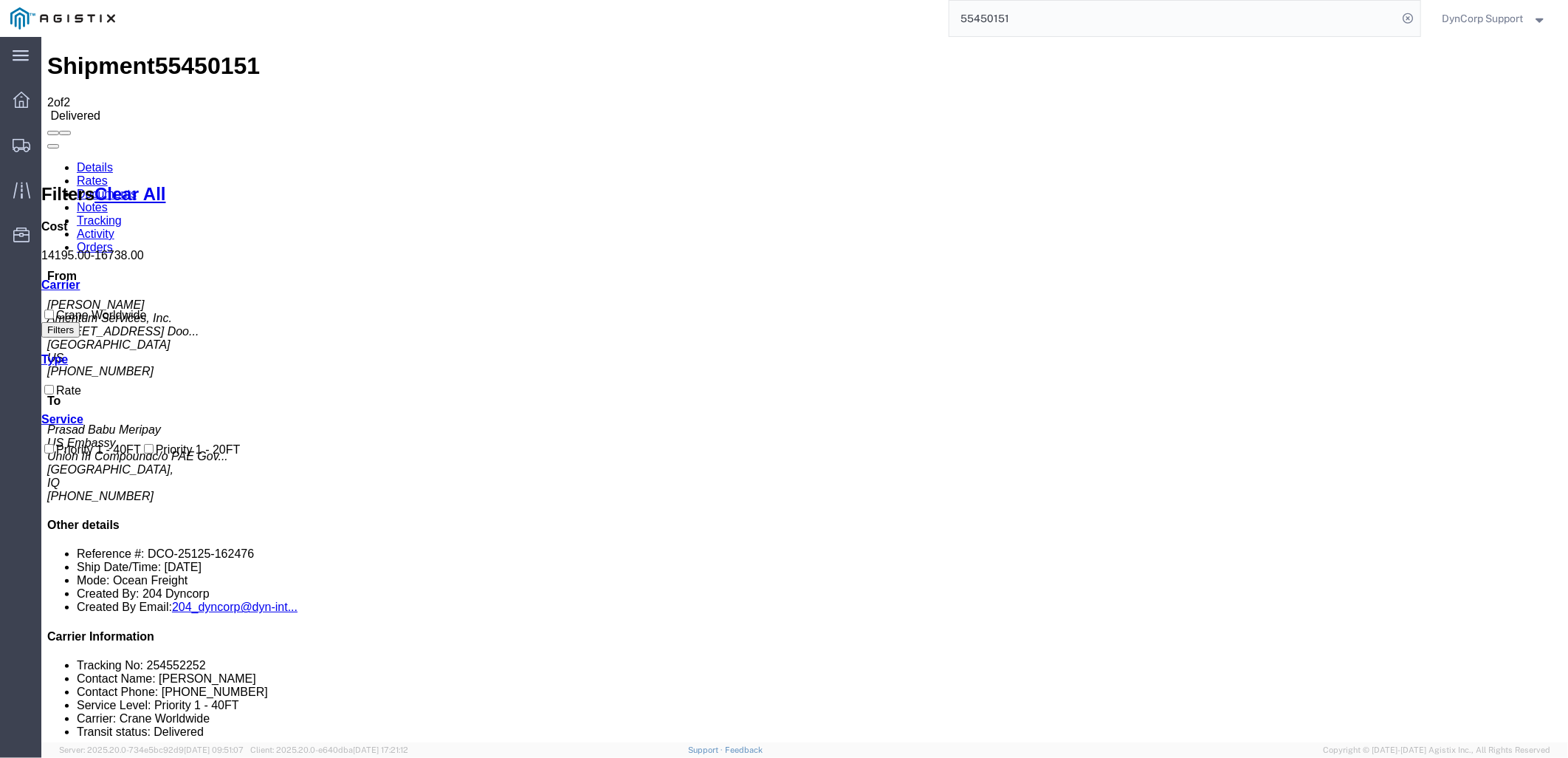
click at [1056, 12] on input "55450151" at bounding box center [1174, 18] width 449 height 36
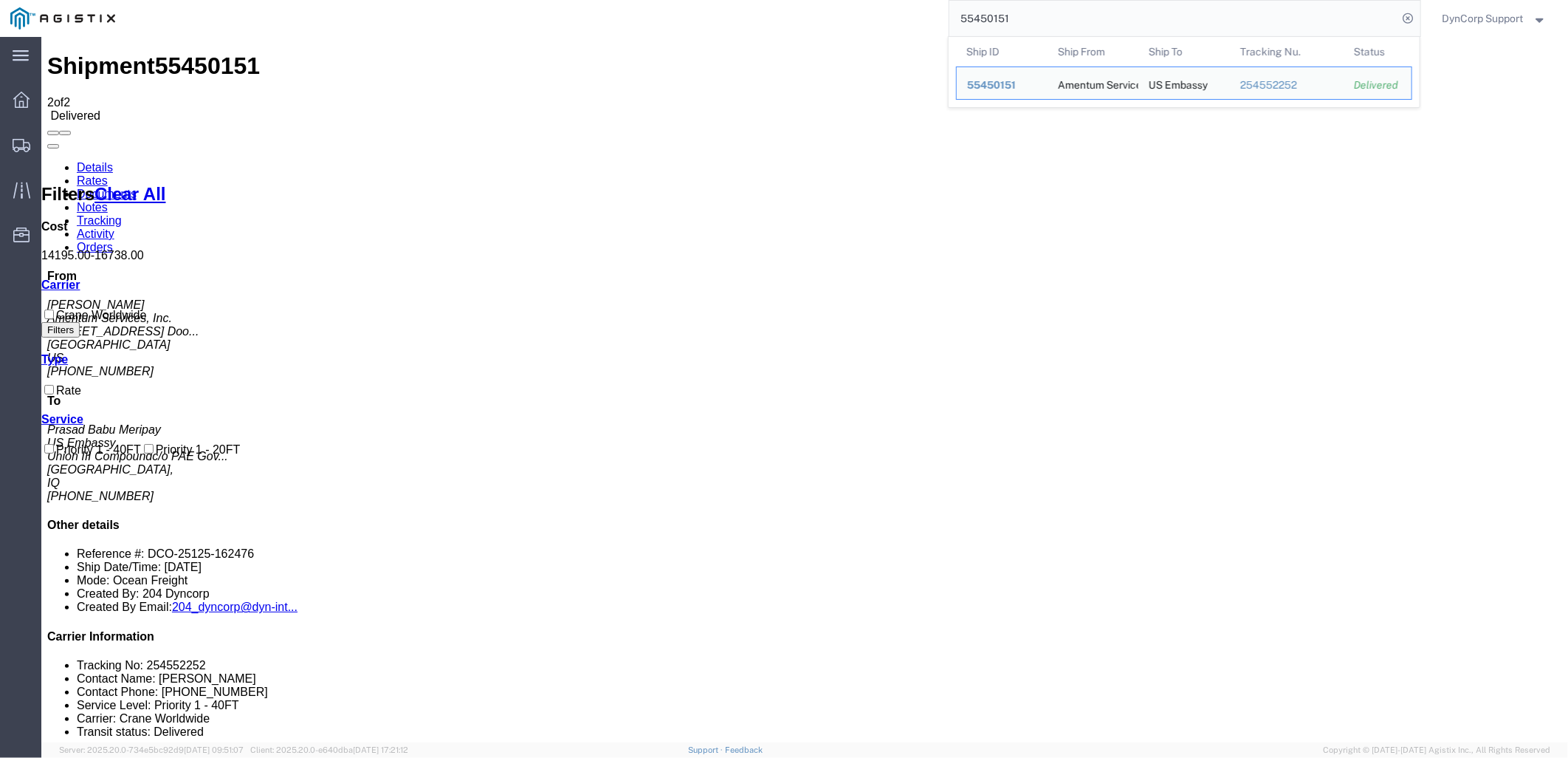
drag, startPoint x: 1050, startPoint y: 13, endPoint x: 728, endPoint y: 0, distance: 322.3
click at [754, 4] on div "55450151 Ship ID Ship From Ship To Tracking Nu. Status Ship ID 55450151 Ship Fr…" at bounding box center [773, 18] width 1296 height 37
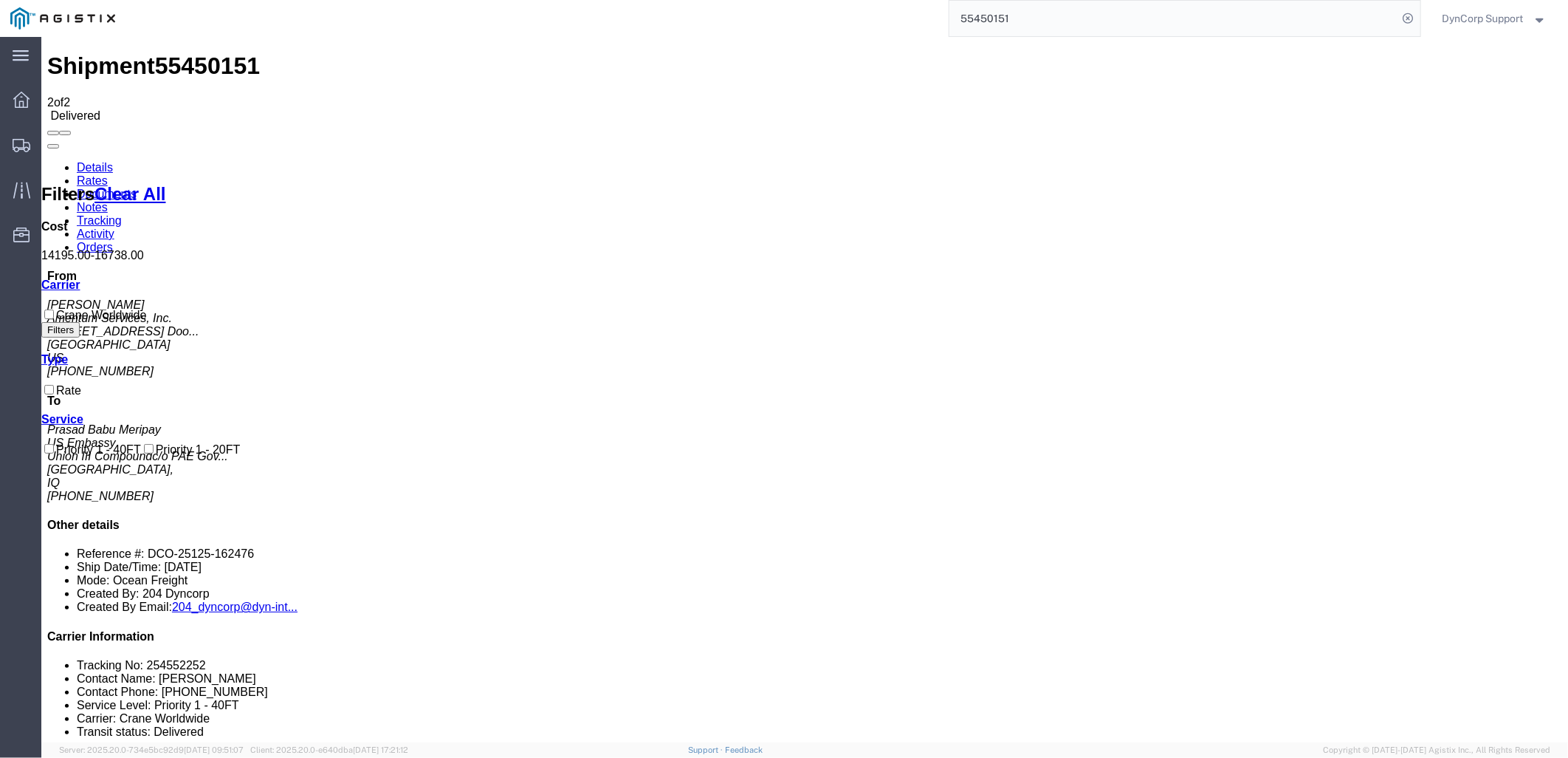
paste input "7087046"
type input "57087046"
click at [1510, 15] on span "DynCorp Support" at bounding box center [1483, 18] width 81 height 16
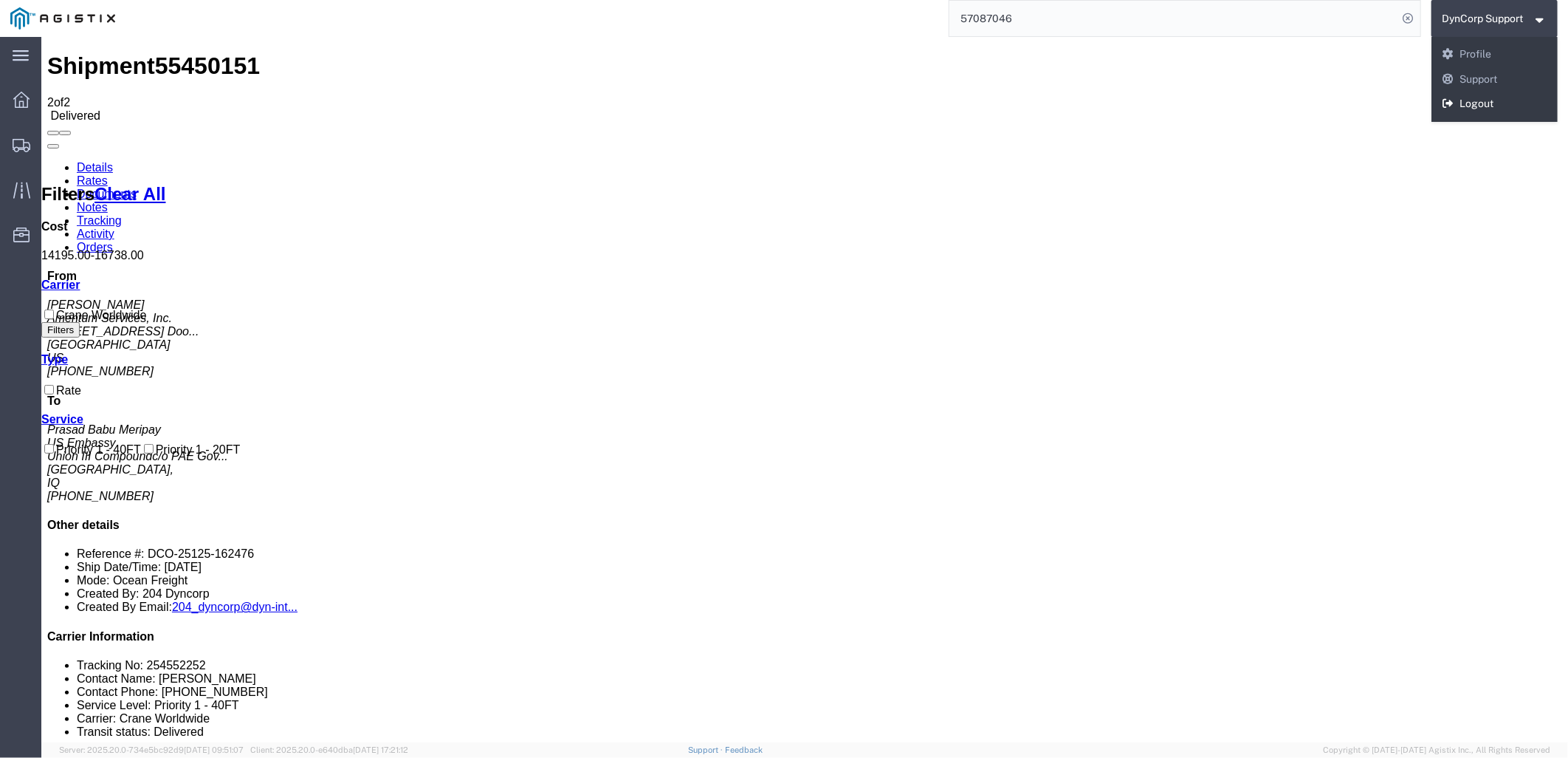
click at [1488, 105] on link "Logout" at bounding box center [1496, 104] width 127 height 25
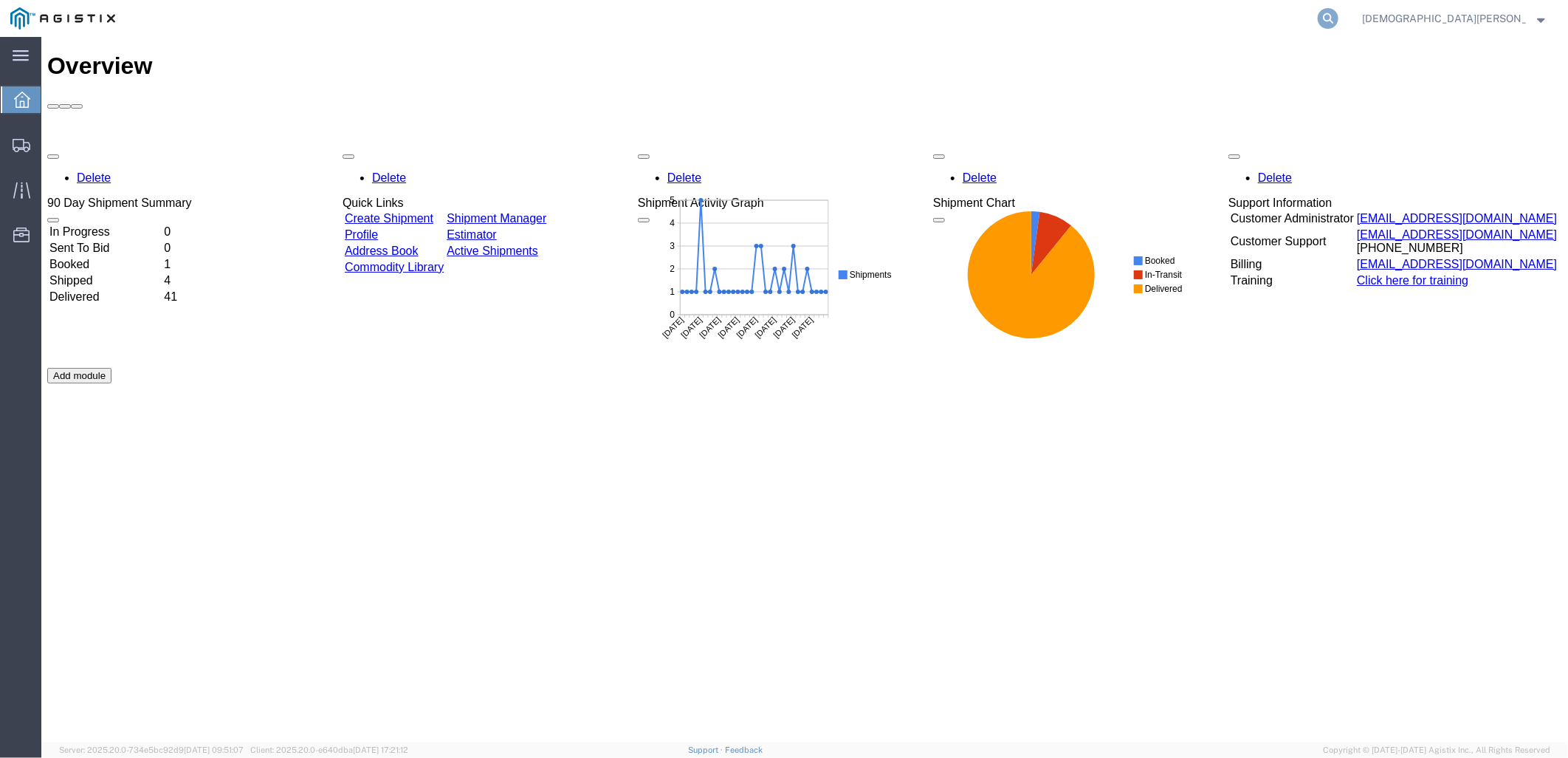
click at [1339, 14] on icon at bounding box center [1327, 17] width 20 height 20
click at [1235, 24] on input "search" at bounding box center [1093, 18] width 449 height 36
paste input "57087046"
type input "57087046"
click at [1339, 17] on icon at bounding box center [1327, 17] width 20 height 20
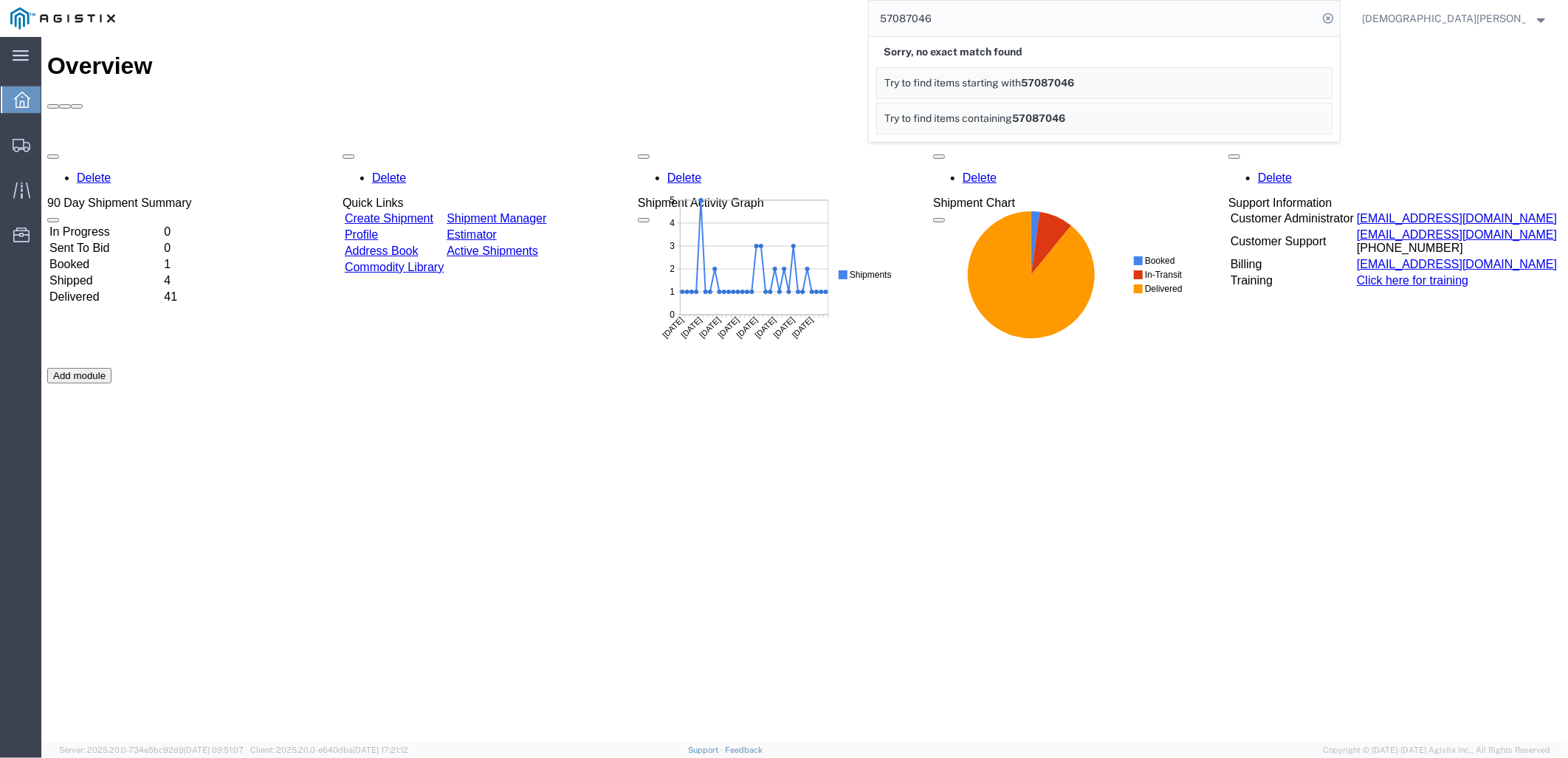
click at [1142, 431] on div "Delete 90 Day Shipment Summary In Progress 0 Sent To Bid 0 Booked 1 Shipped 4 D…" at bounding box center [804, 367] width 1515 height 443
click at [17, 68] on div "main_menu Created with Sketch." at bounding box center [20, 55] width 41 height 37
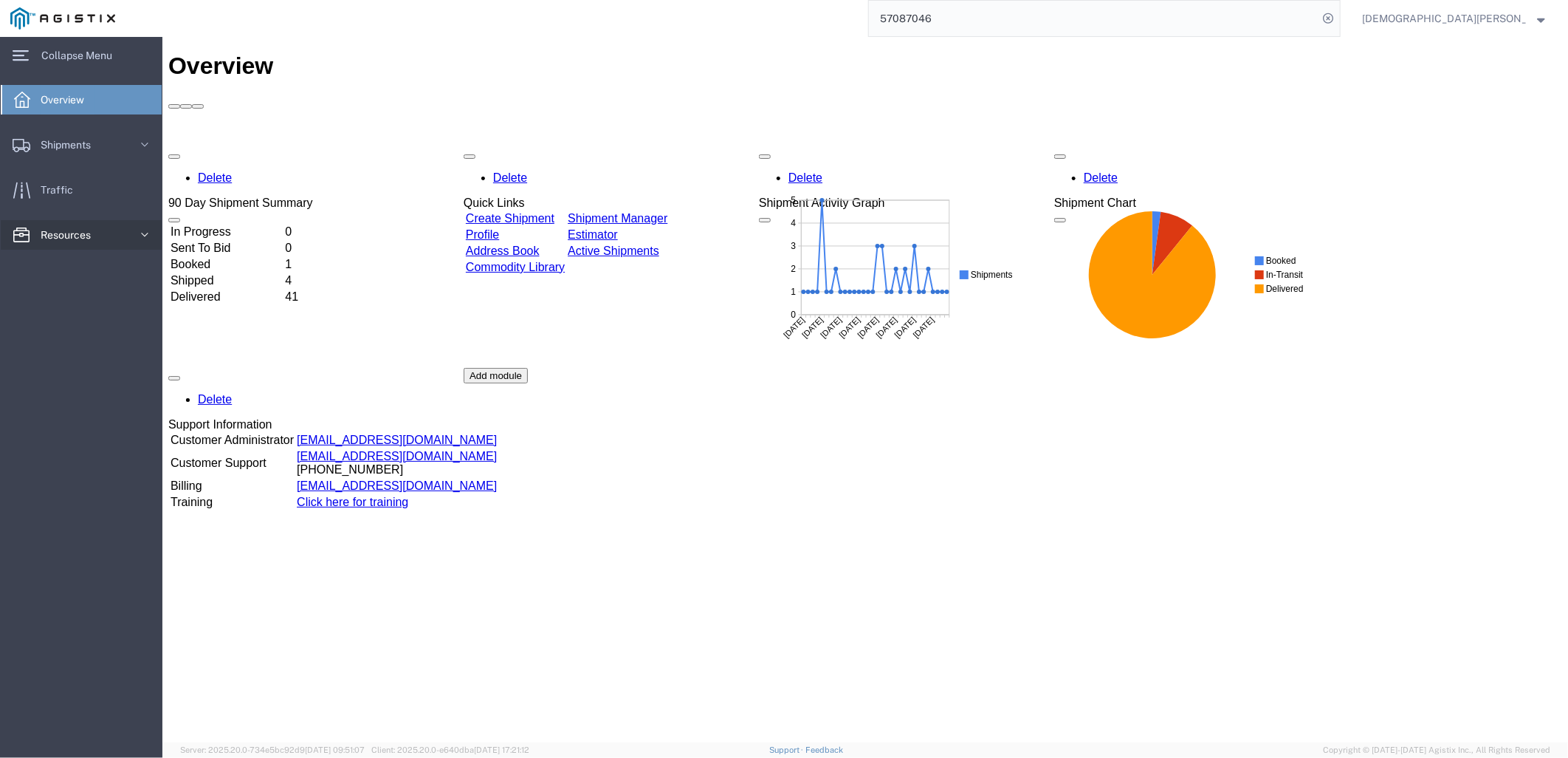
click at [63, 241] on span "Resources" at bounding box center [70, 235] width 61 height 30
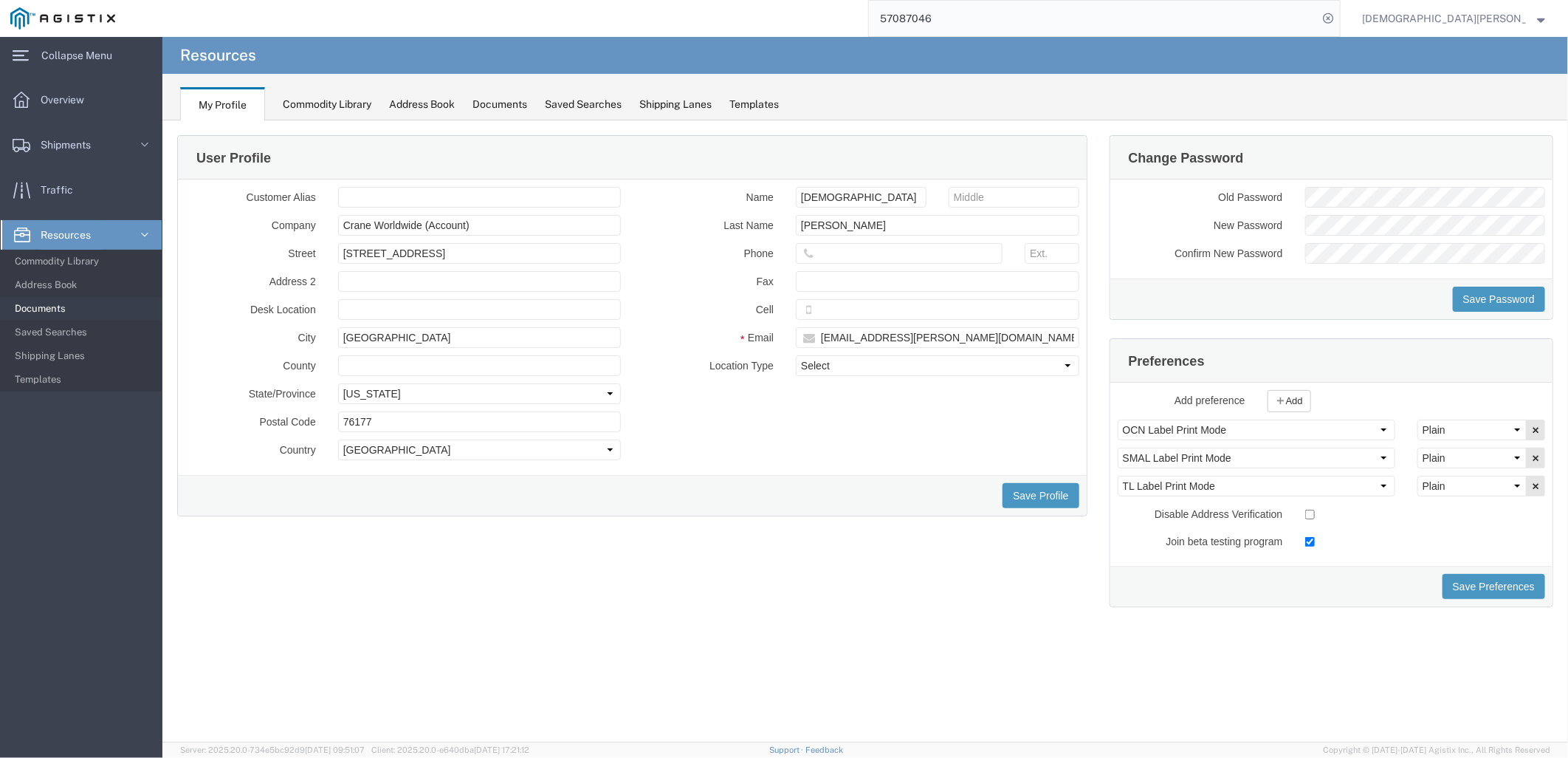
click at [58, 301] on span "Documents" at bounding box center [83, 308] width 137 height 30
